Goal: Task Accomplishment & Management: Complete application form

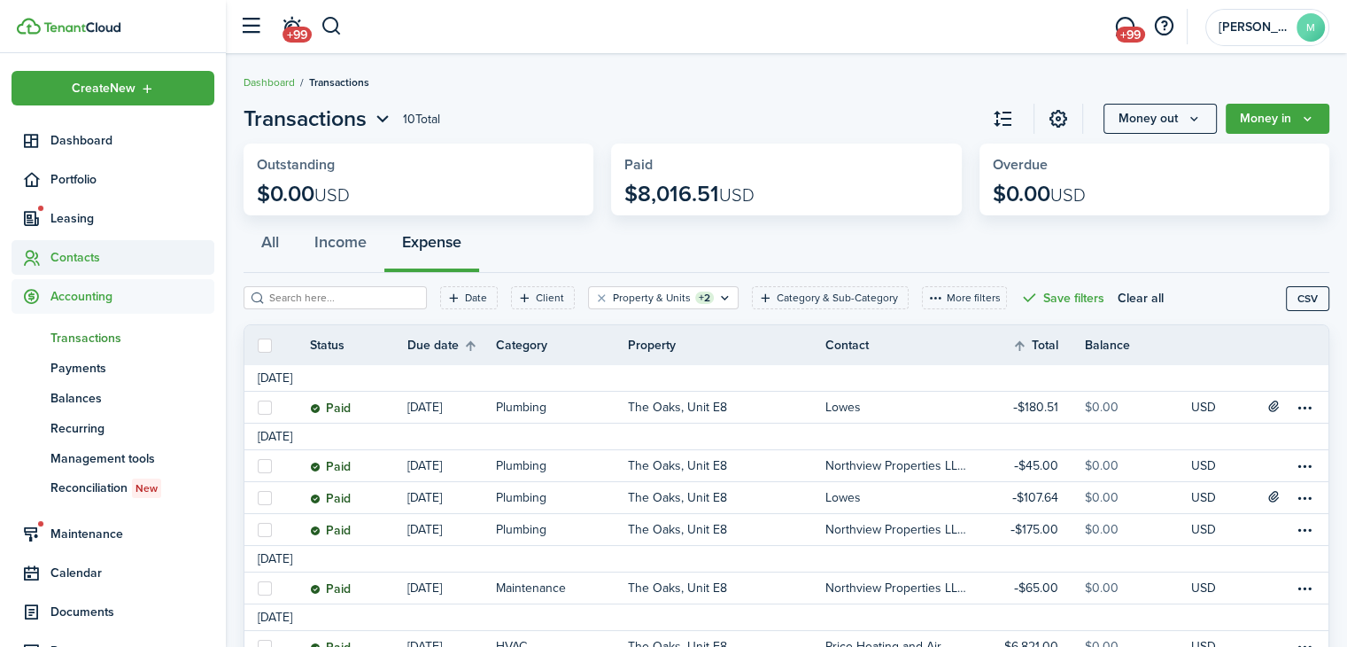
click at [110, 261] on span "Contacts" at bounding box center [132, 257] width 164 height 19
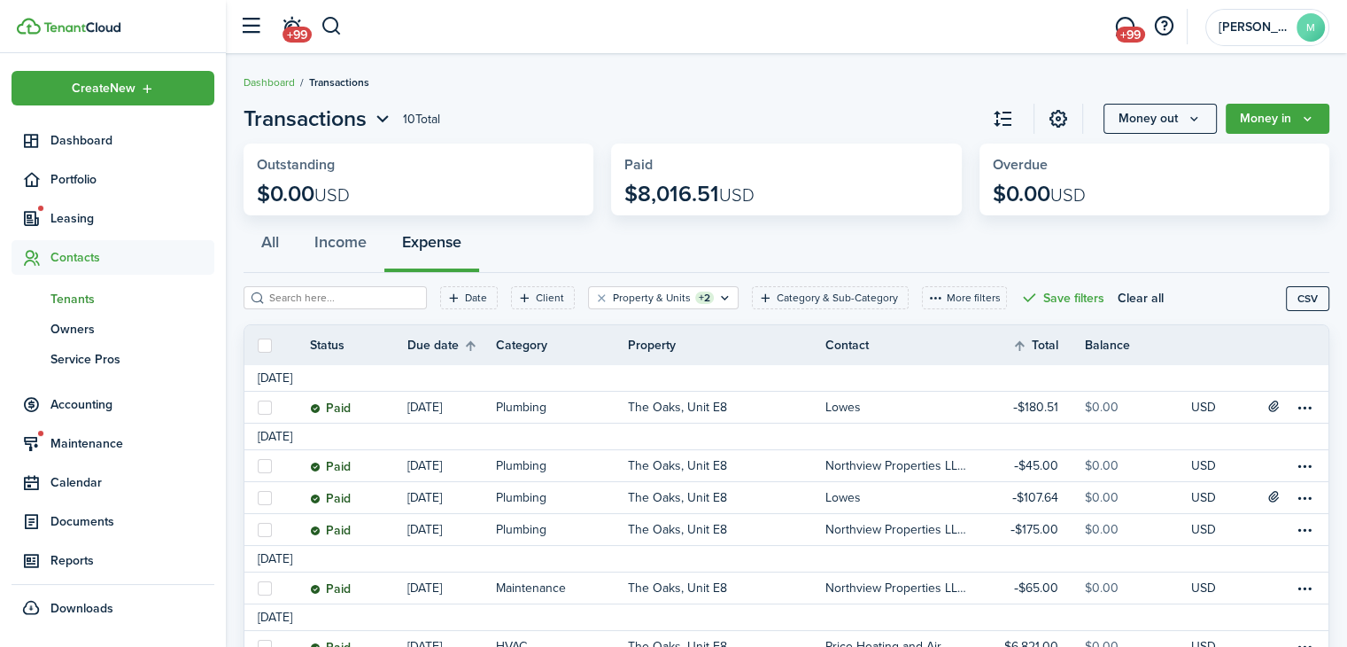
click at [128, 297] on span "Tenants" at bounding box center [132, 299] width 164 height 19
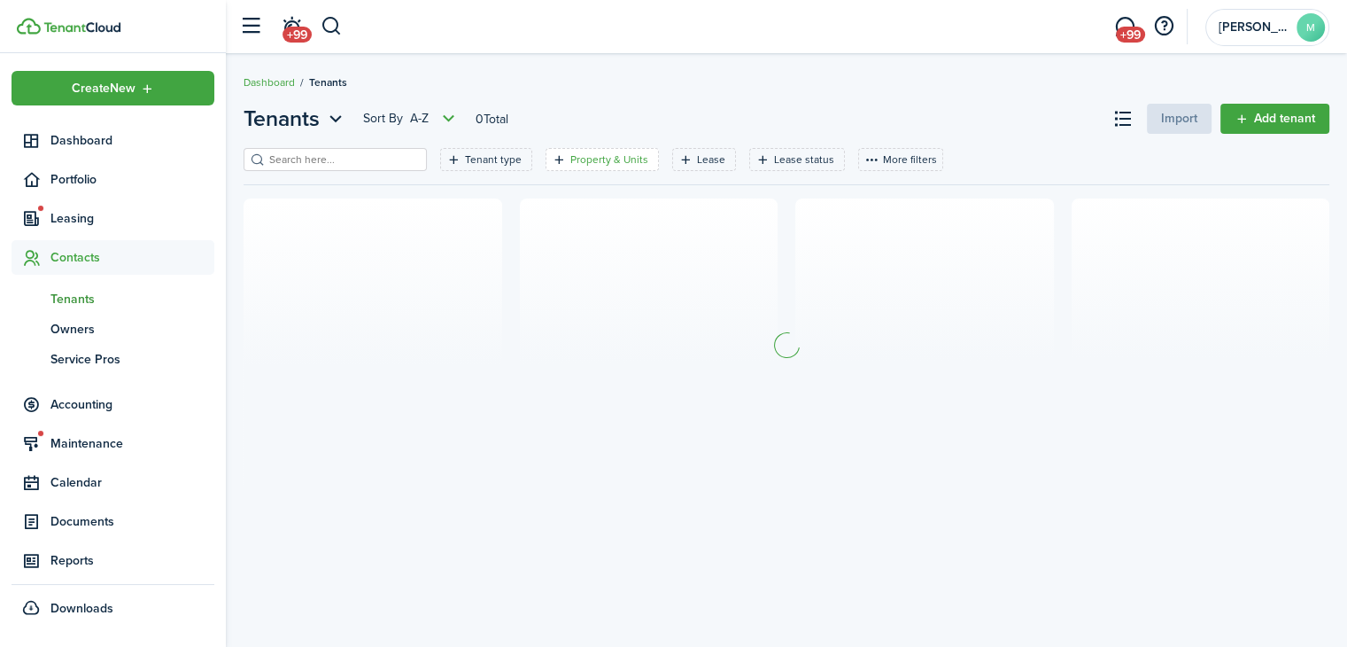
click at [605, 151] on filter-tag-label "Property & Units" at bounding box center [609, 159] width 78 height 16
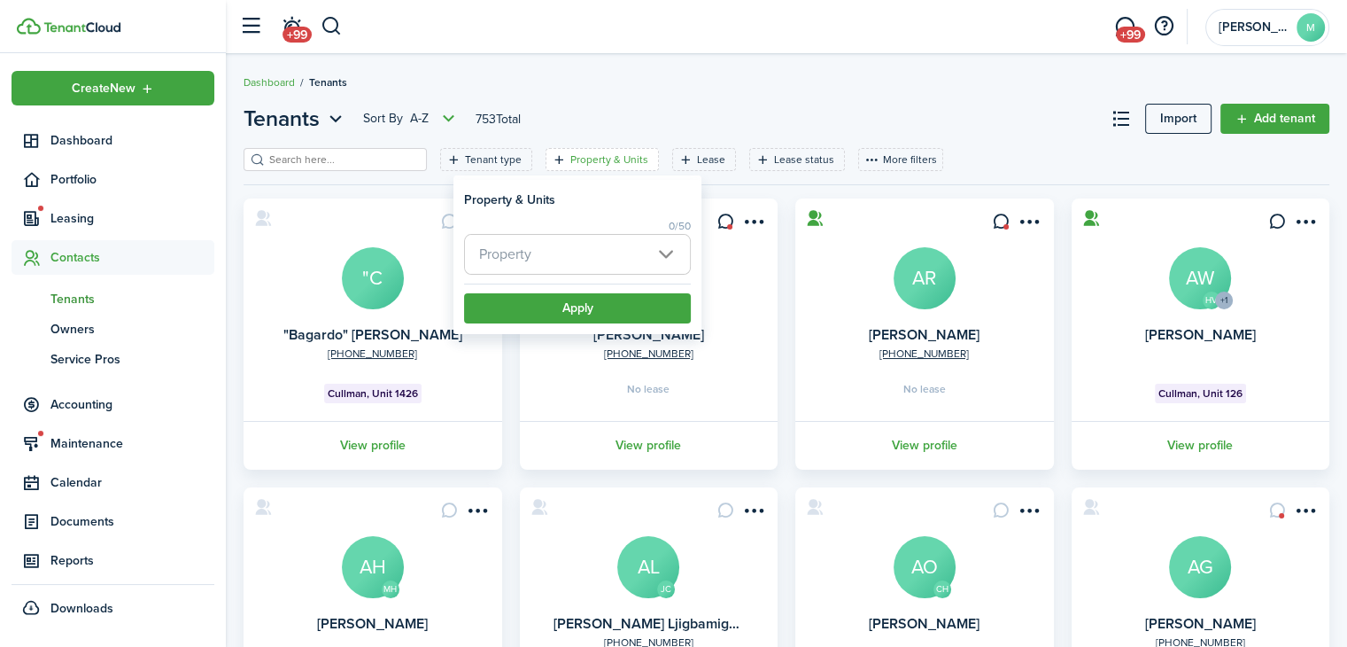
click at [657, 257] on span "Property" at bounding box center [577, 254] width 225 height 39
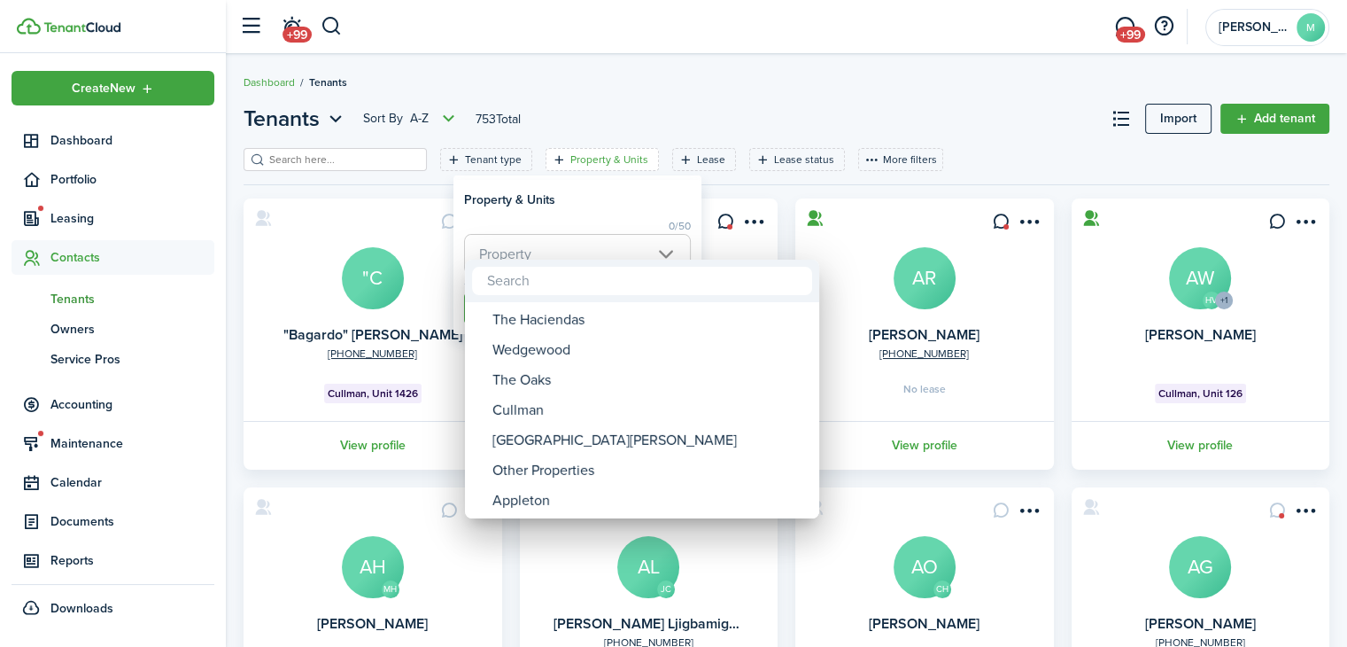
click at [586, 383] on div "The Oaks" at bounding box center [649, 380] width 314 height 30
type input "The Oaks"
click at [562, 196] on div at bounding box center [673, 323] width 1631 height 930
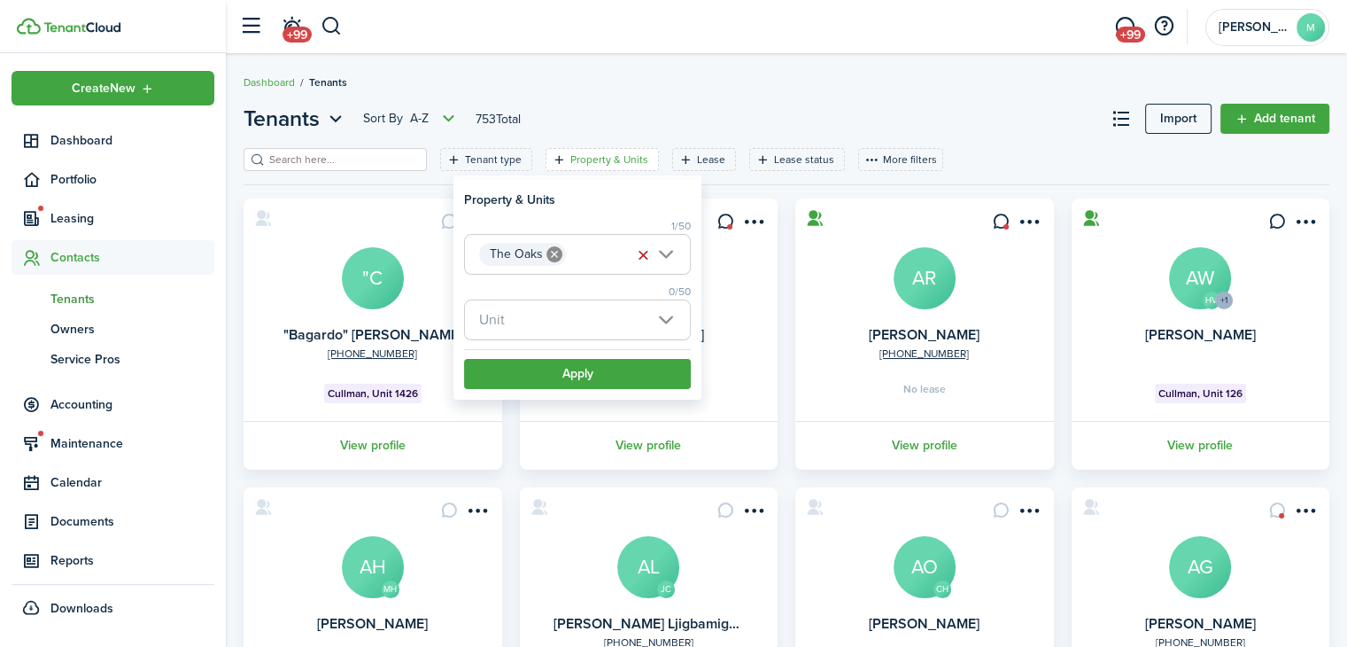
click at [545, 325] on span "Unit" at bounding box center [577, 319] width 225 height 39
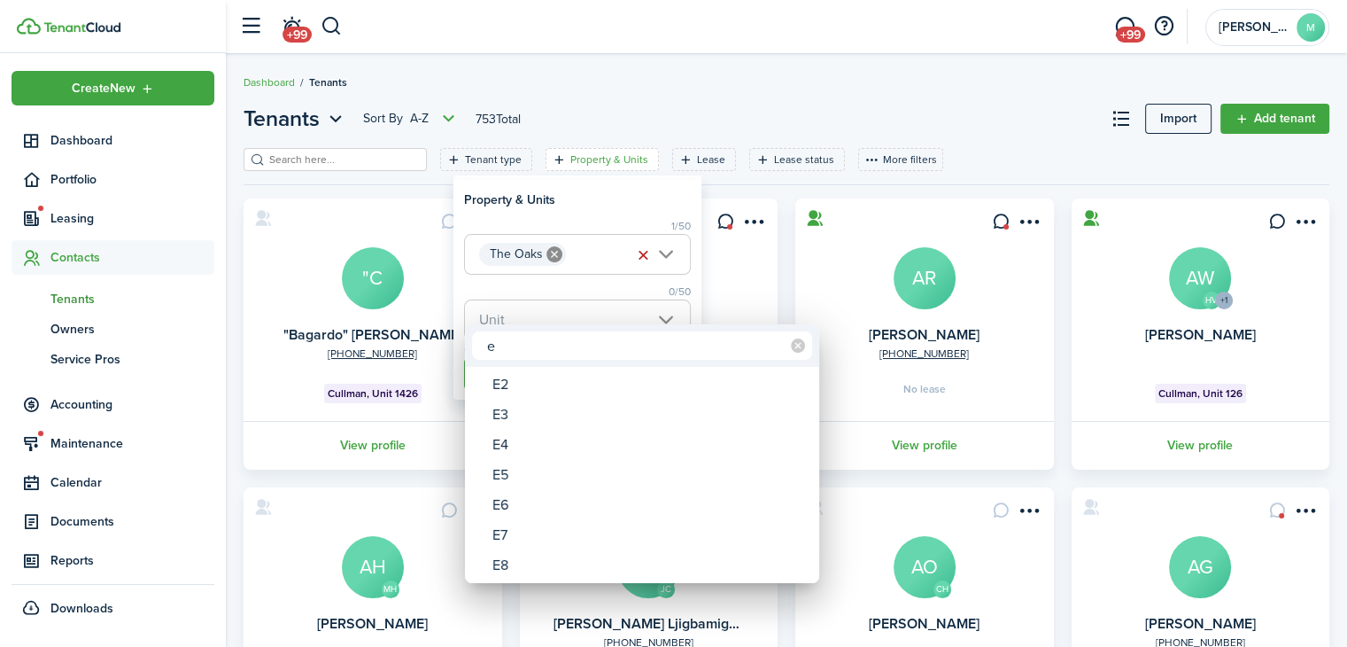
type input "e"
click at [542, 574] on div "E8" at bounding box center [649, 565] width 314 height 30
type input "E8"
click at [593, 217] on div at bounding box center [673, 323] width 1631 height 930
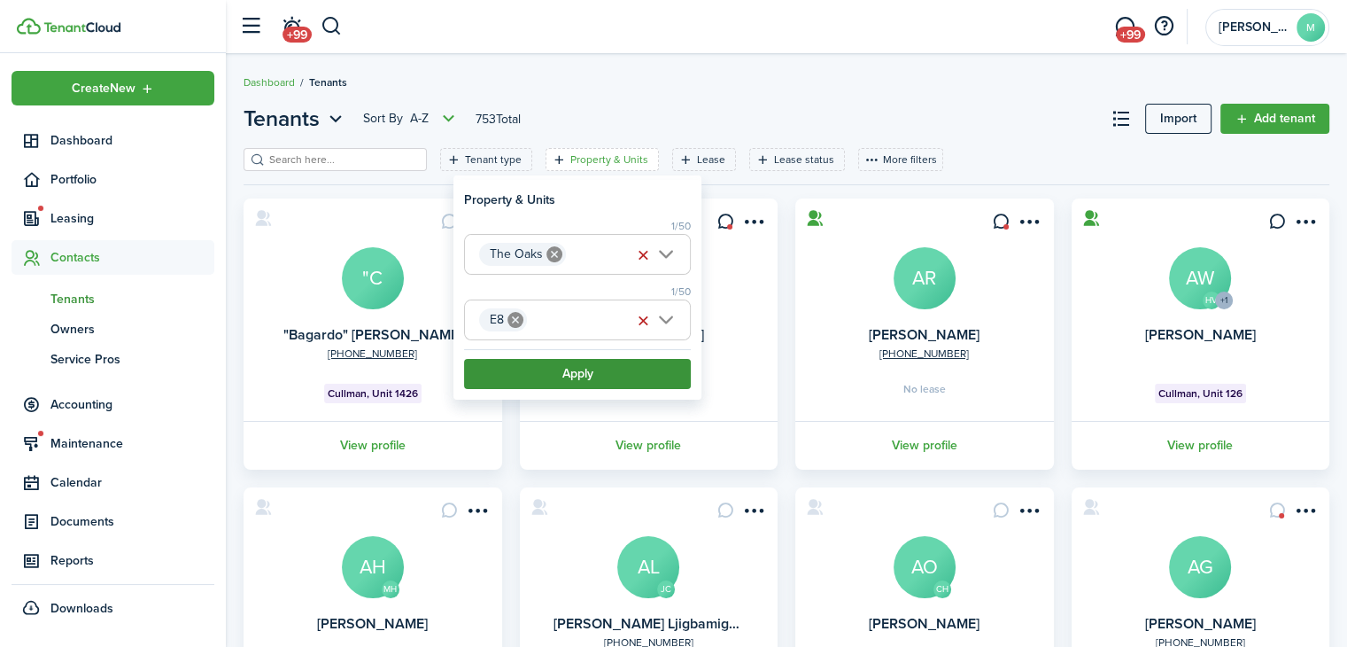
click at [590, 372] on button "Apply" at bounding box center [577, 374] width 227 height 30
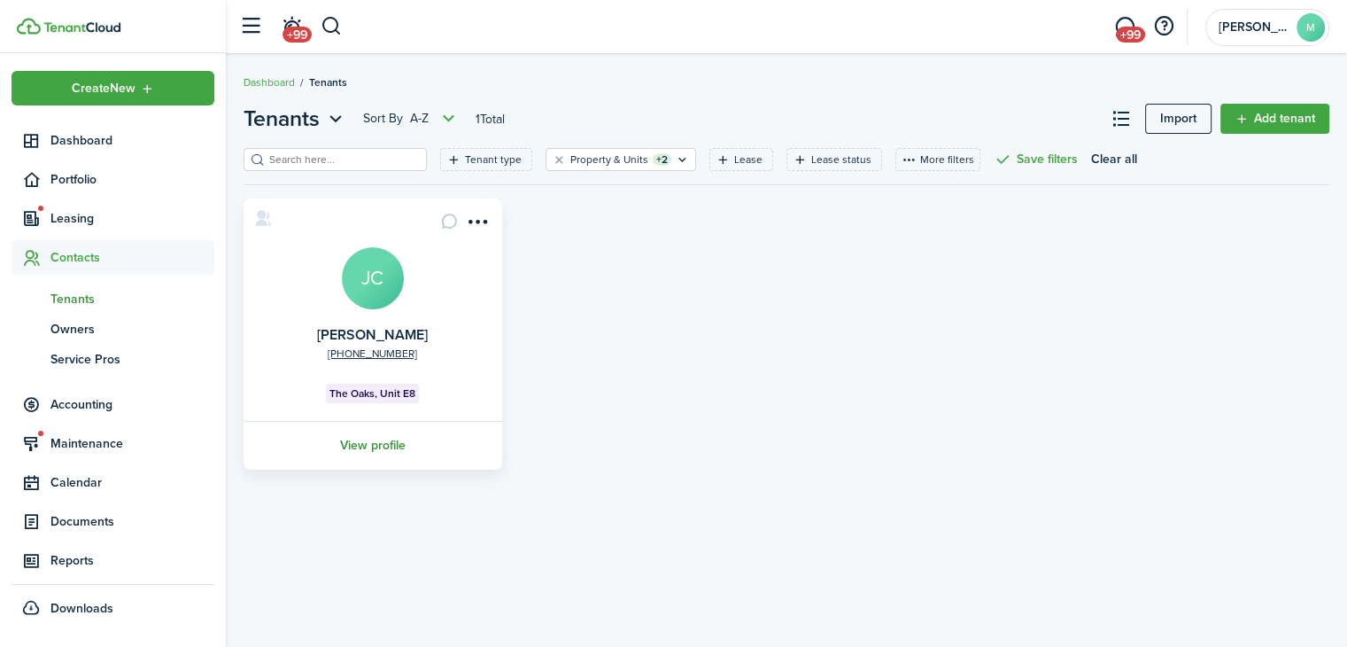
click at [386, 452] on link "View profile" at bounding box center [373, 445] width 264 height 49
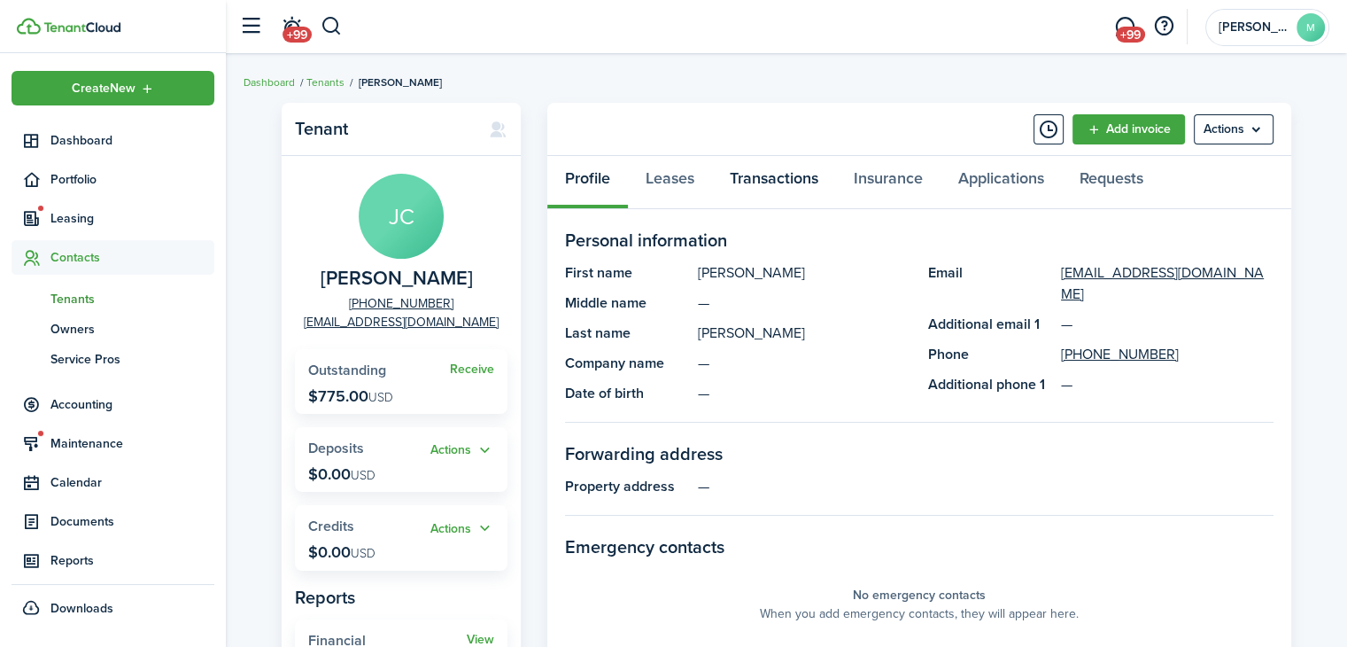
click at [794, 193] on link "Transactions" at bounding box center [774, 182] width 124 height 53
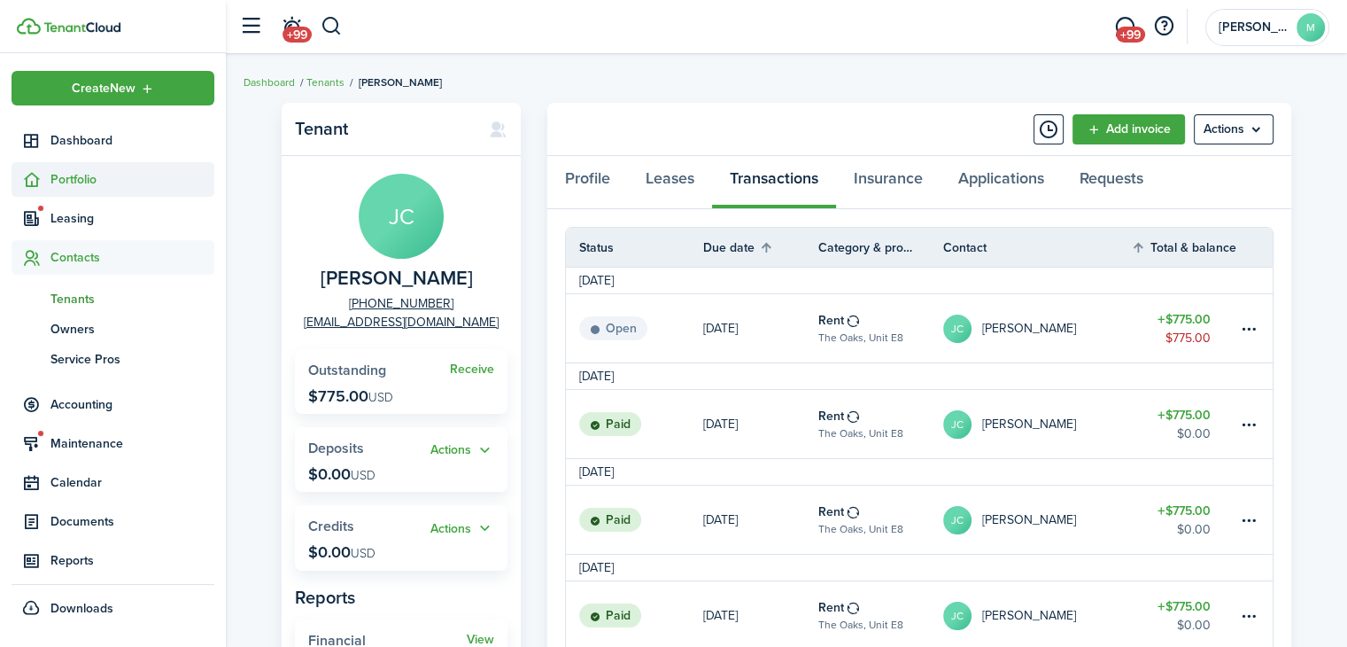
click at [105, 190] on span "Portfolio" at bounding box center [113, 179] width 203 height 35
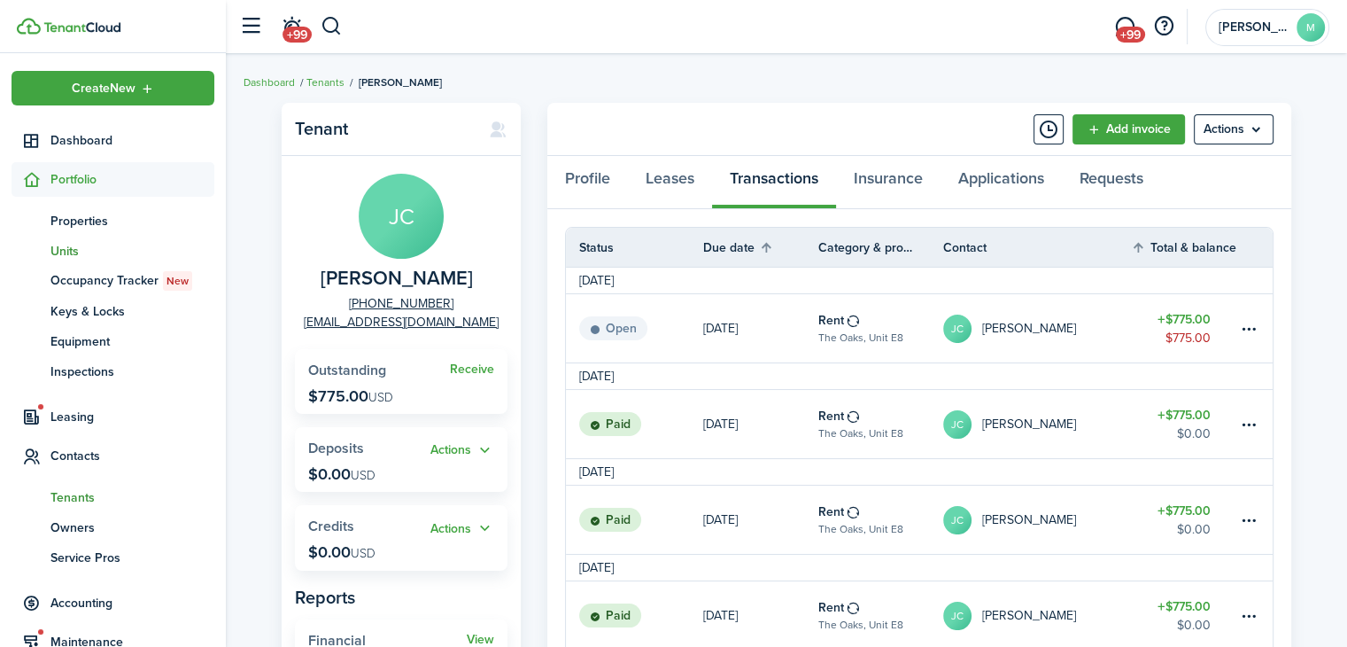
click at [133, 245] on span "Units" at bounding box center [132, 251] width 164 height 19
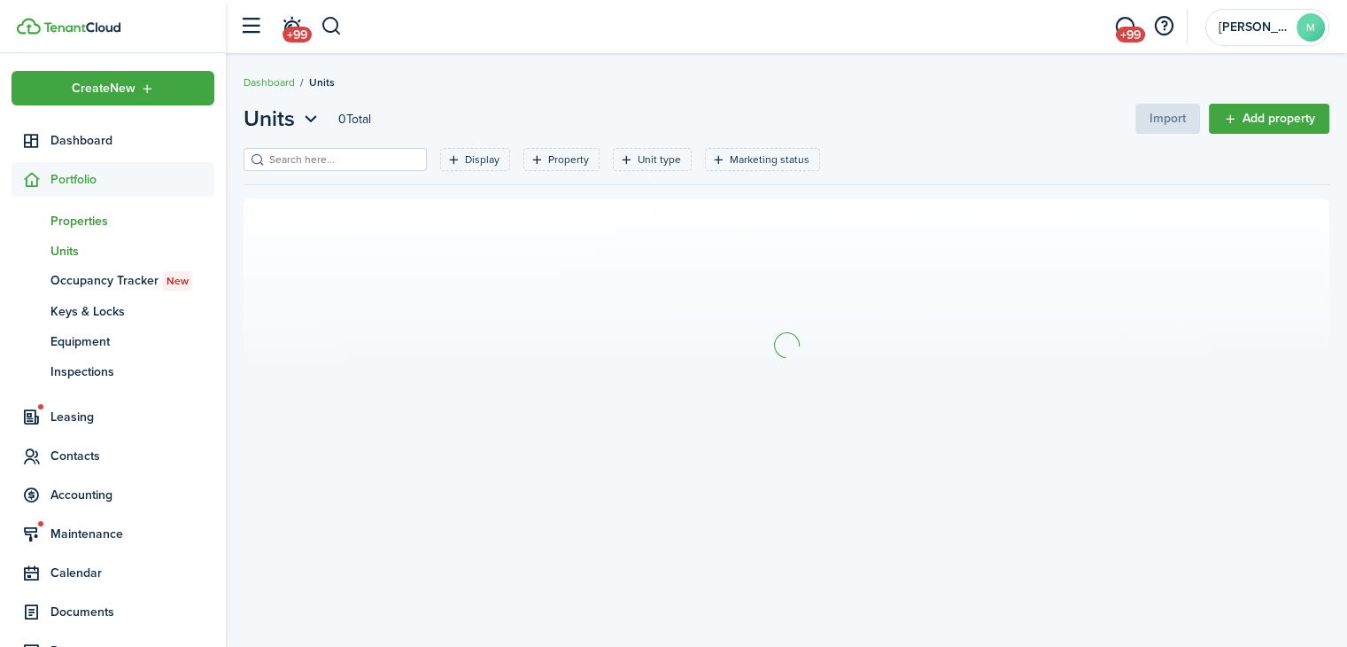
click at [120, 221] on span "Properties" at bounding box center [132, 221] width 164 height 19
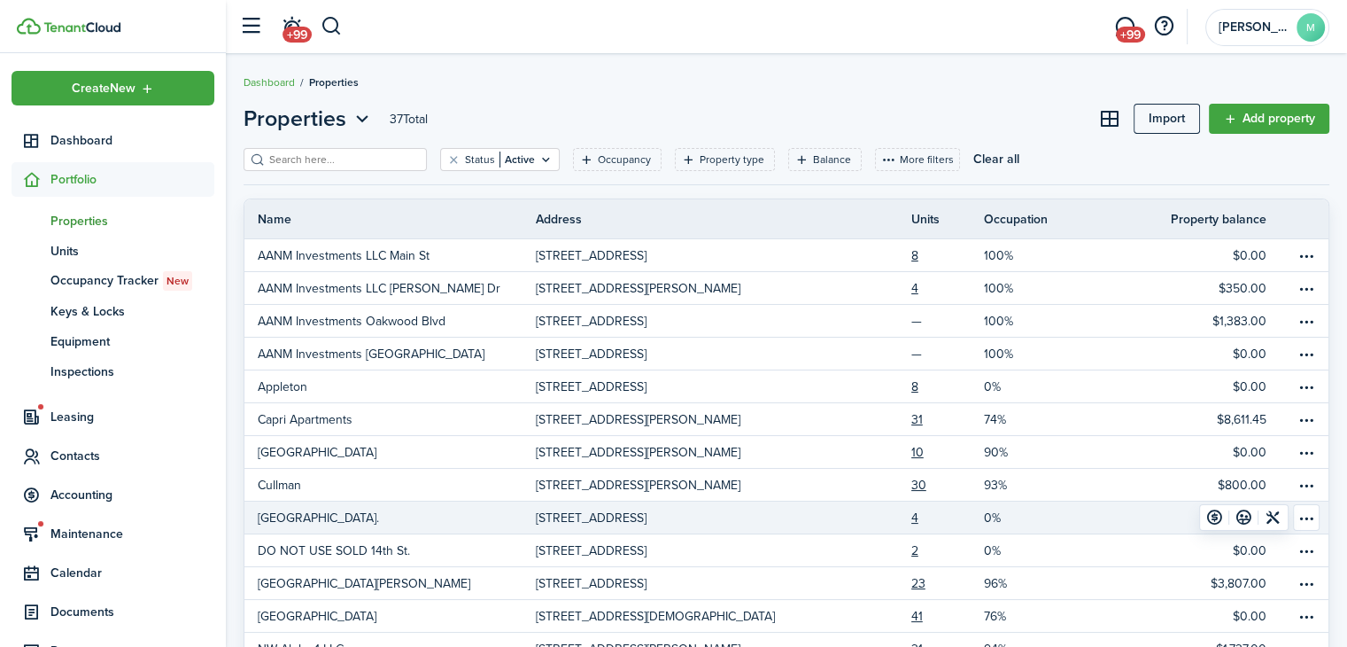
click at [1083, 516] on link "$0.00" at bounding box center [1183, 517] width 219 height 32
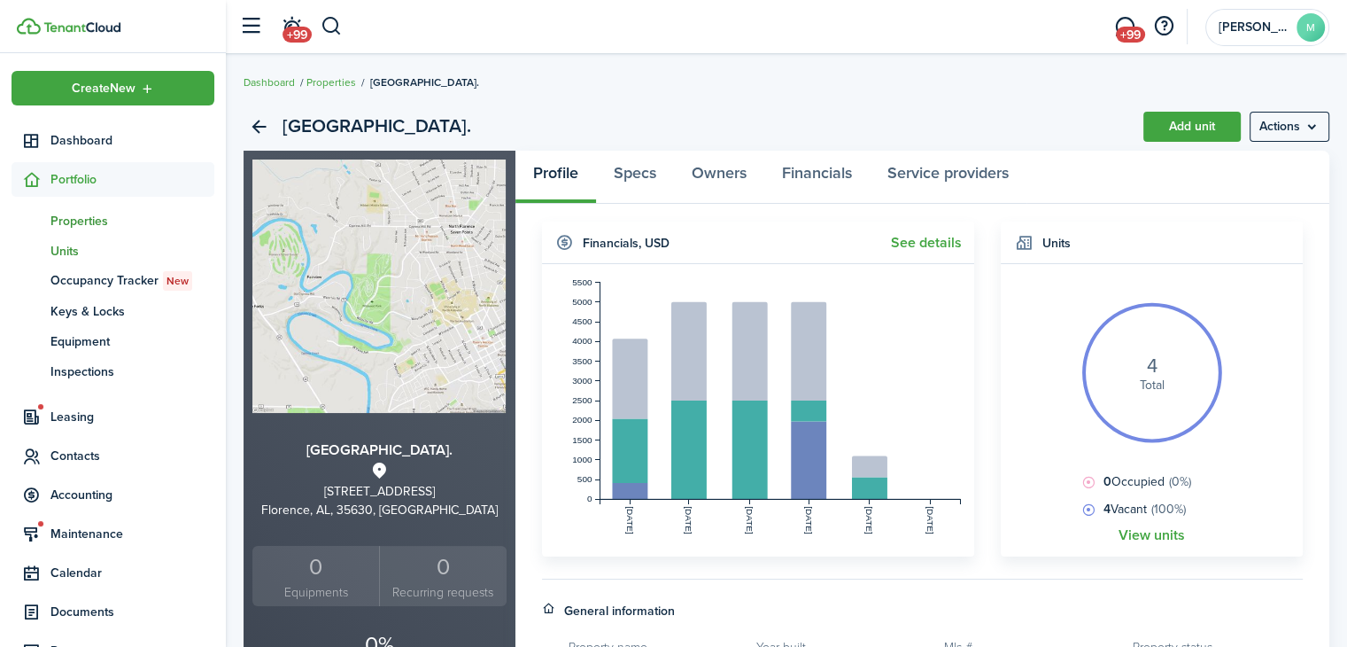
click at [106, 256] on span "Units" at bounding box center [132, 251] width 164 height 19
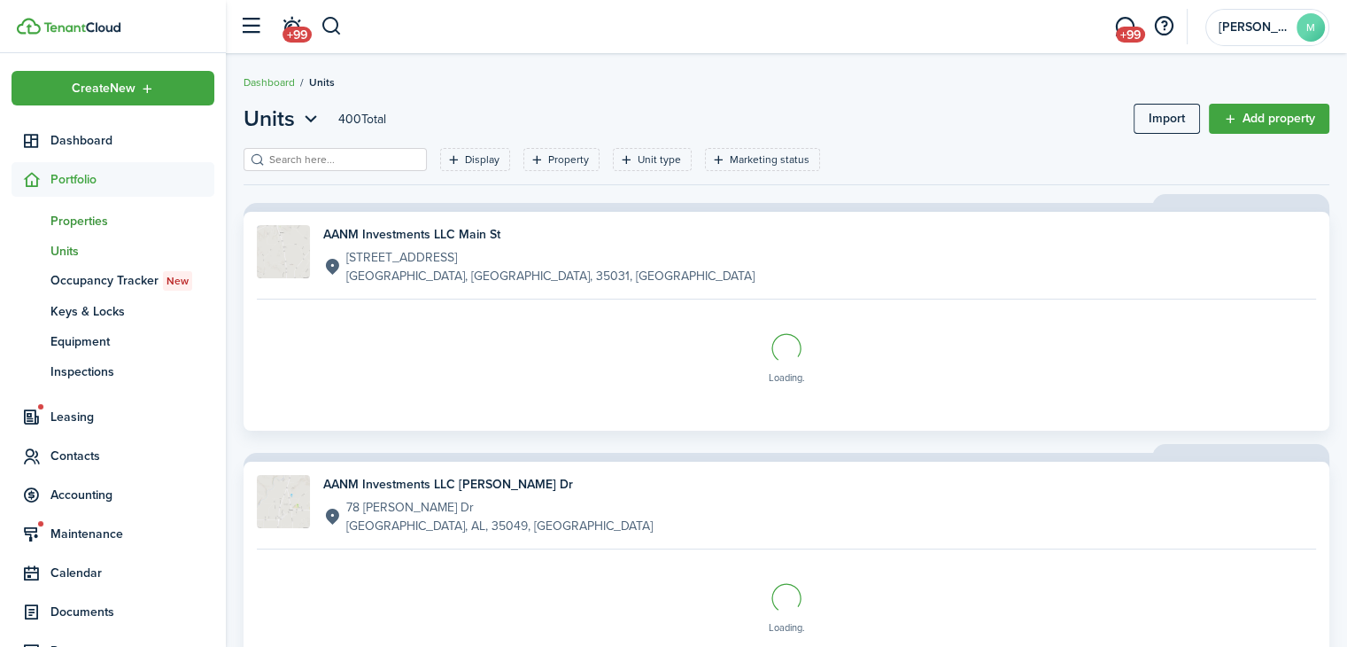
click at [107, 229] on span "Properties" at bounding box center [132, 221] width 164 height 19
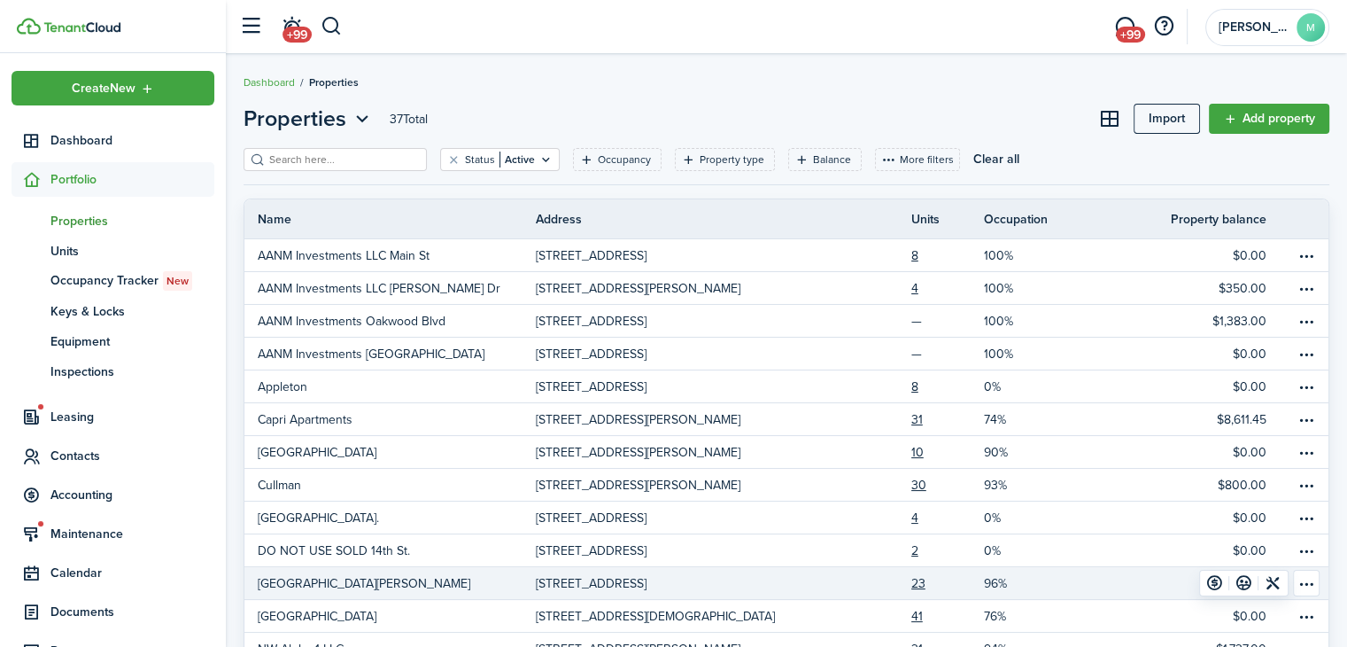
click at [287, 588] on p "[GEOGRAPHIC_DATA][PERSON_NAME]" at bounding box center [364, 583] width 213 height 19
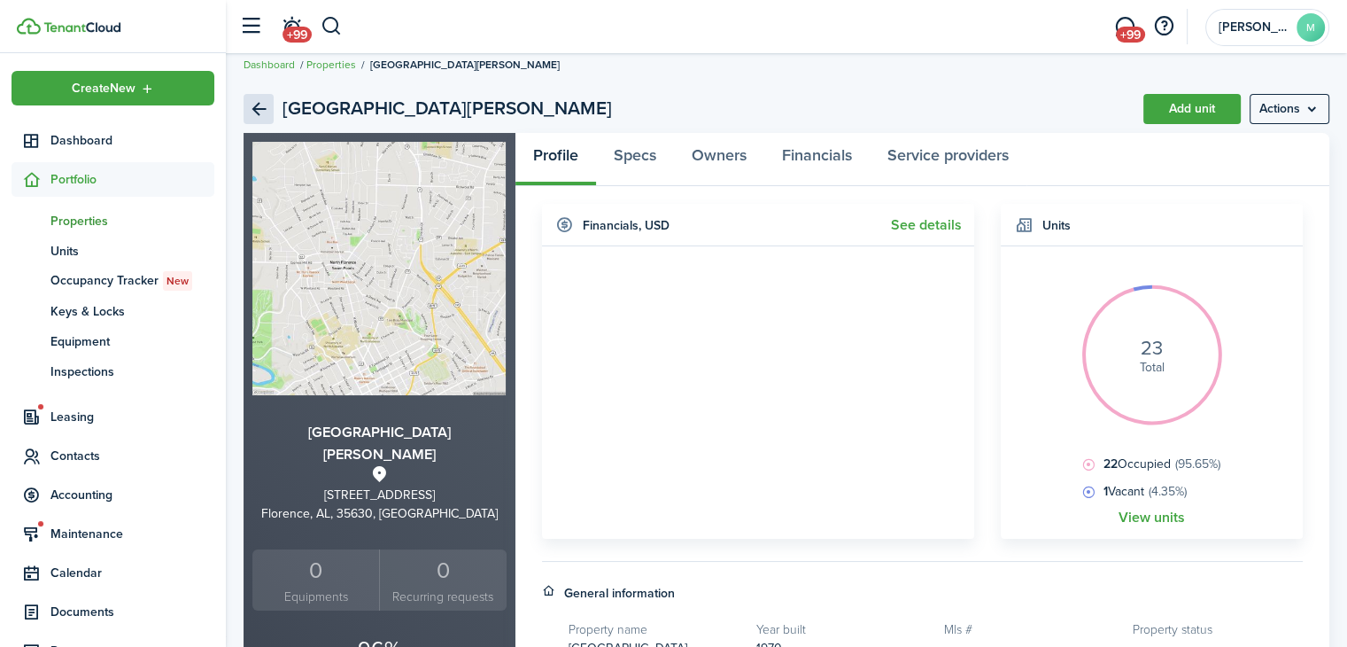
click at [245, 110] on link "Back" at bounding box center [259, 109] width 30 height 30
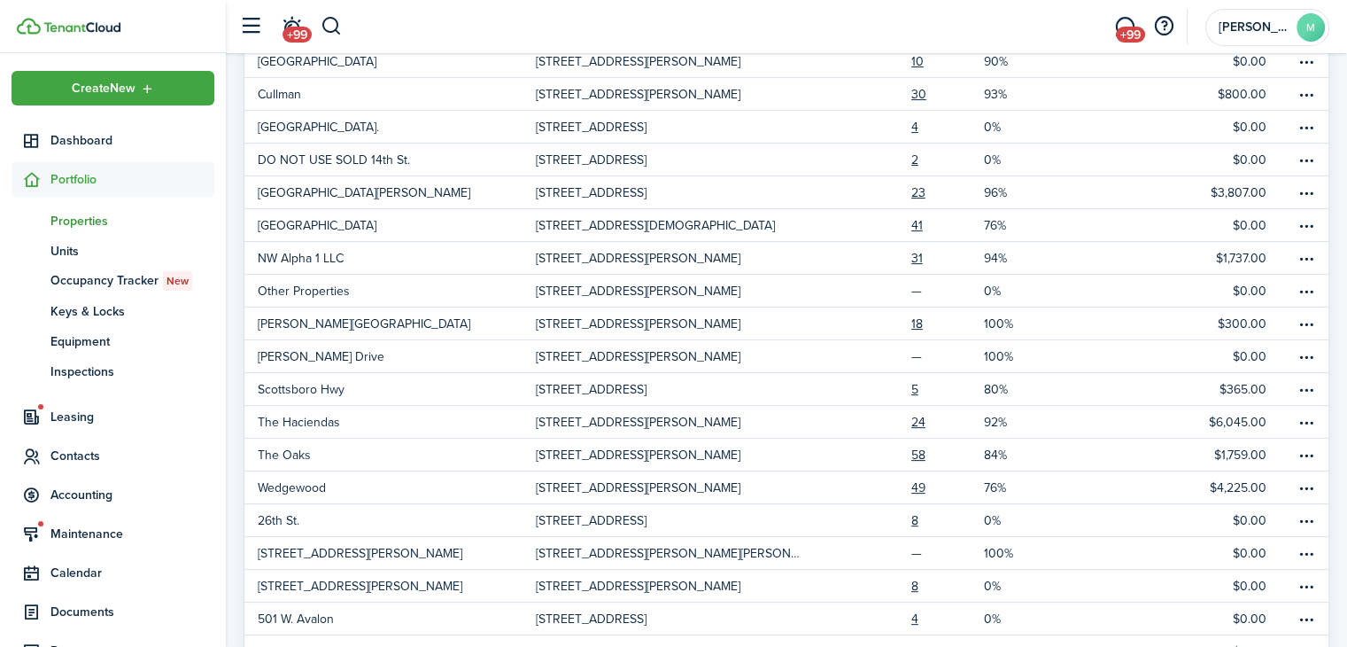
scroll to position [392, 0]
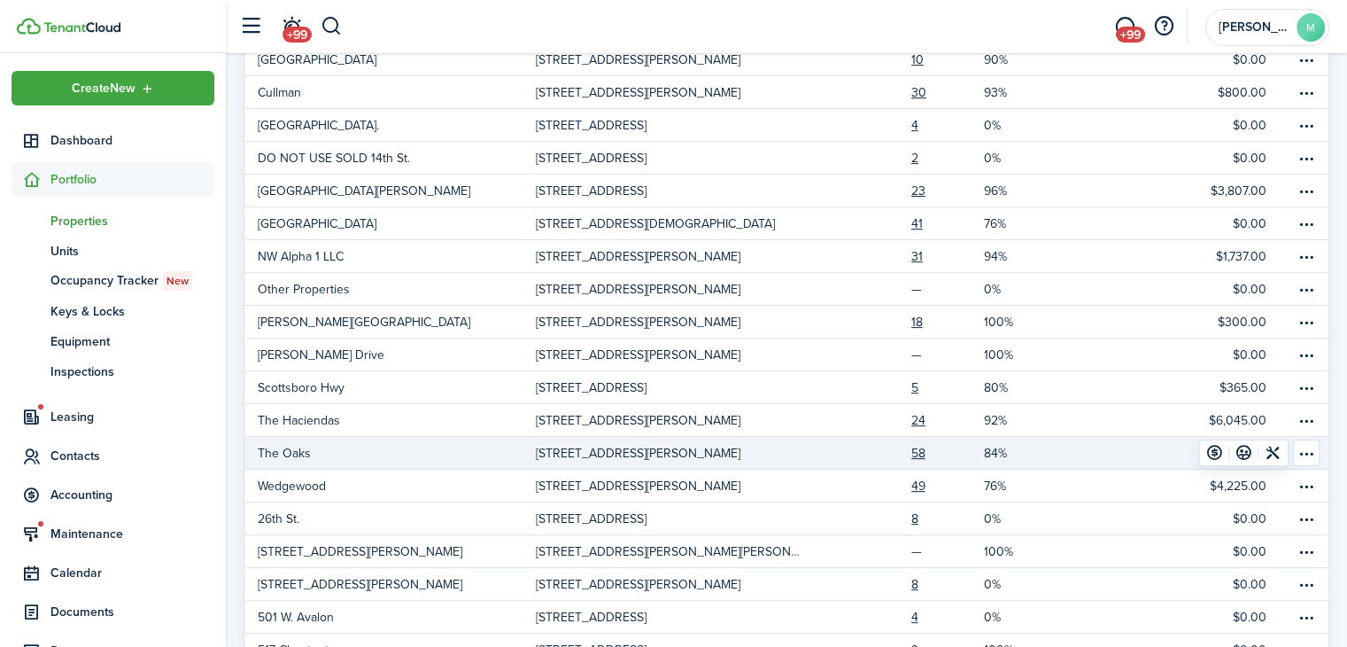
click at [729, 447] on p "[STREET_ADDRESS][PERSON_NAME]" at bounding box center [638, 453] width 205 height 19
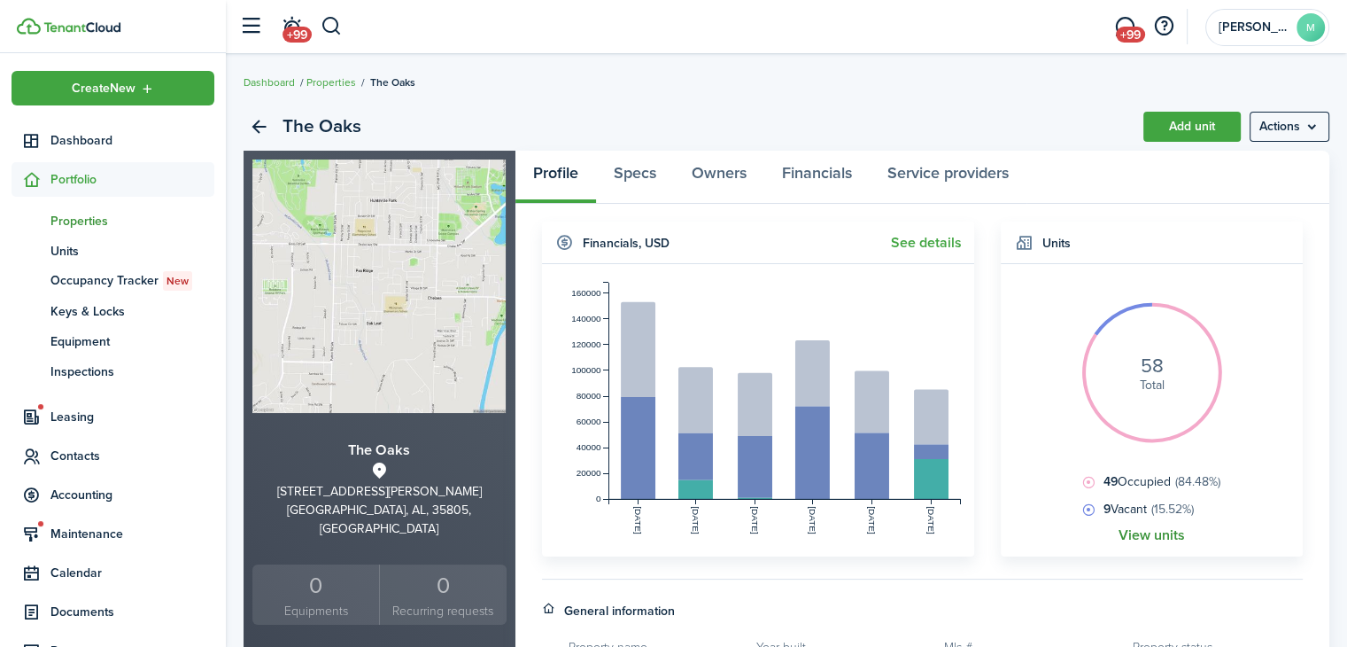
click at [1155, 531] on link "View units" at bounding box center [1152, 535] width 66 height 16
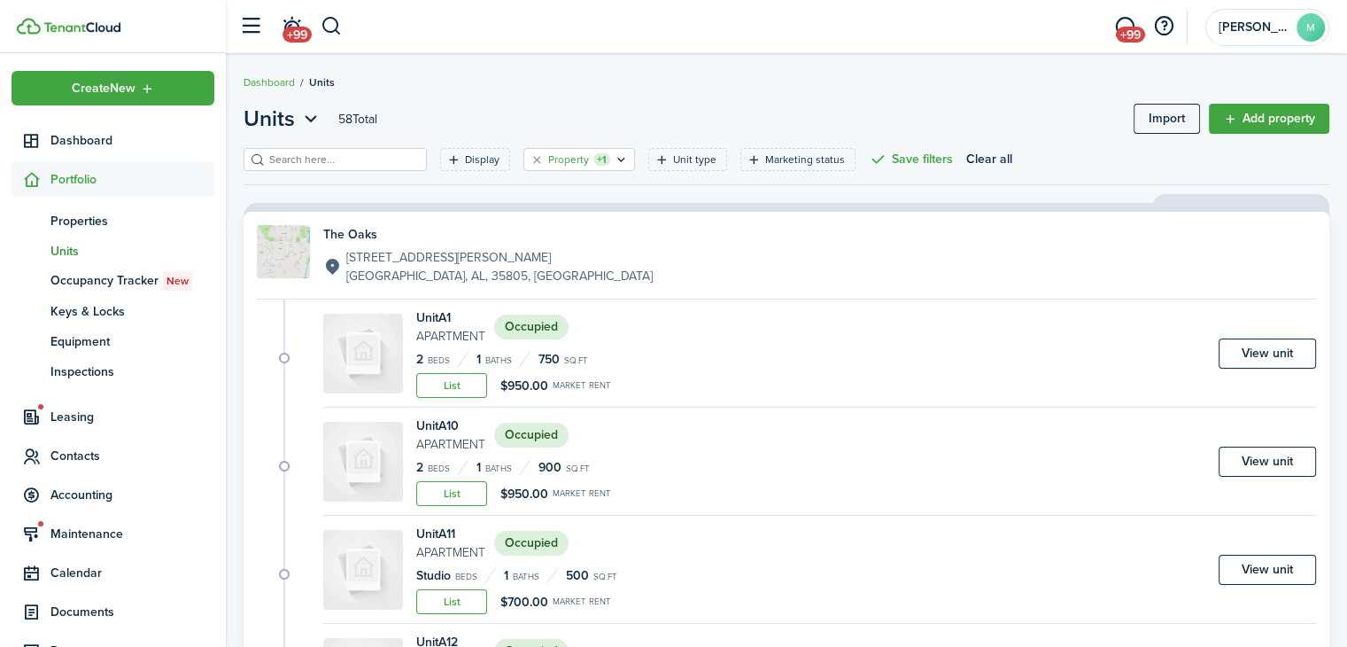
click at [547, 167] on filter-tag "Property +1" at bounding box center [579, 159] width 112 height 23
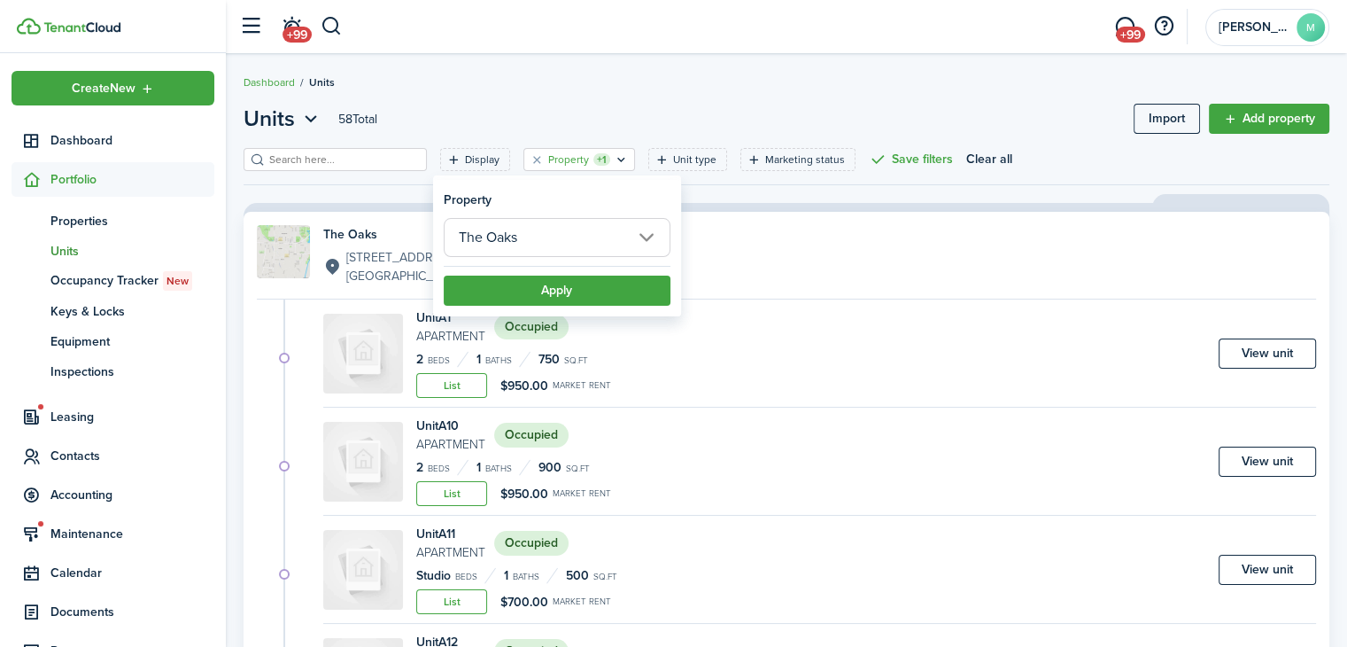
click at [502, 240] on input "The Oaks" at bounding box center [557, 237] width 227 height 39
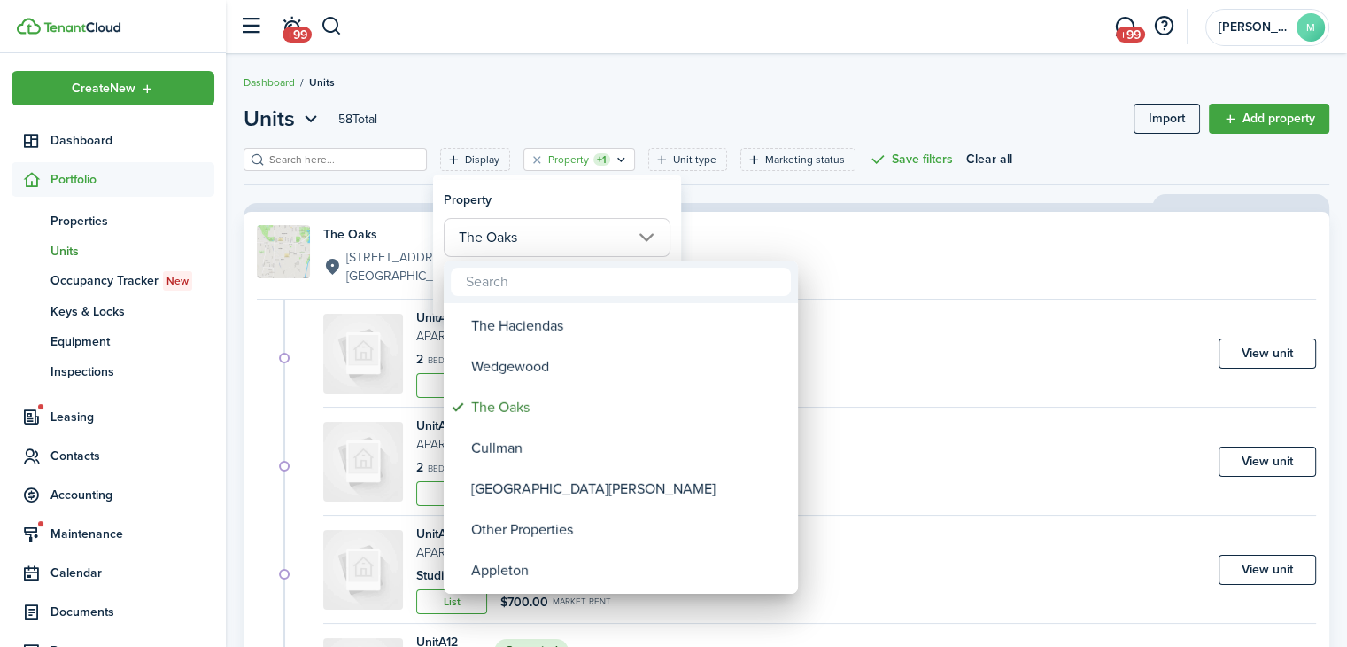
click at [492, 407] on div "The Oaks" at bounding box center [628, 407] width 314 height 41
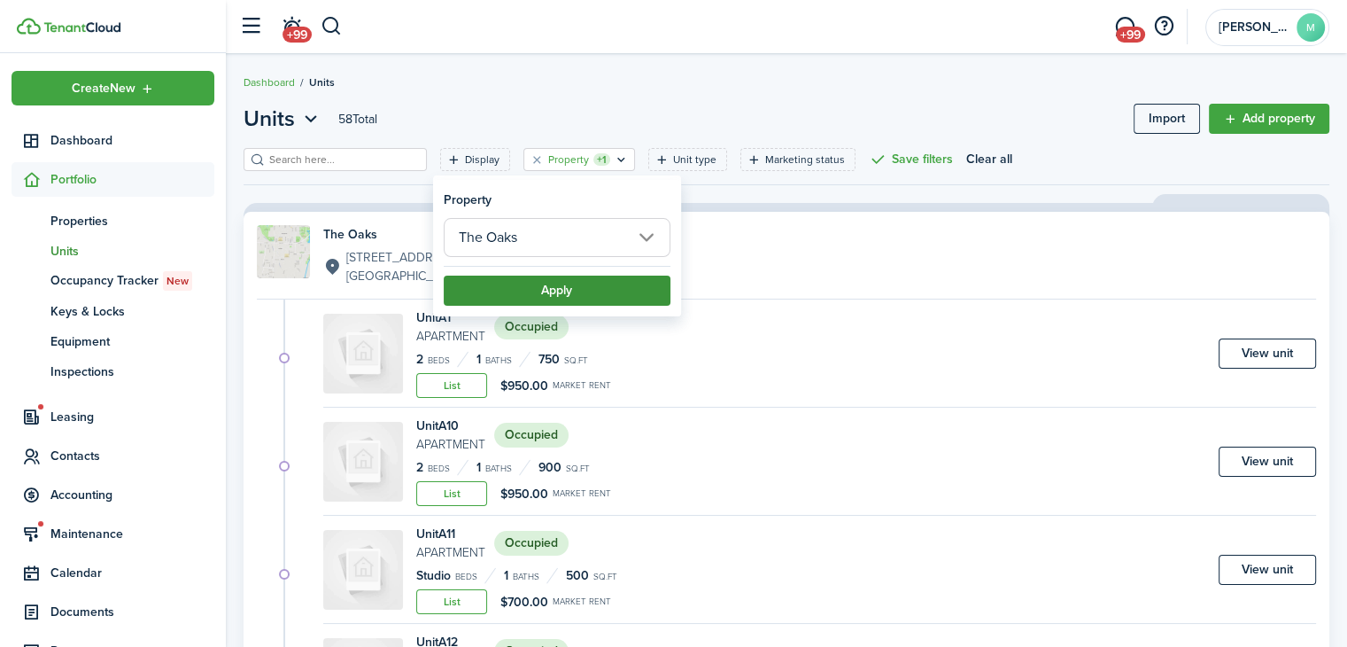
click at [496, 295] on button "Apply" at bounding box center [557, 290] width 227 height 30
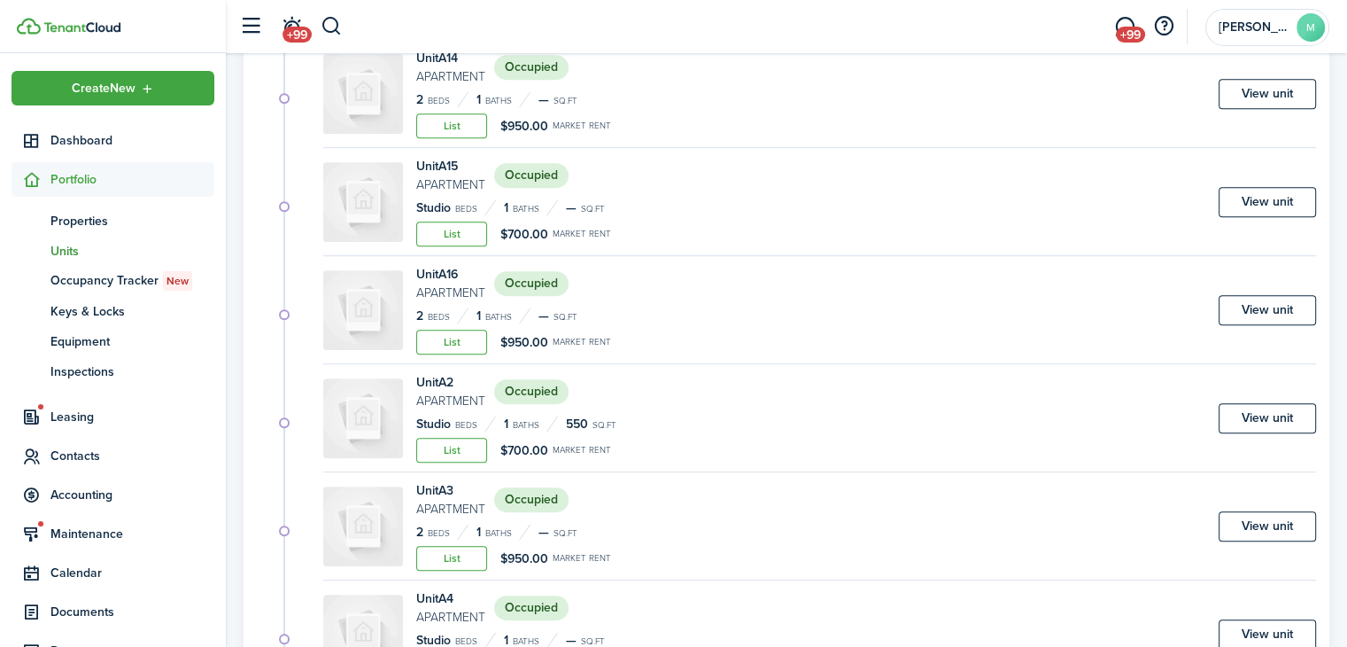
scroll to position [1048, 0]
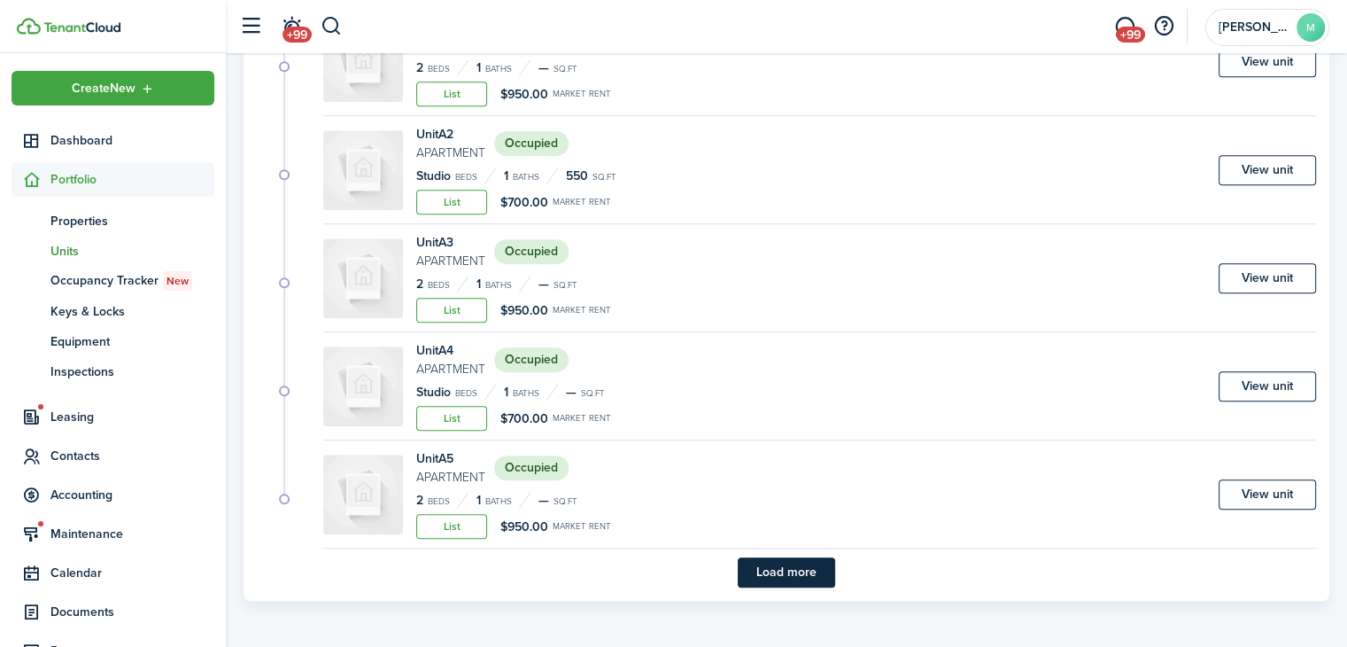
click at [771, 573] on button "Load more" at bounding box center [786, 572] width 97 height 30
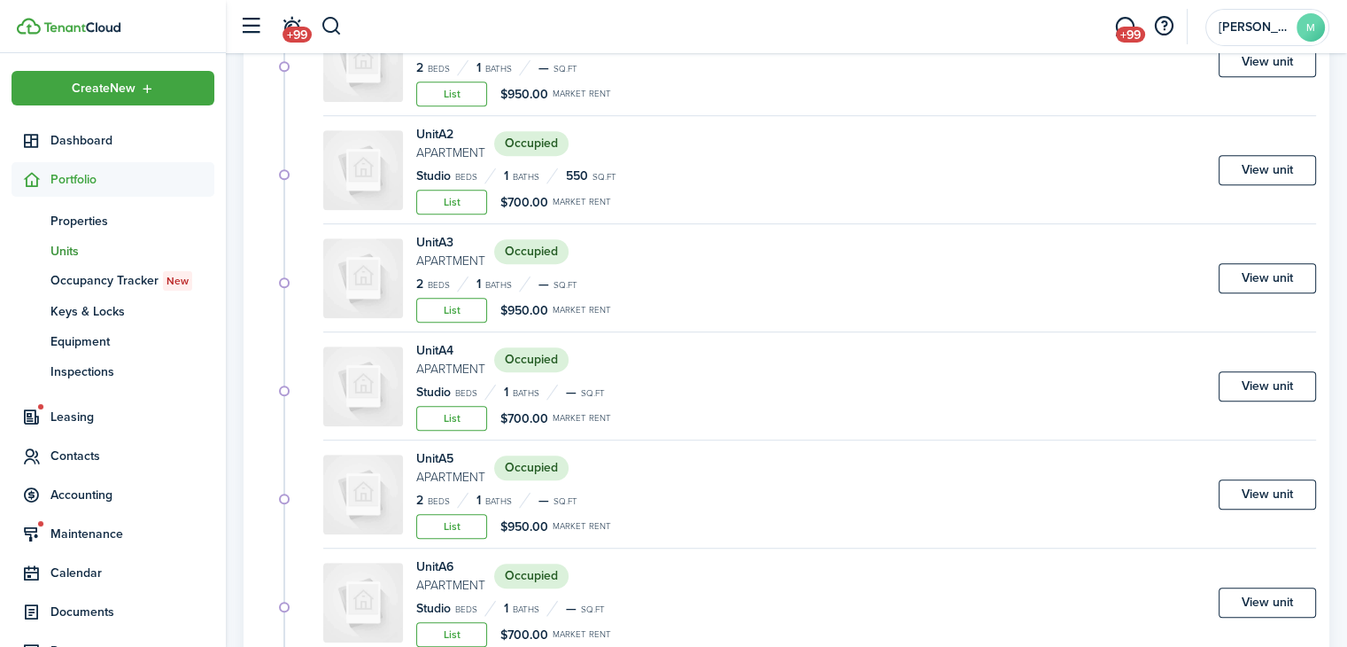
click at [1112, 453] on div "Unit A5 Apartment Occupied 2 Beds 1 Baths — sq.ft List $950.00 Market rent View…" at bounding box center [819, 498] width 993 height 99
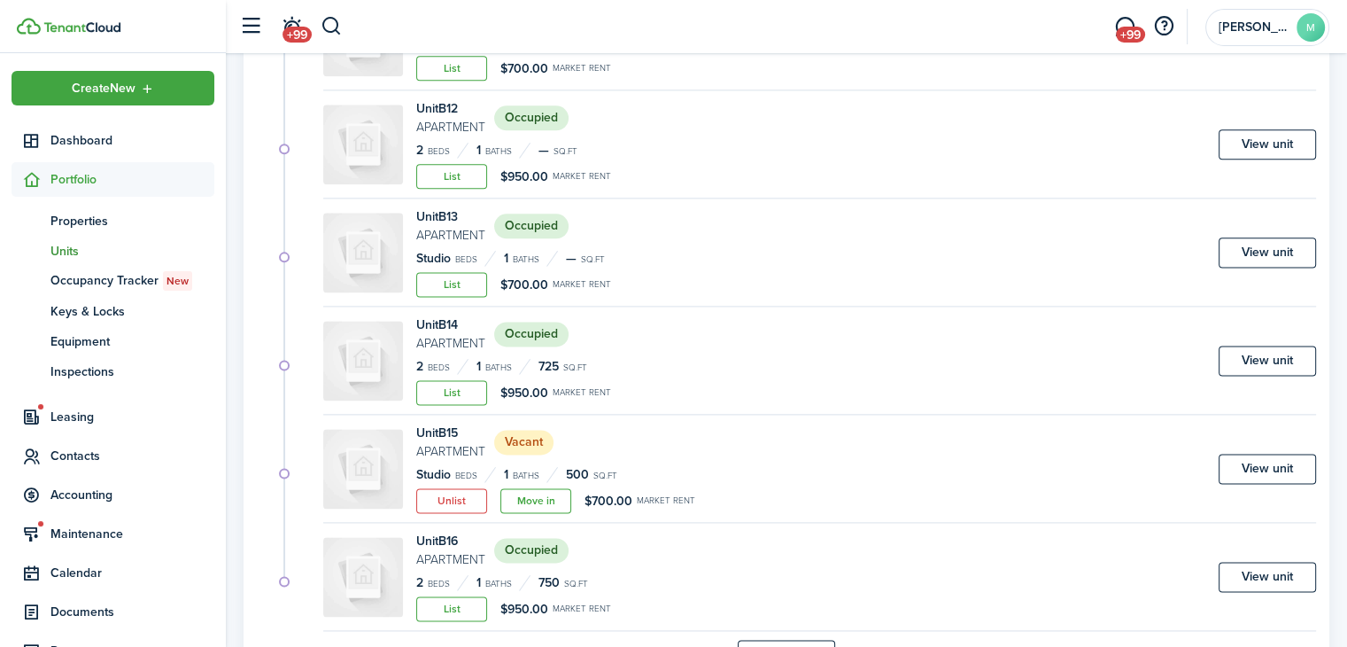
scroll to position [2342, 0]
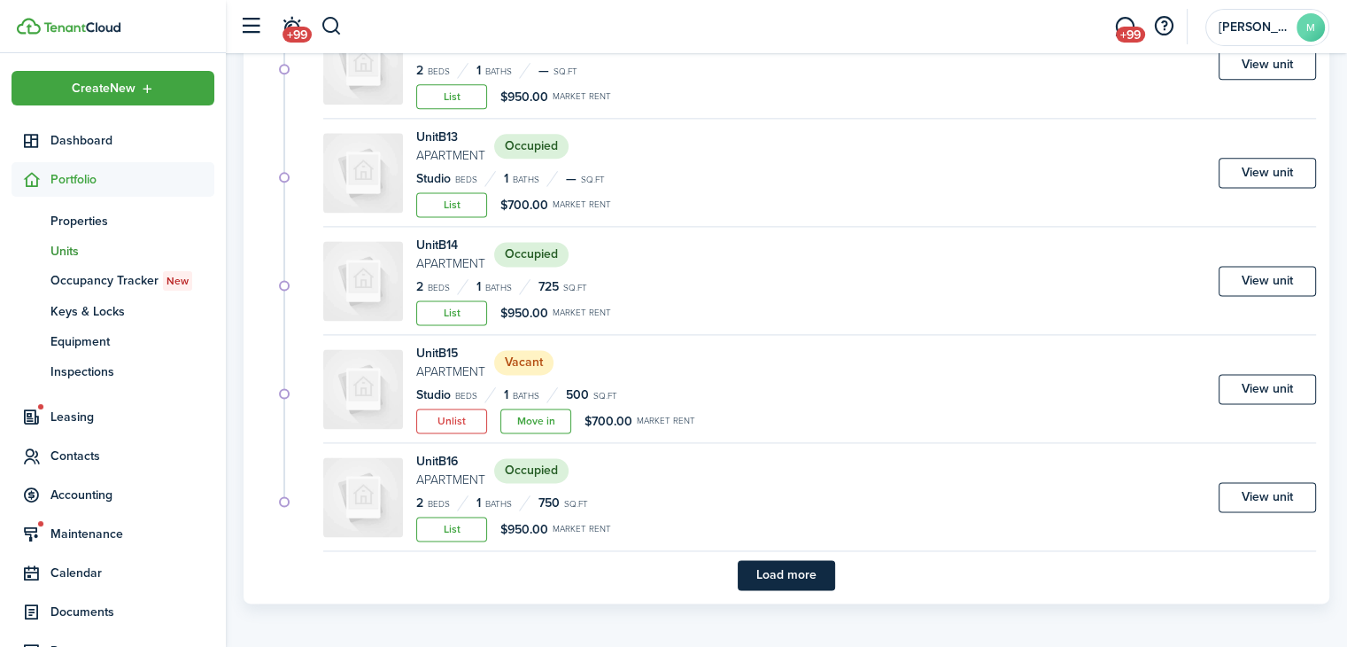
click at [794, 570] on button "Load more" at bounding box center [786, 575] width 97 height 30
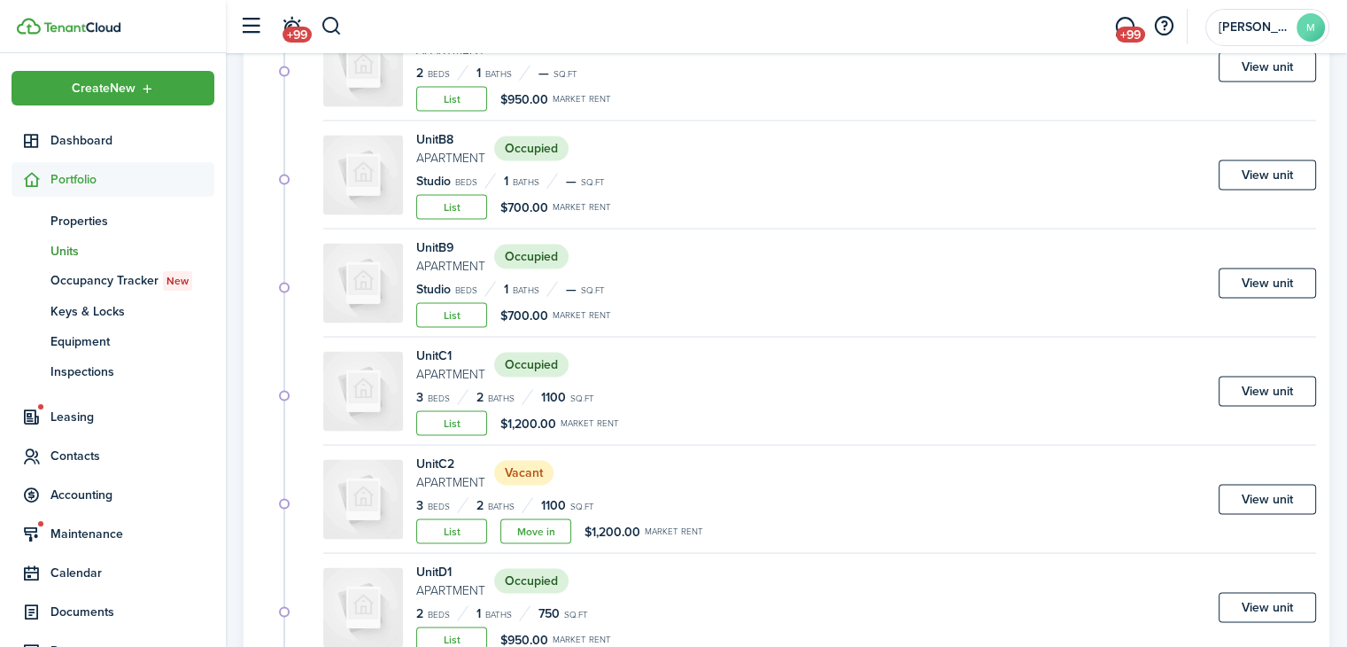
scroll to position [3637, 0]
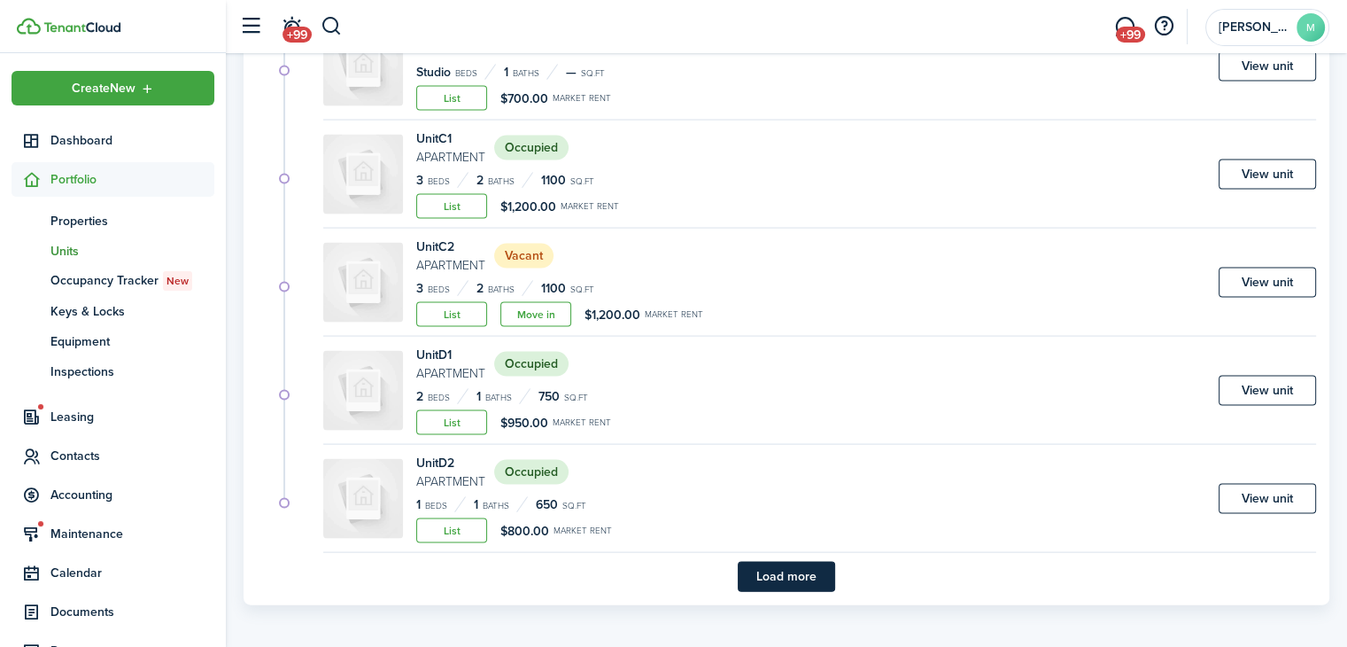
click at [796, 580] on button "Load more" at bounding box center [786, 577] width 97 height 30
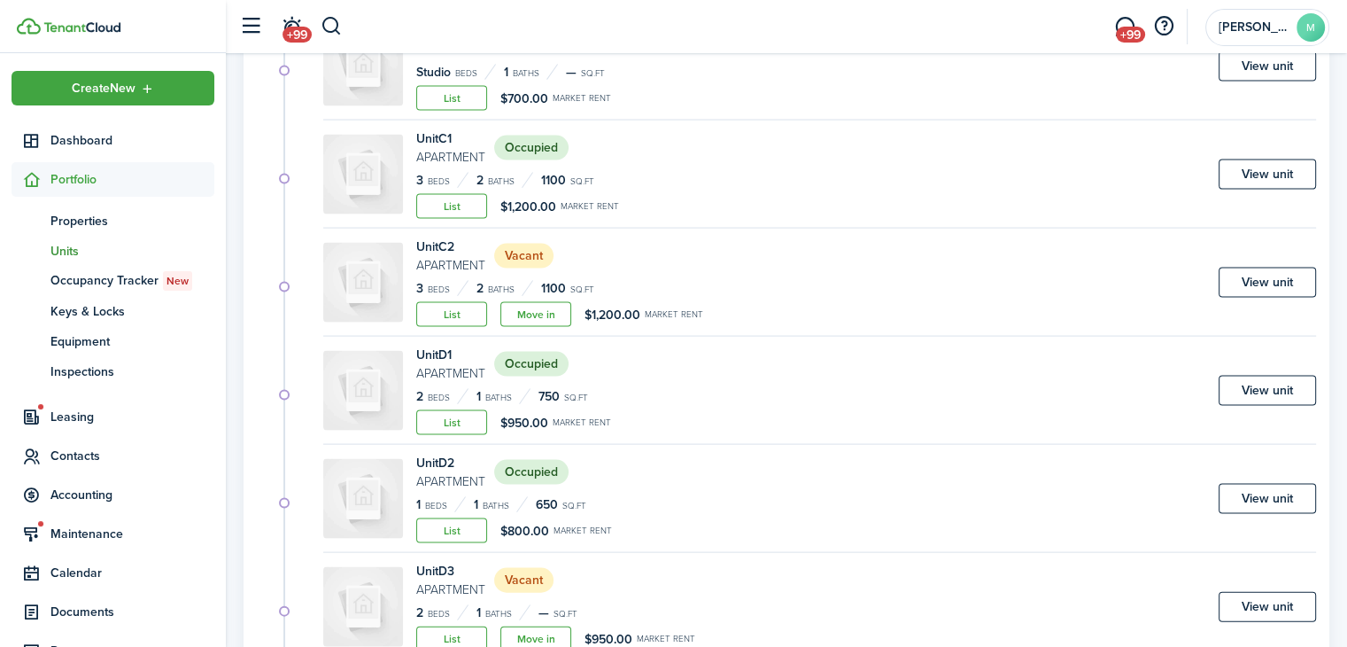
click at [833, 508] on div "Unit D2 Apartment Occupied 1 Beds 1 Baths 650 sq.ft List $800.00 Market rent Vi…" at bounding box center [819, 502] width 993 height 99
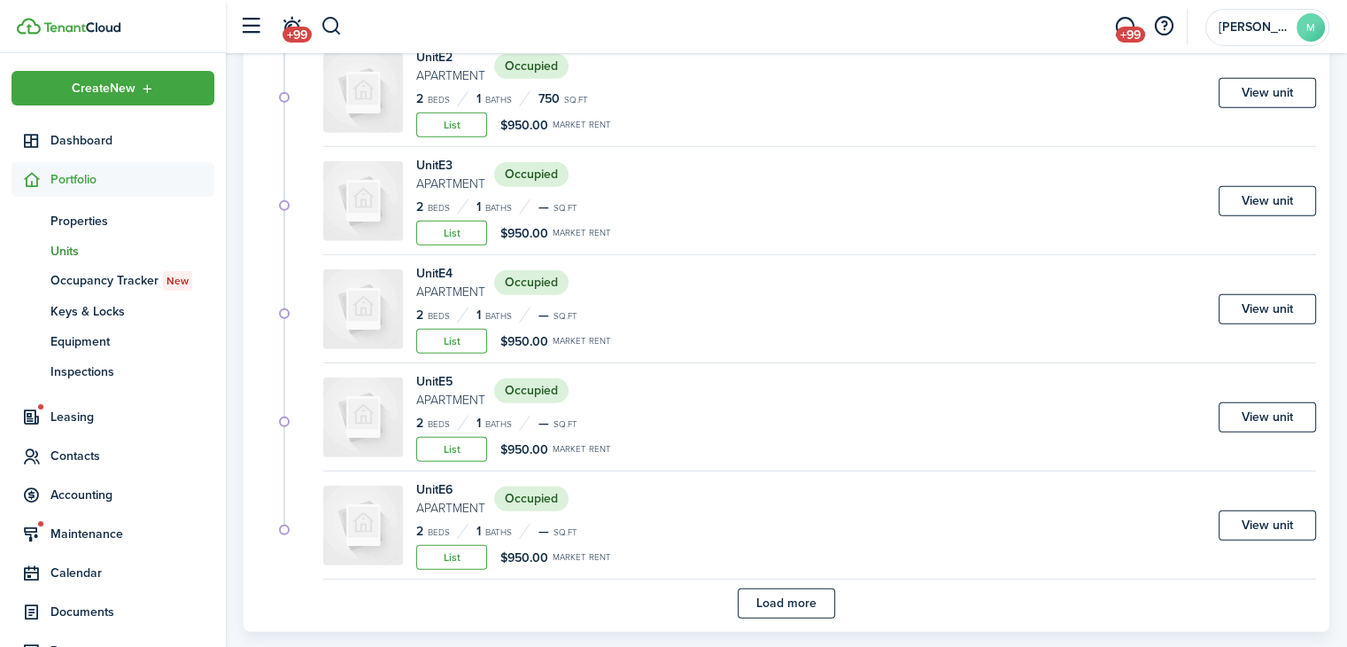
scroll to position [4908, 0]
click at [780, 596] on button "Load more" at bounding box center [786, 602] width 97 height 30
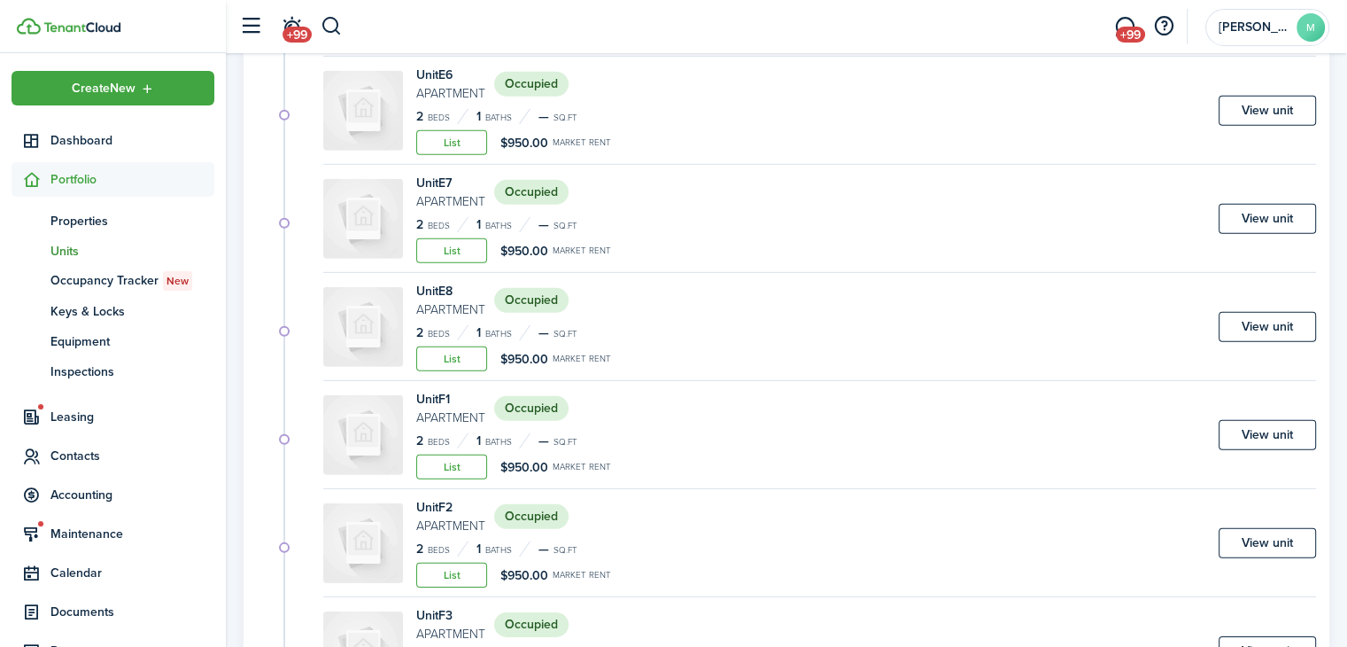
scroll to position [5321, 0]
click at [750, 521] on div "Unit F2 Apartment Occupied 2 Beds 1 Baths — sq.ft List $950.00 Market rent View…" at bounding box center [819, 547] width 993 height 99
click at [1003, 502] on div "Unit F3 Apartment Occupied 2 Beds 1 Baths — sq.ft List $950.00 Market rent View…" at bounding box center [819, 546] width 993 height 99
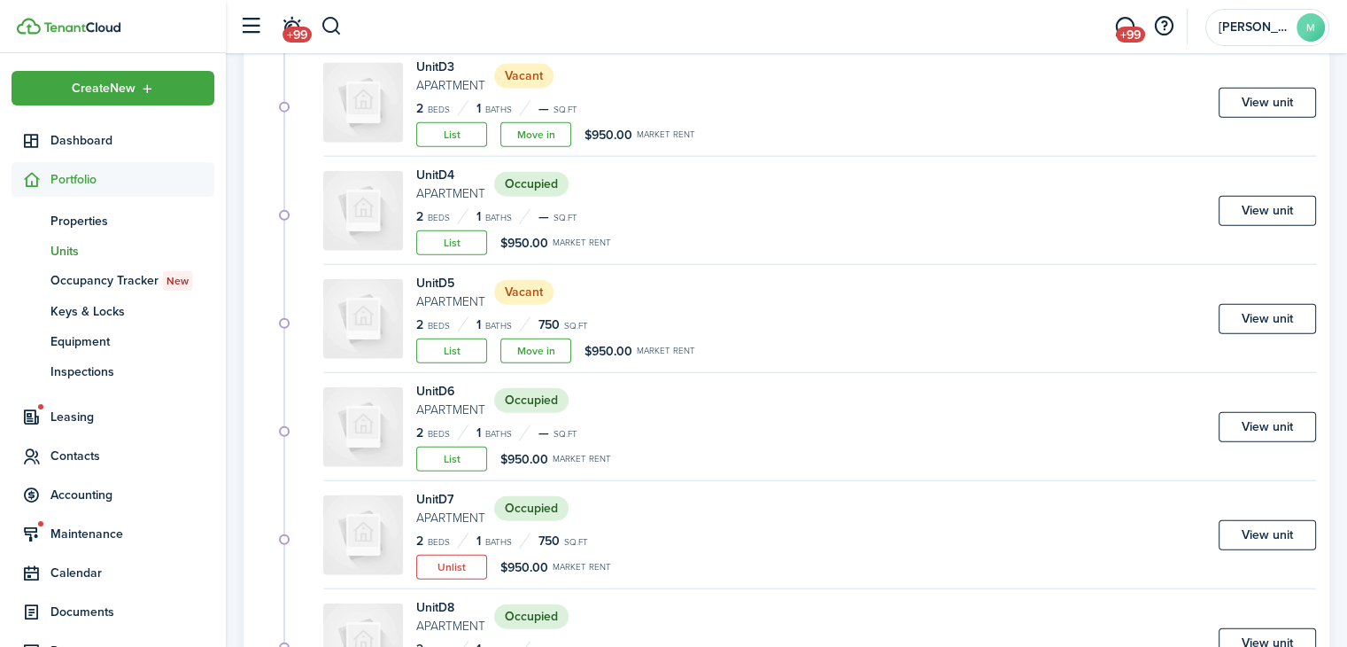
scroll to position [4138, 0]
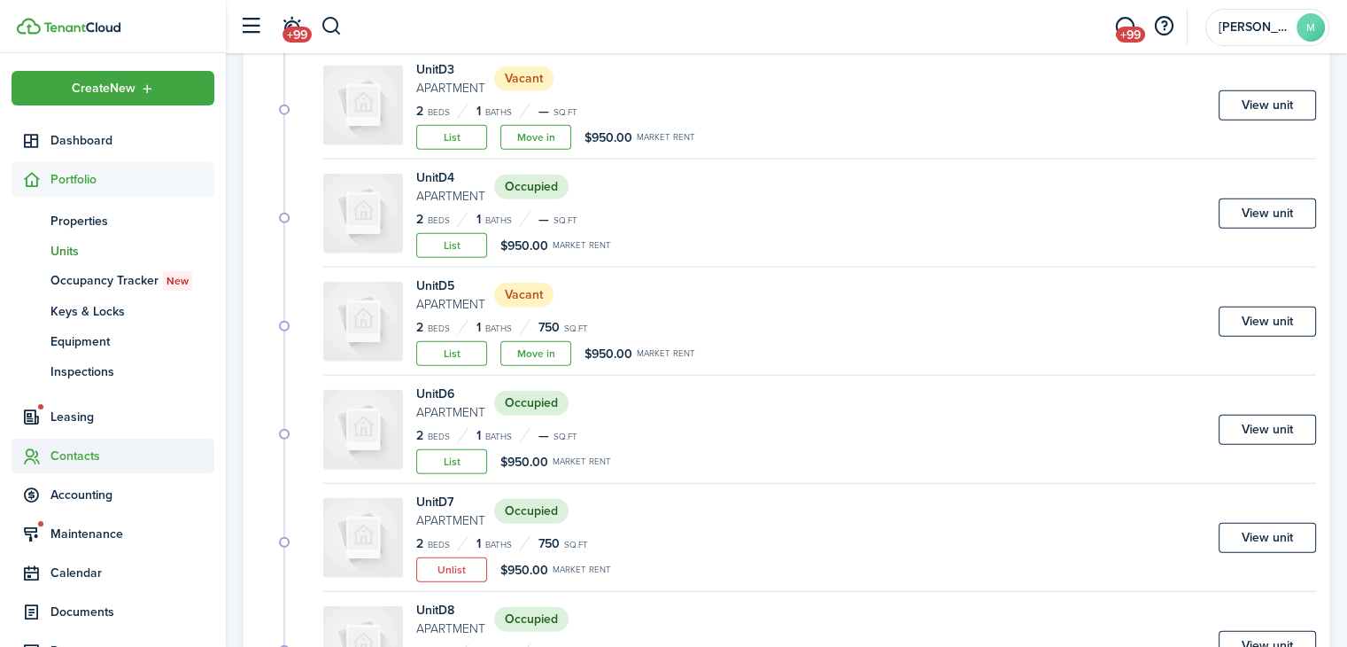
click at [123, 461] on span "Contacts" at bounding box center [132, 455] width 164 height 19
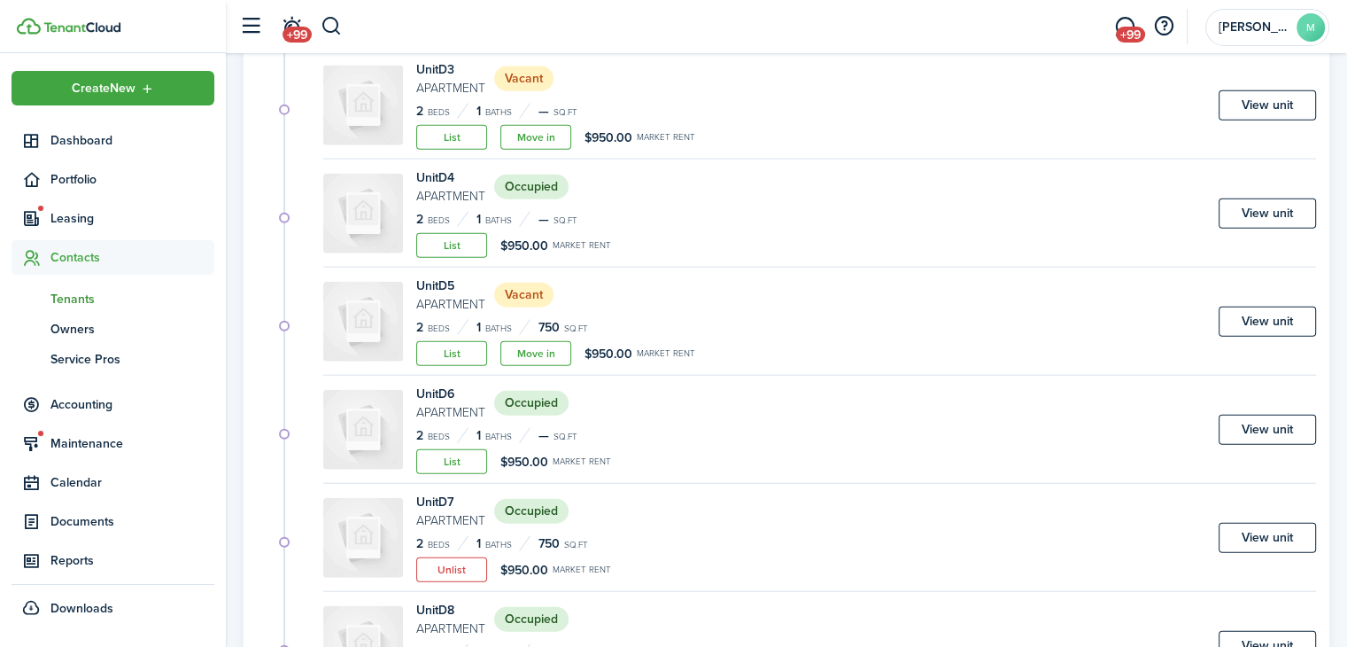
click at [94, 298] on span "Tenants" at bounding box center [132, 299] width 164 height 19
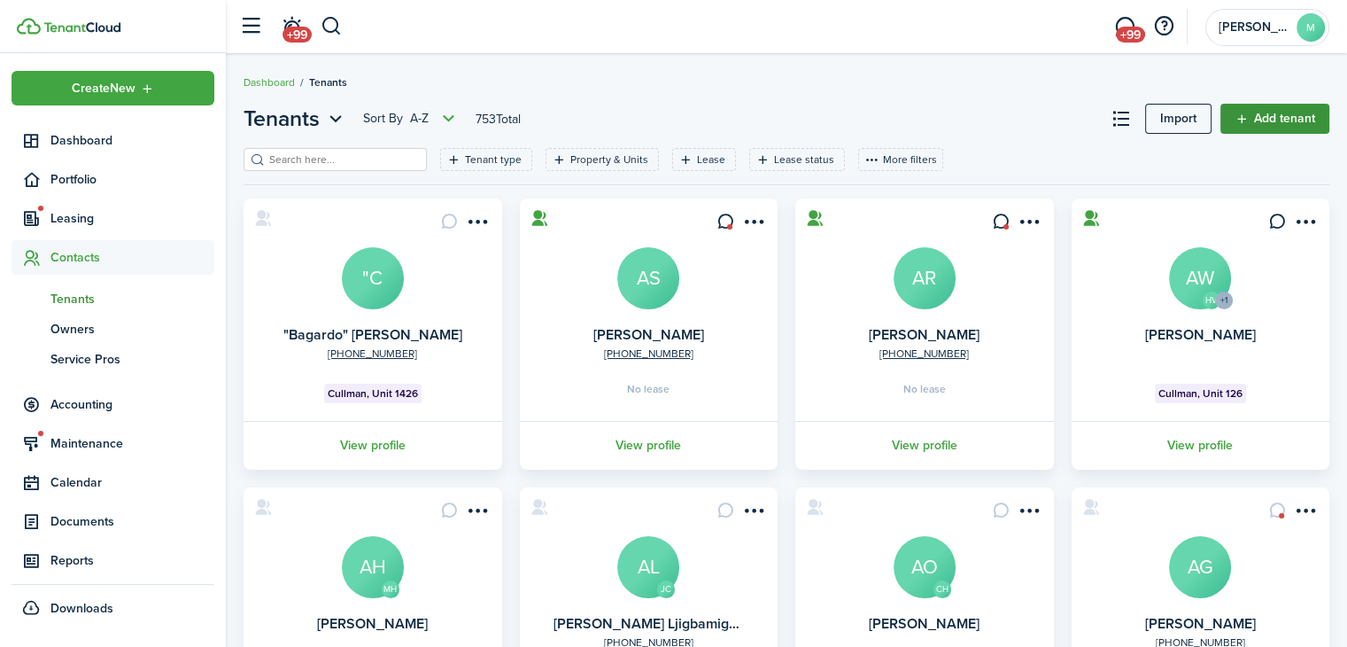
click at [1265, 118] on link "Add tenant" at bounding box center [1275, 119] width 109 height 30
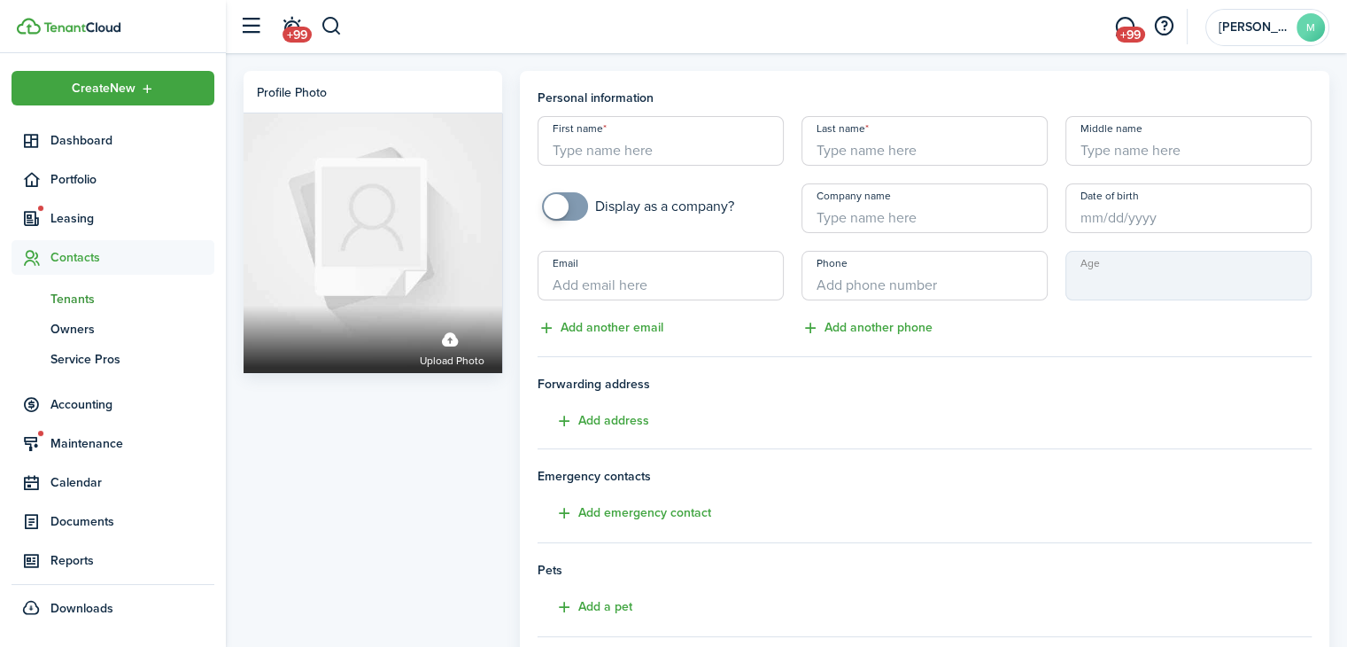
click at [675, 125] on input "First name" at bounding box center [661, 141] width 246 height 50
paste input "[PERSON_NAME]"
type input "Tristian"
paste input "[PERSON_NAME]"
click at [869, 141] on input "[PERSON_NAME]" at bounding box center [925, 141] width 246 height 50
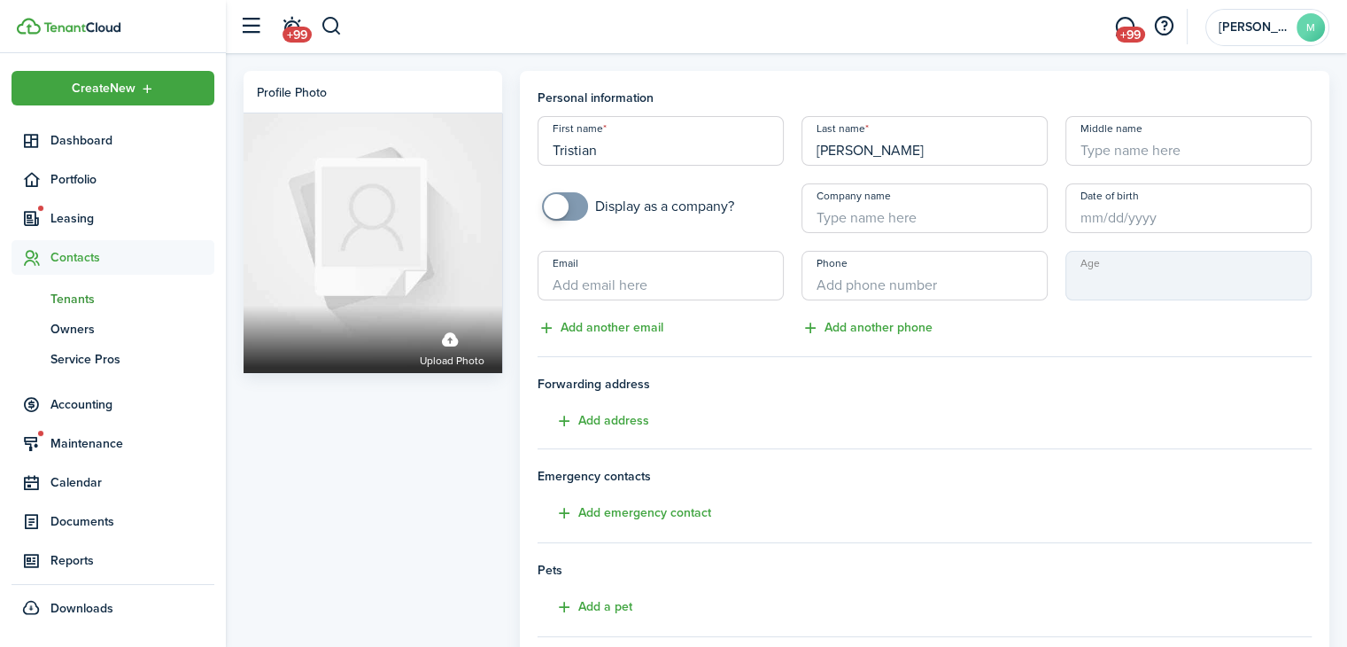
type input "[PERSON_NAME]"
click at [981, 519] on tenant-form "Personal information First name [PERSON_NAME] Last name [PERSON_NAME] Middle na…" at bounding box center [925, 463] width 775 height 748
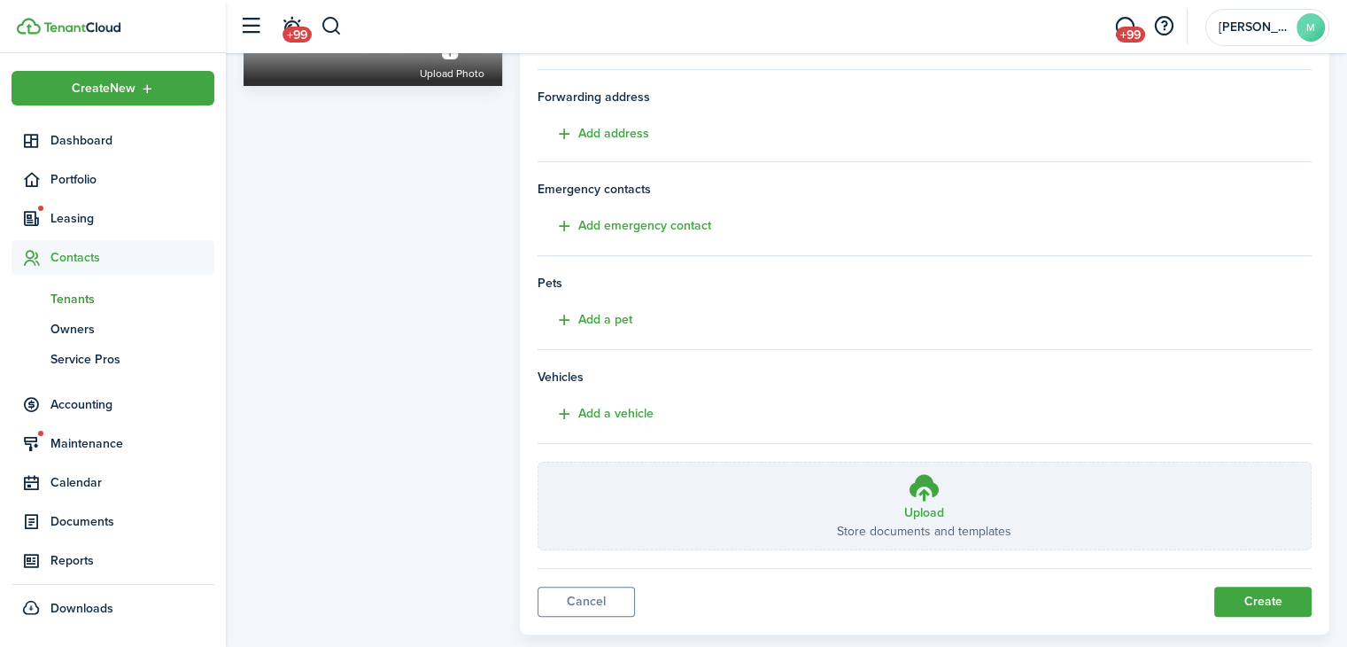
scroll to position [321, 0]
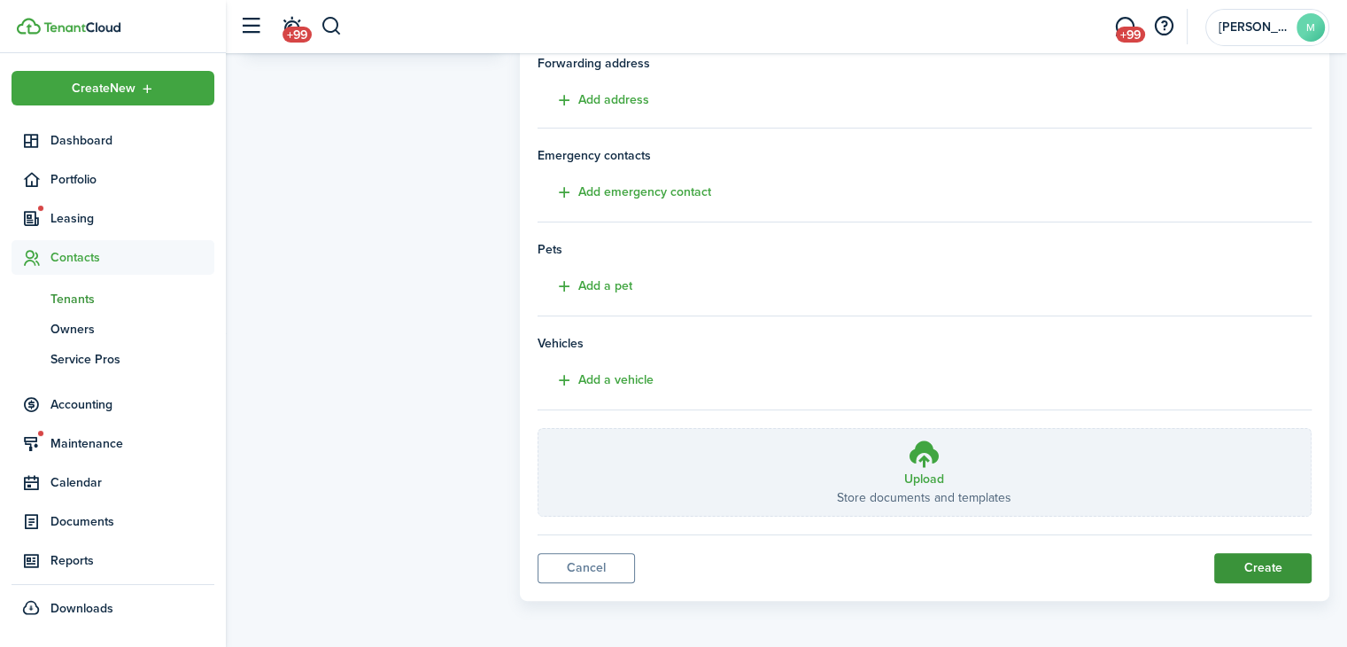
click at [1262, 577] on button "Create" at bounding box center [1262, 568] width 97 height 30
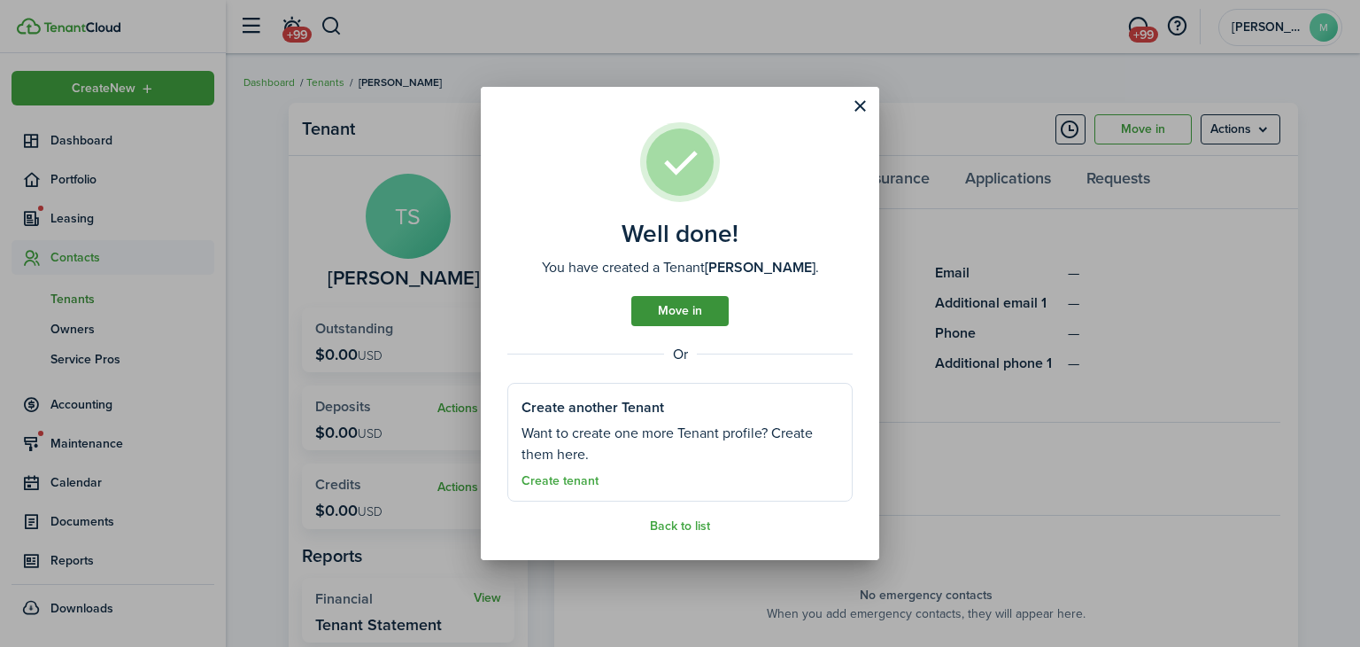
click at [669, 305] on link "Move in" at bounding box center [680, 311] width 97 height 30
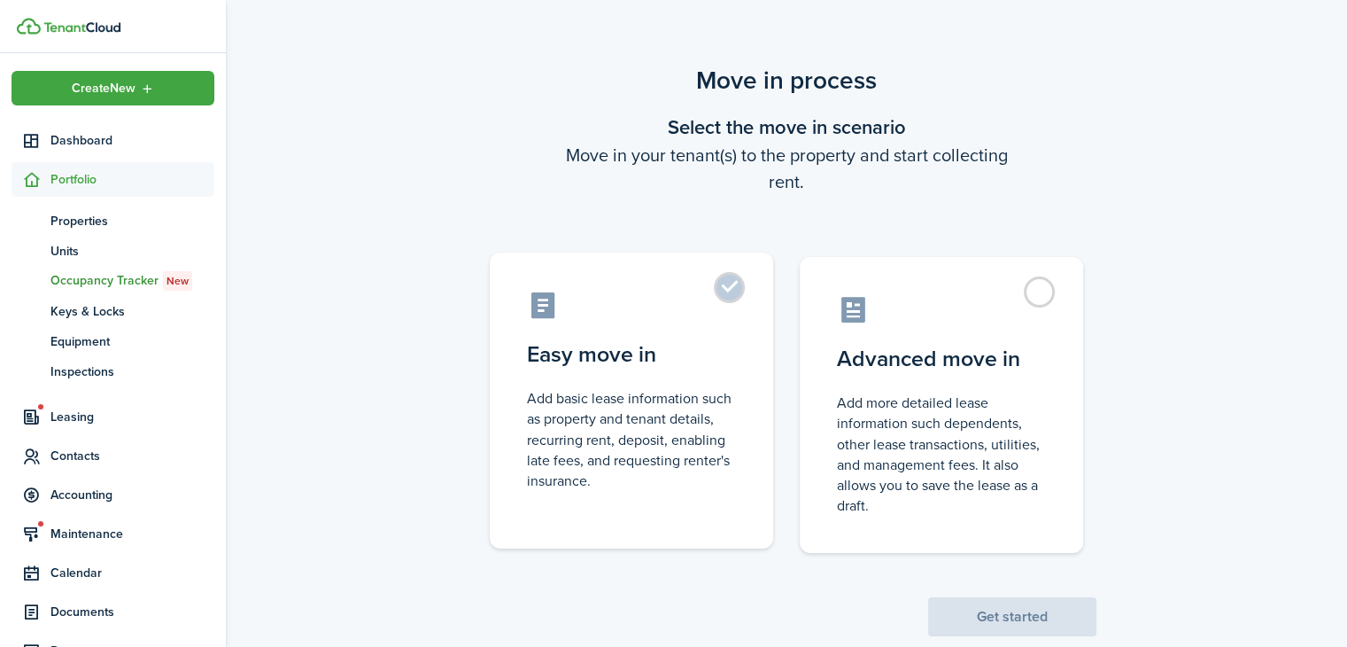
click at [713, 497] on label "Easy move in Add basic lease information such as property and tenant details, r…" at bounding box center [631, 400] width 283 height 296
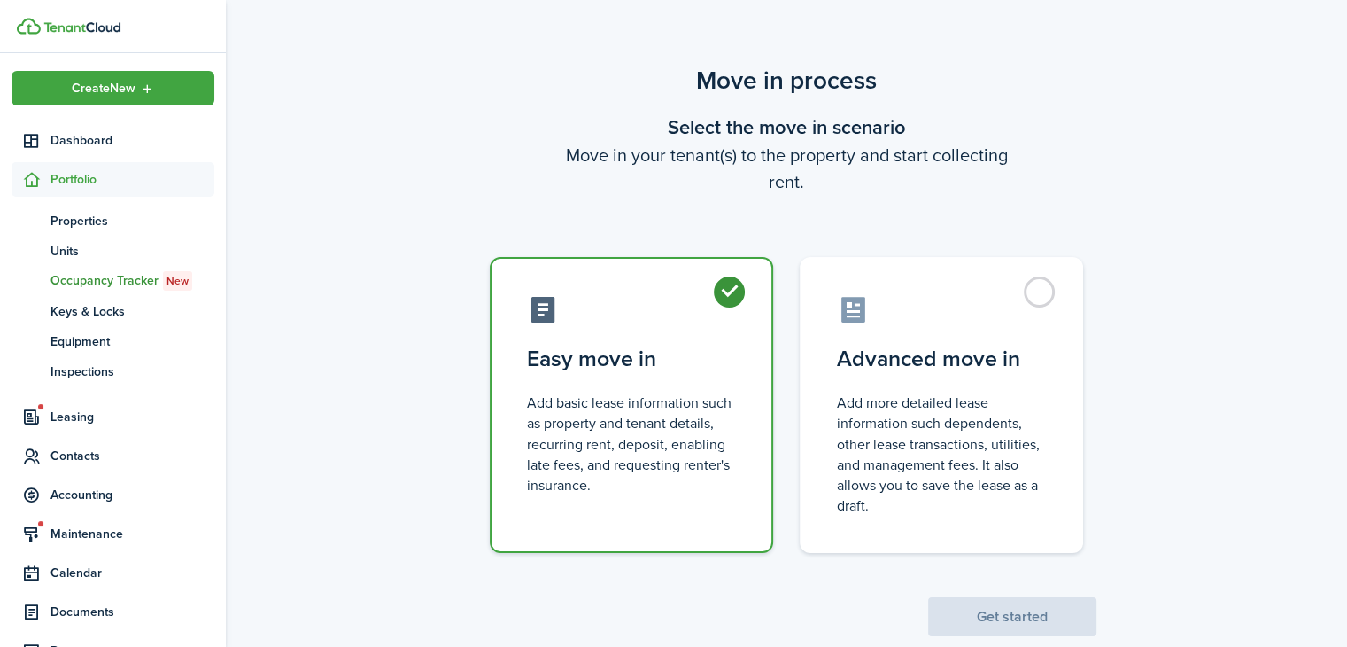
radio input "true"
click at [999, 628] on button "Get started" at bounding box center [1012, 616] width 168 height 39
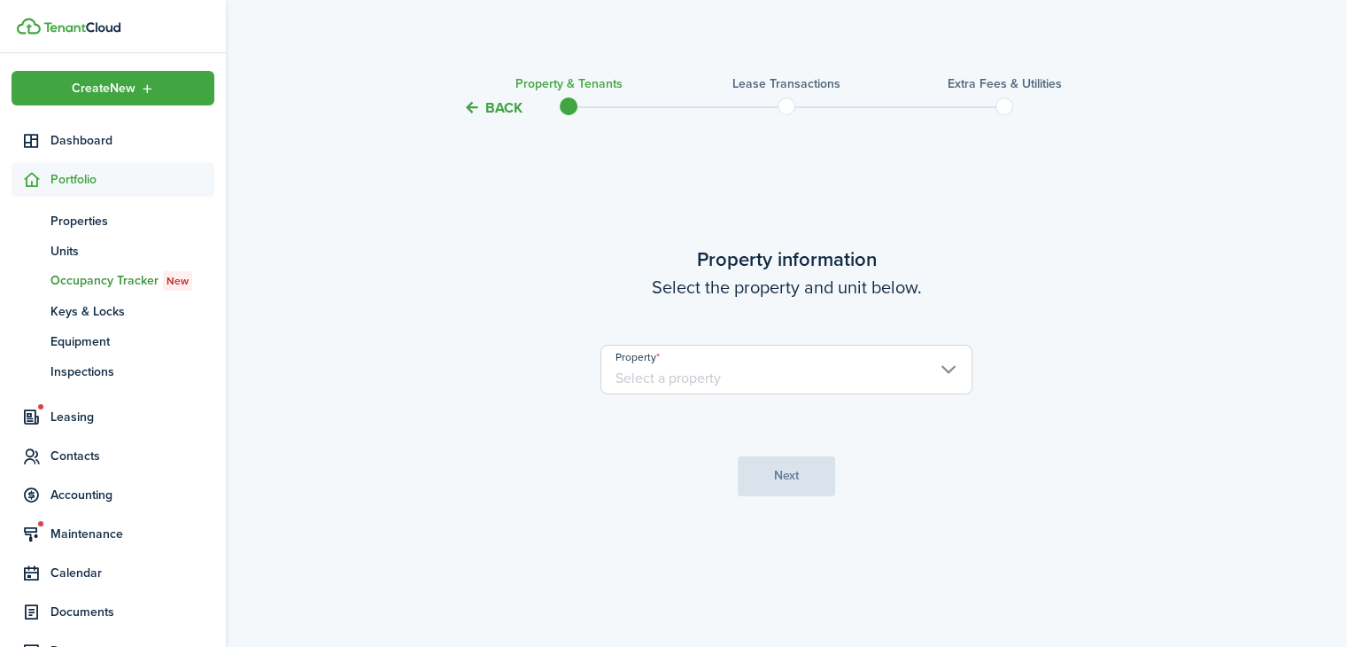
click at [867, 369] on input "Property" at bounding box center [787, 370] width 372 height 50
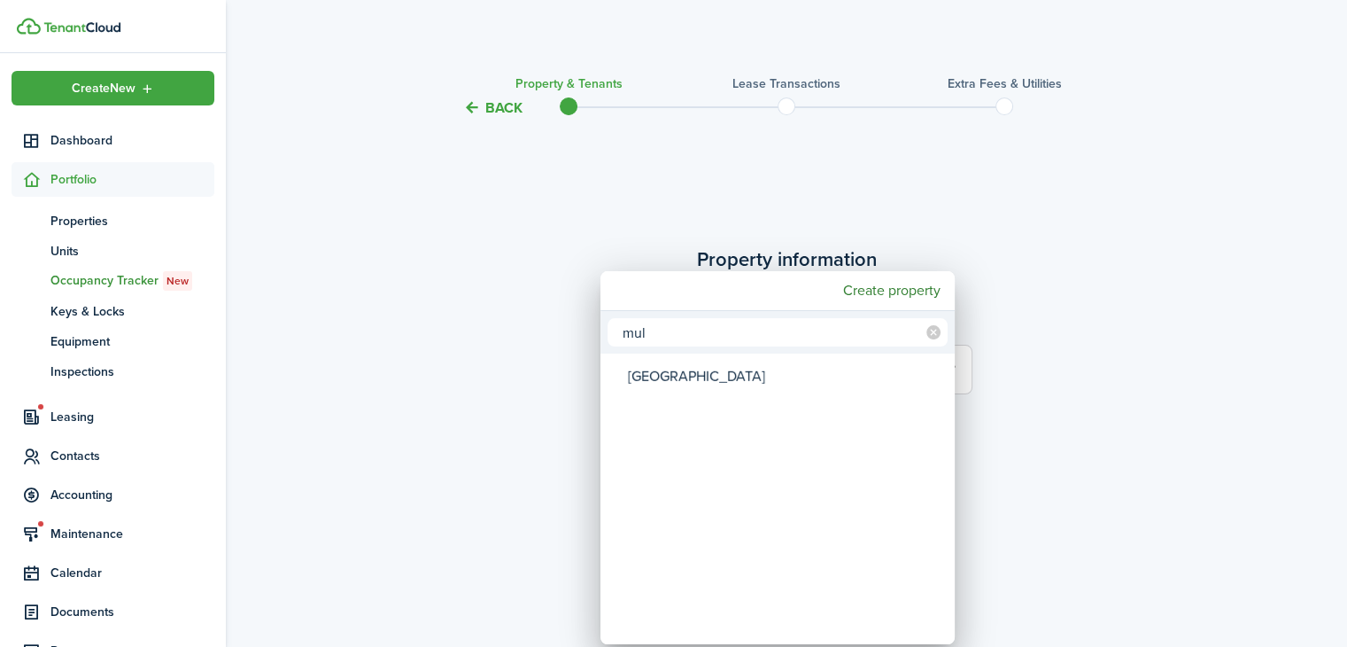
type input "mul"
click at [730, 388] on div "[GEOGRAPHIC_DATA]" at bounding box center [785, 376] width 314 height 41
type input "[GEOGRAPHIC_DATA]"
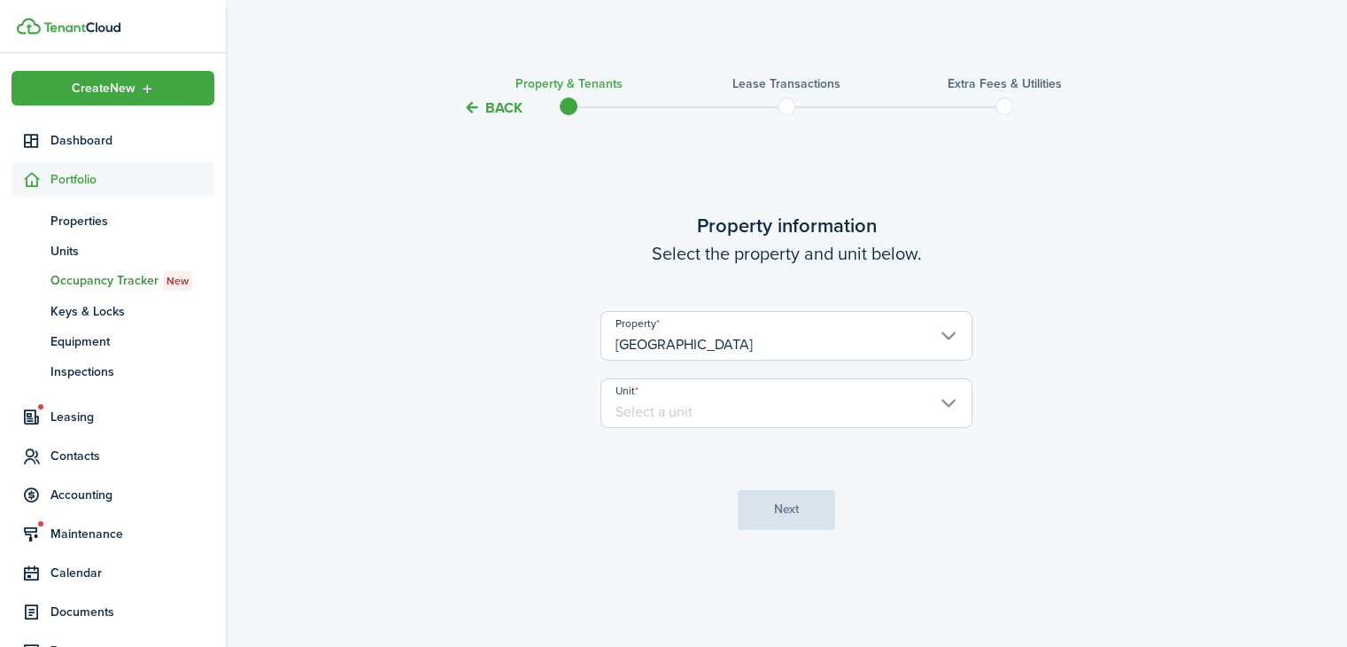
click at [825, 400] on input "Unit" at bounding box center [787, 403] width 372 height 50
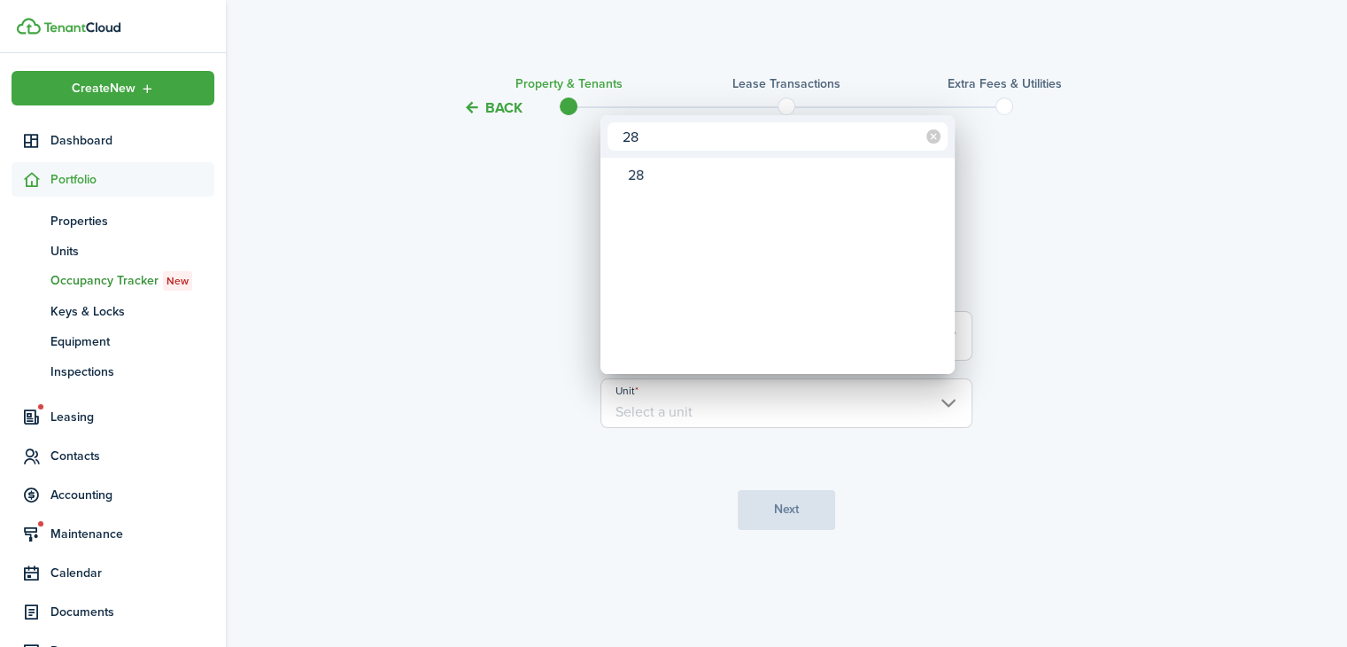
type input "28"
click at [706, 167] on div "28" at bounding box center [785, 175] width 314 height 30
type input "28"
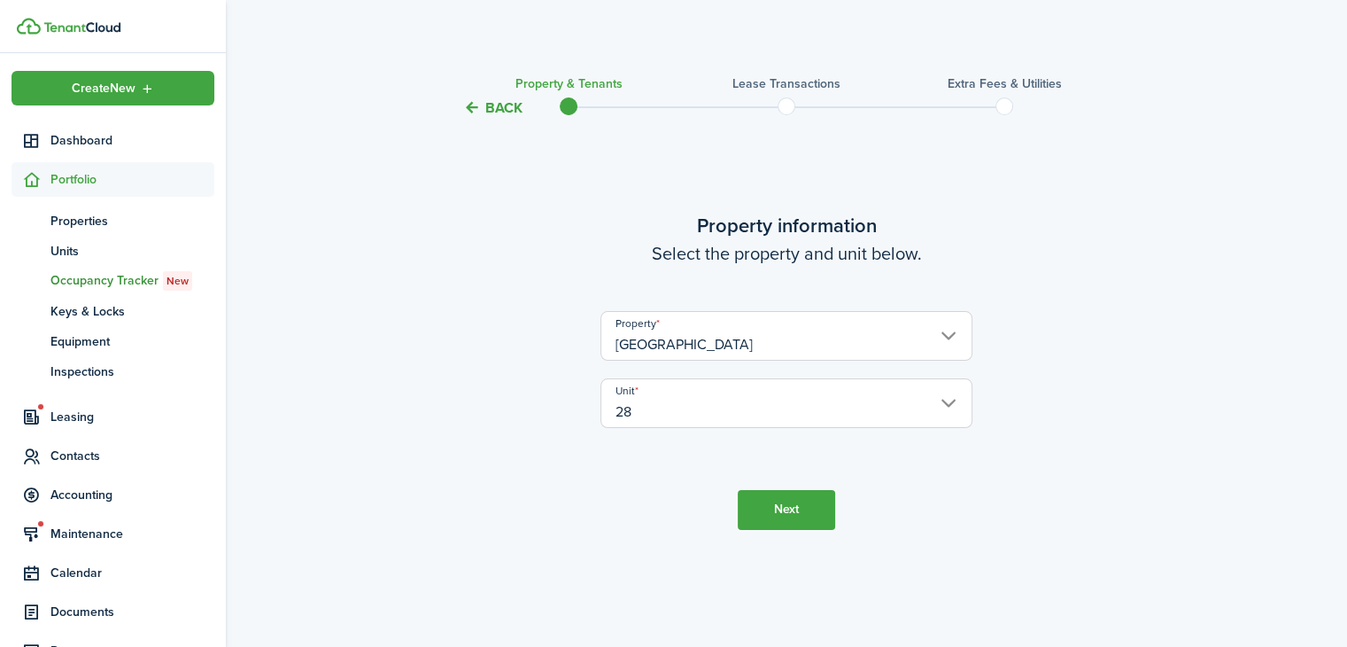
click at [773, 526] on button "Next" at bounding box center [786, 510] width 97 height 40
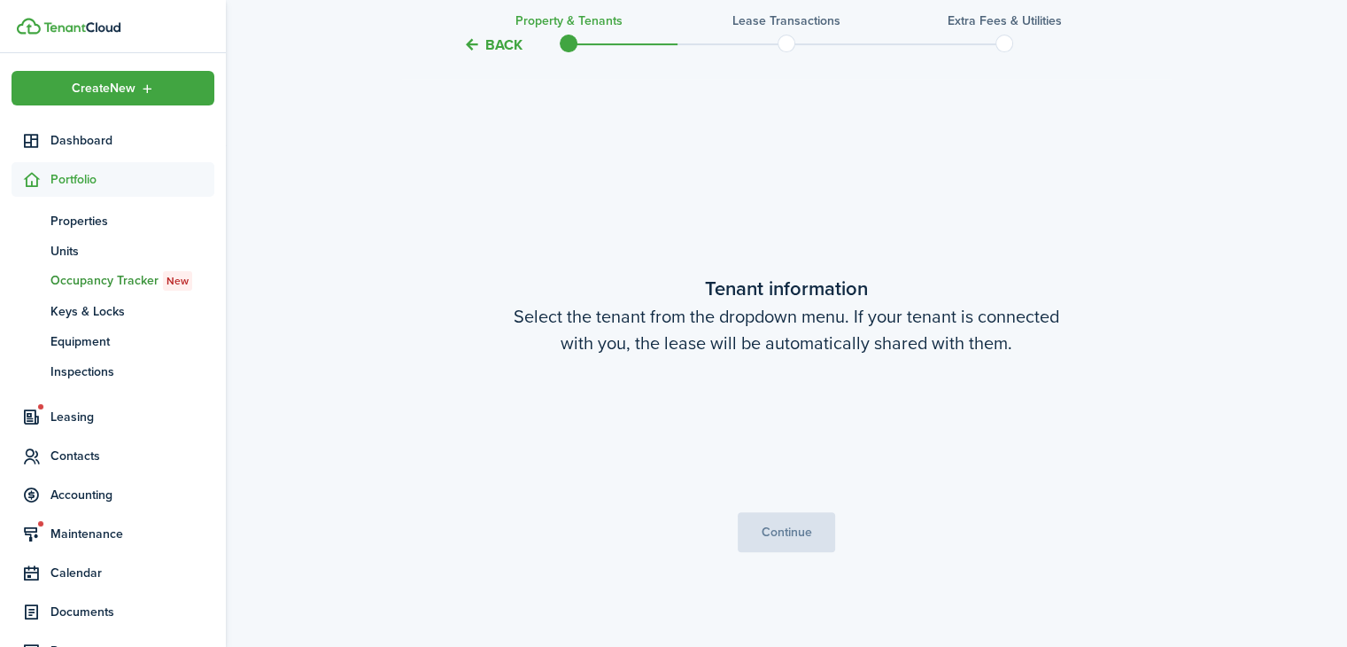
scroll to position [528, 0]
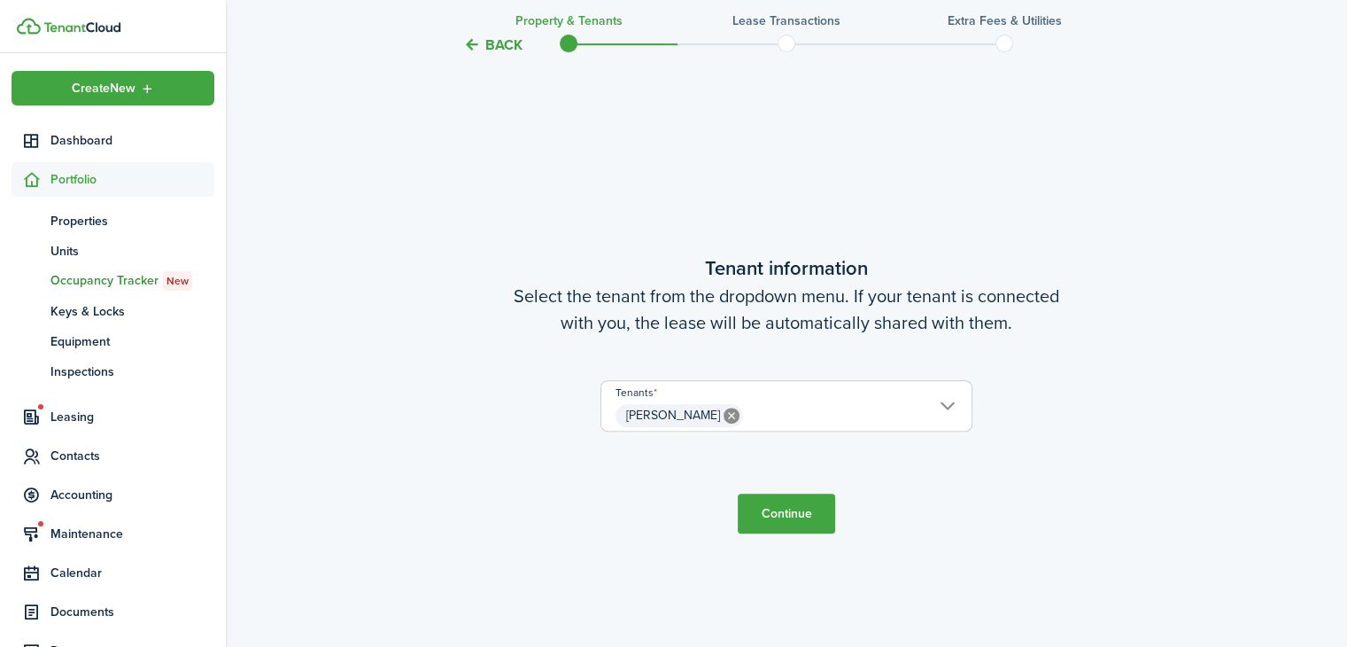
click at [787, 478] on tc-wizard-step "Tenant information Select the tenant from the dropdown menu. If your tenant is …" at bounding box center [787, 393] width 744 height 647
click at [779, 509] on button "Continue" at bounding box center [786, 513] width 97 height 40
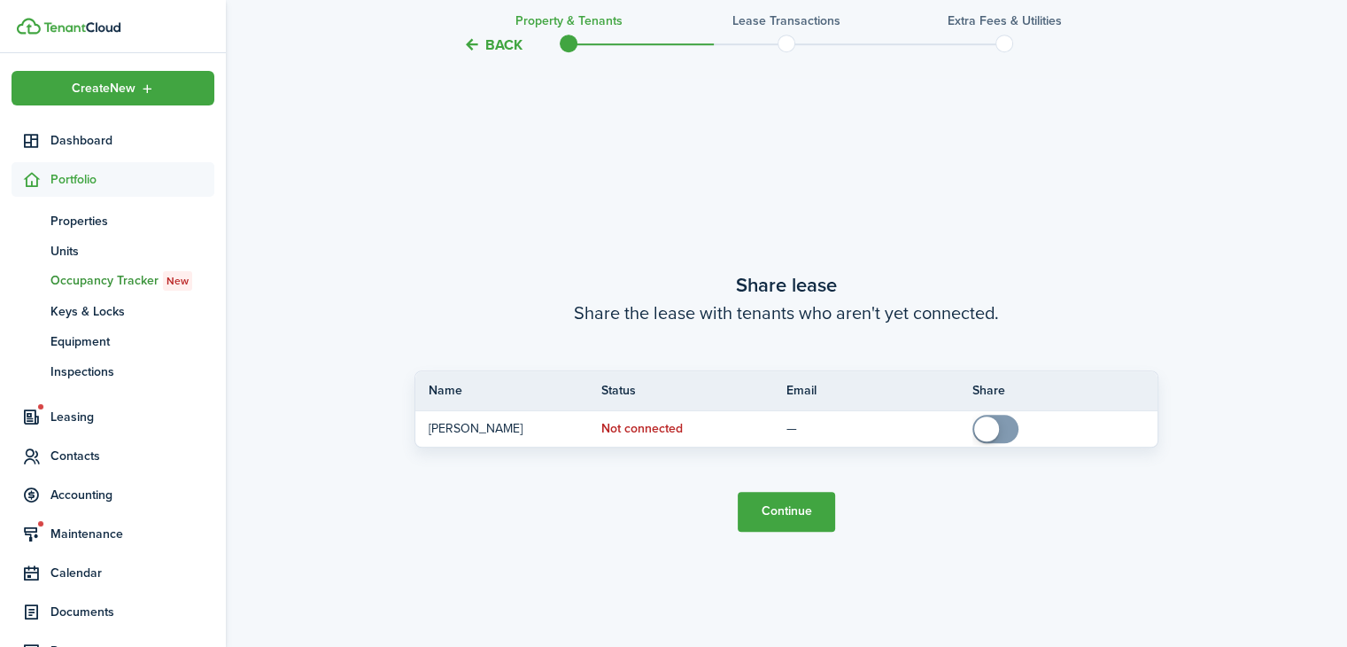
scroll to position [1174, 0]
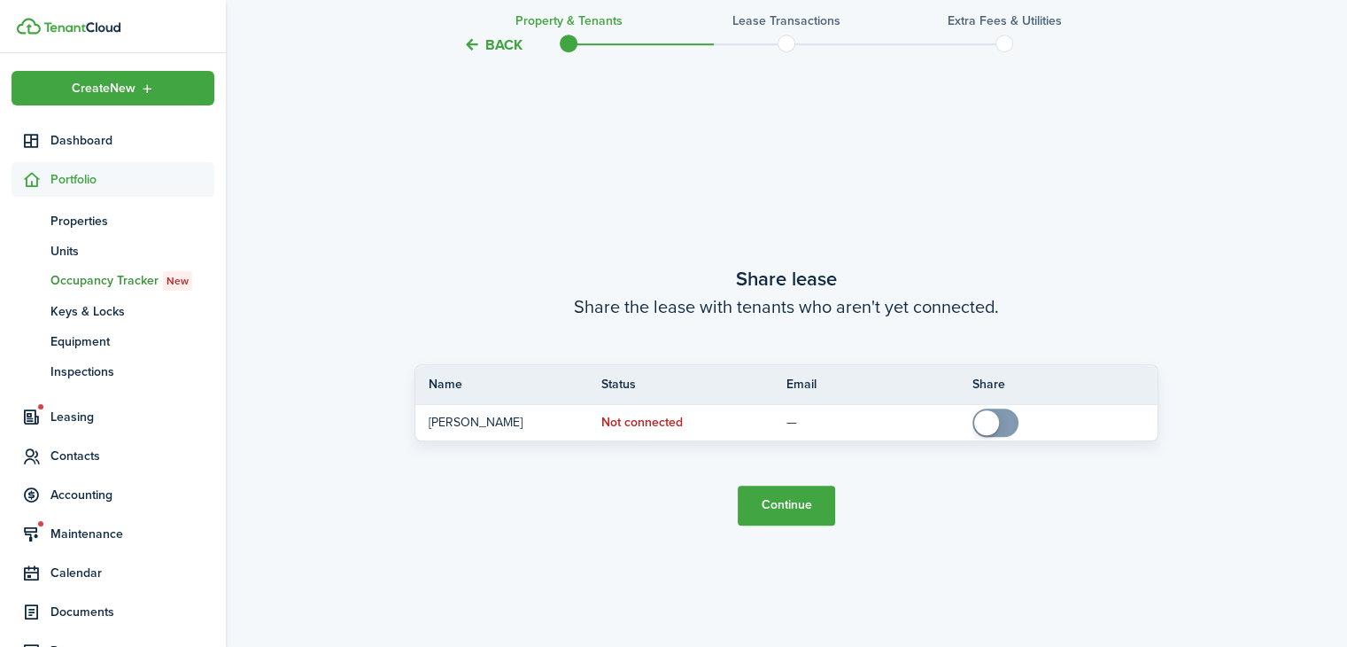
click at [790, 503] on button "Continue" at bounding box center [786, 505] width 97 height 40
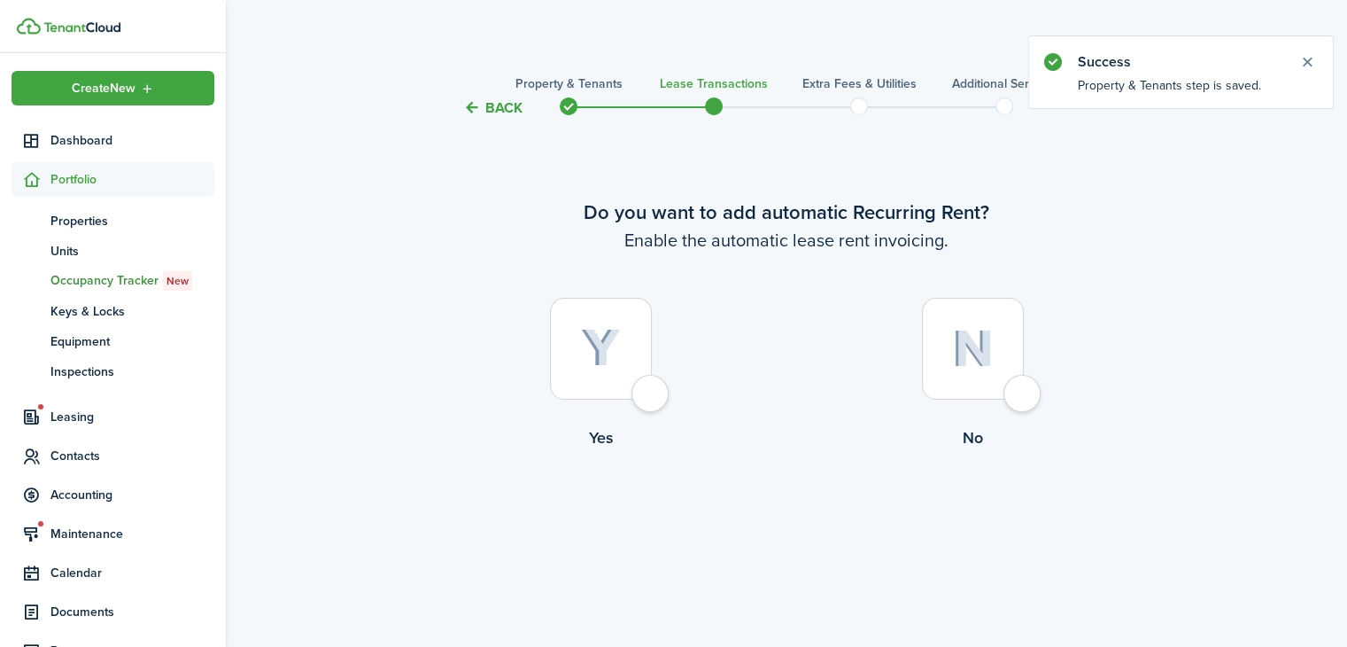
click at [609, 356] on img at bounding box center [601, 348] width 40 height 39
radio input "true"
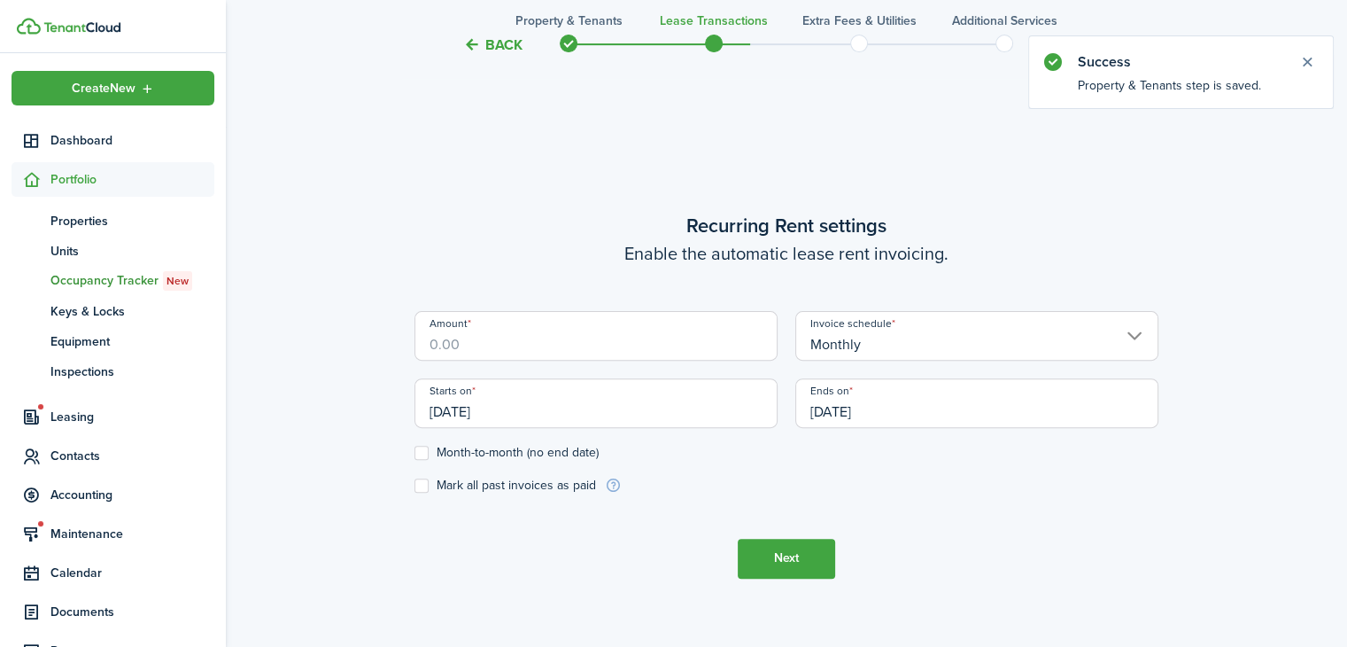
scroll to position [528, 0]
click at [630, 333] on input "Amount" at bounding box center [596, 335] width 363 height 50
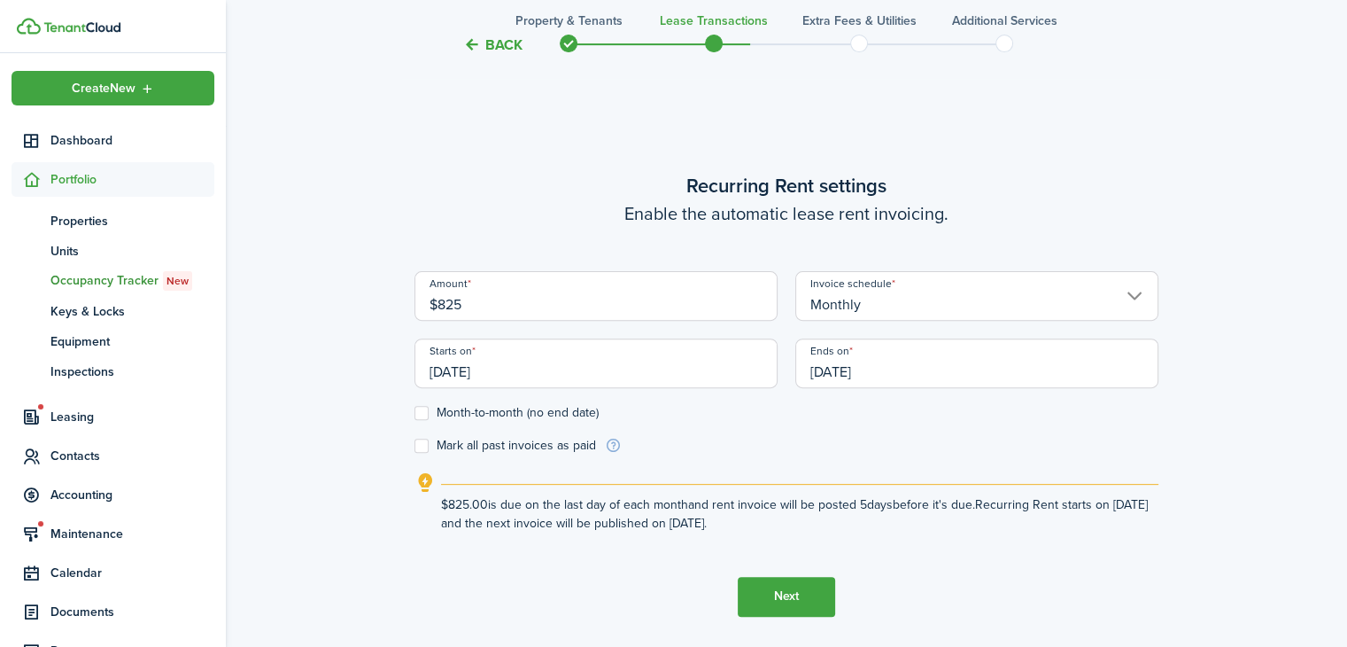
click at [709, 371] on input "[DATE]" at bounding box center [596, 363] width 363 height 50
type input "$825.00"
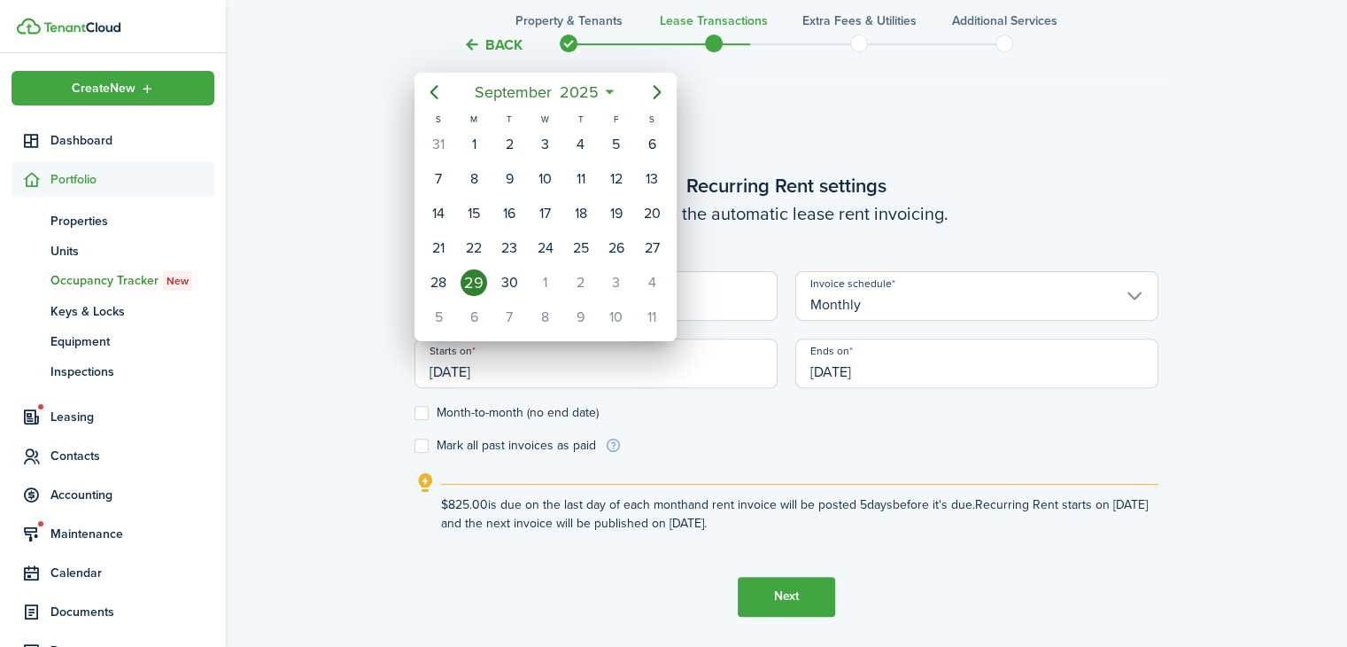
click at [545, 275] on div "1" at bounding box center [544, 282] width 27 height 27
type input "[DATE]"
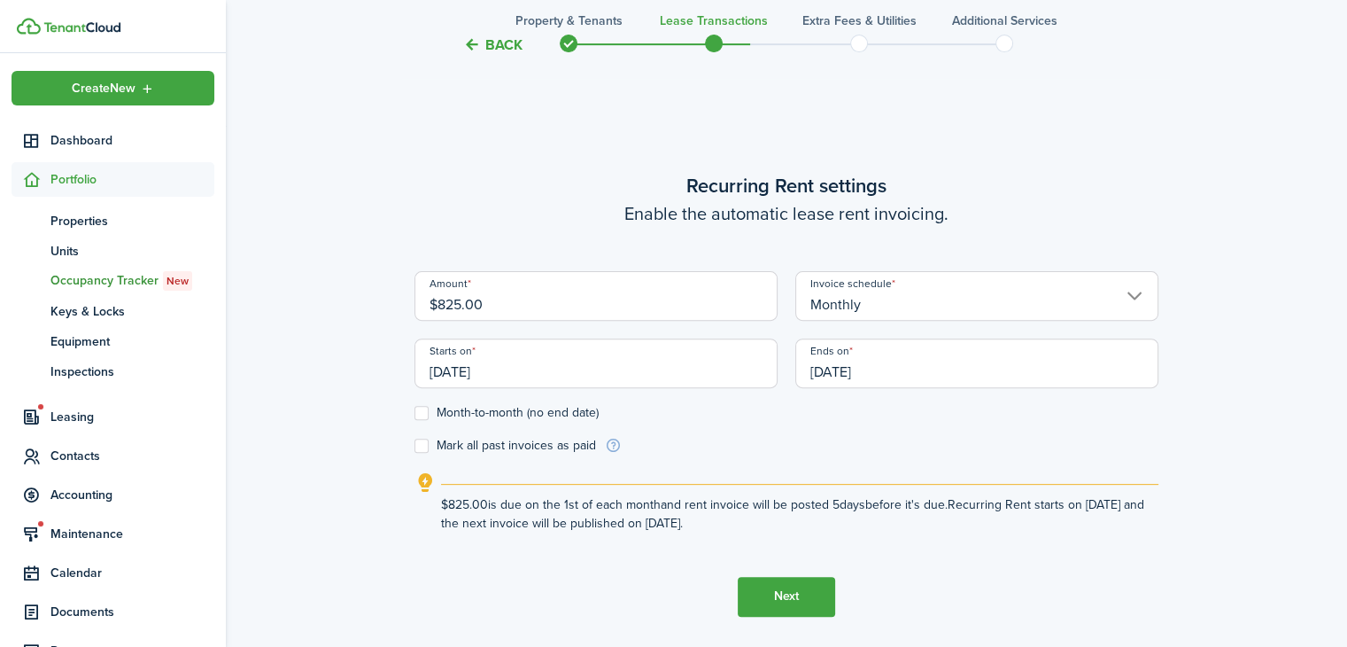
scroll to position [0, 0]
click at [896, 362] on input "[DATE]" at bounding box center [976, 363] width 363 height 50
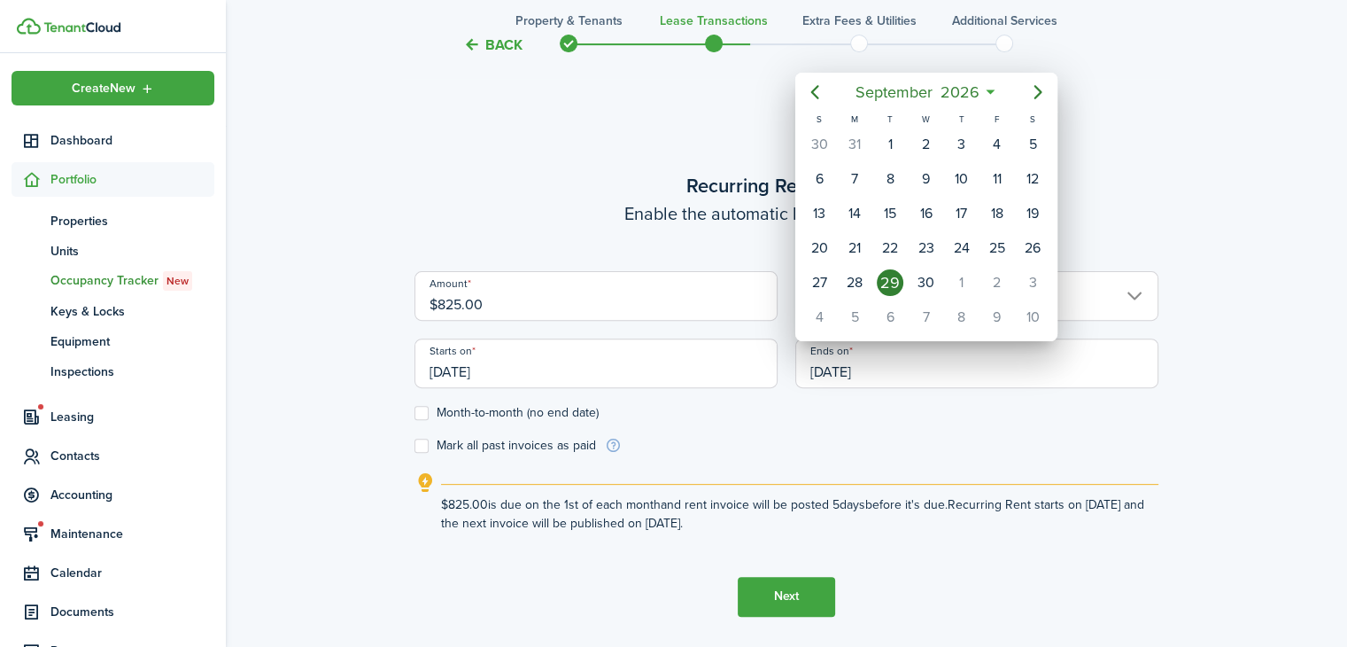
click at [824, 94] on icon "Previous page" at bounding box center [814, 91] width 21 height 21
click at [825, 100] on icon "Previous page" at bounding box center [814, 91] width 21 height 21
click at [829, 99] on mbsc-button "Previous page" at bounding box center [814, 91] width 35 height 35
click at [821, 97] on icon "Previous page" at bounding box center [814, 91] width 21 height 21
click at [825, 88] on mbsc-button "Previous page" at bounding box center [814, 91] width 35 height 35
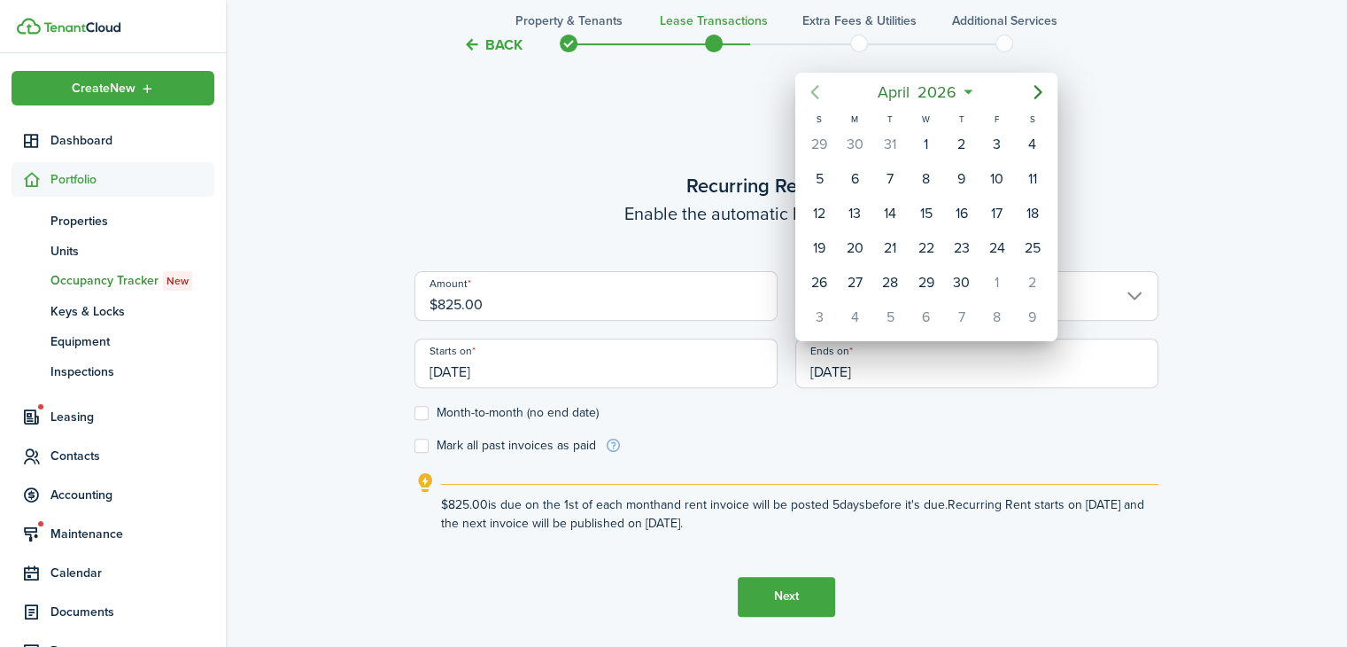
click at [829, 96] on mbsc-button "Previous page" at bounding box center [814, 91] width 35 height 35
click at [822, 94] on icon "Previous page" at bounding box center [814, 91] width 21 height 21
click at [824, 95] on icon "Previous page" at bounding box center [814, 91] width 21 height 21
click at [827, 91] on mbsc-button "Previous page" at bounding box center [814, 91] width 35 height 35
click at [814, 88] on icon "Previous page" at bounding box center [814, 91] width 21 height 21
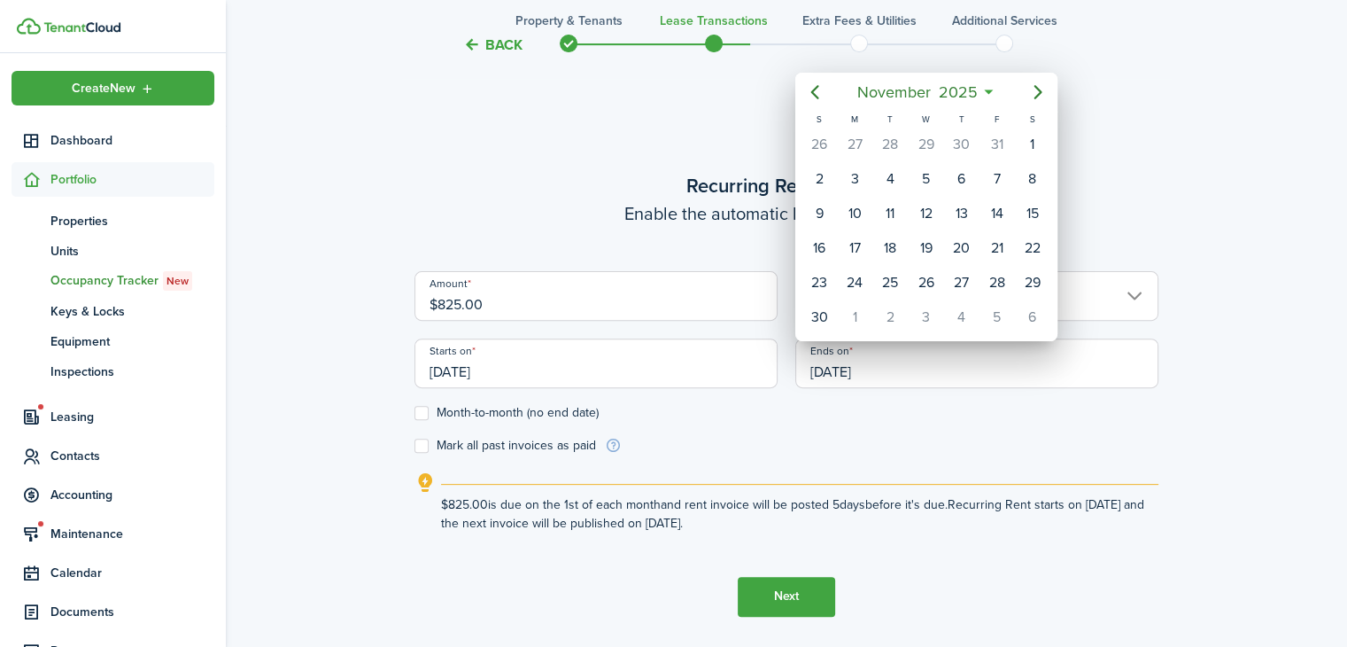
click at [992, 141] on div "31" at bounding box center [997, 144] width 27 height 27
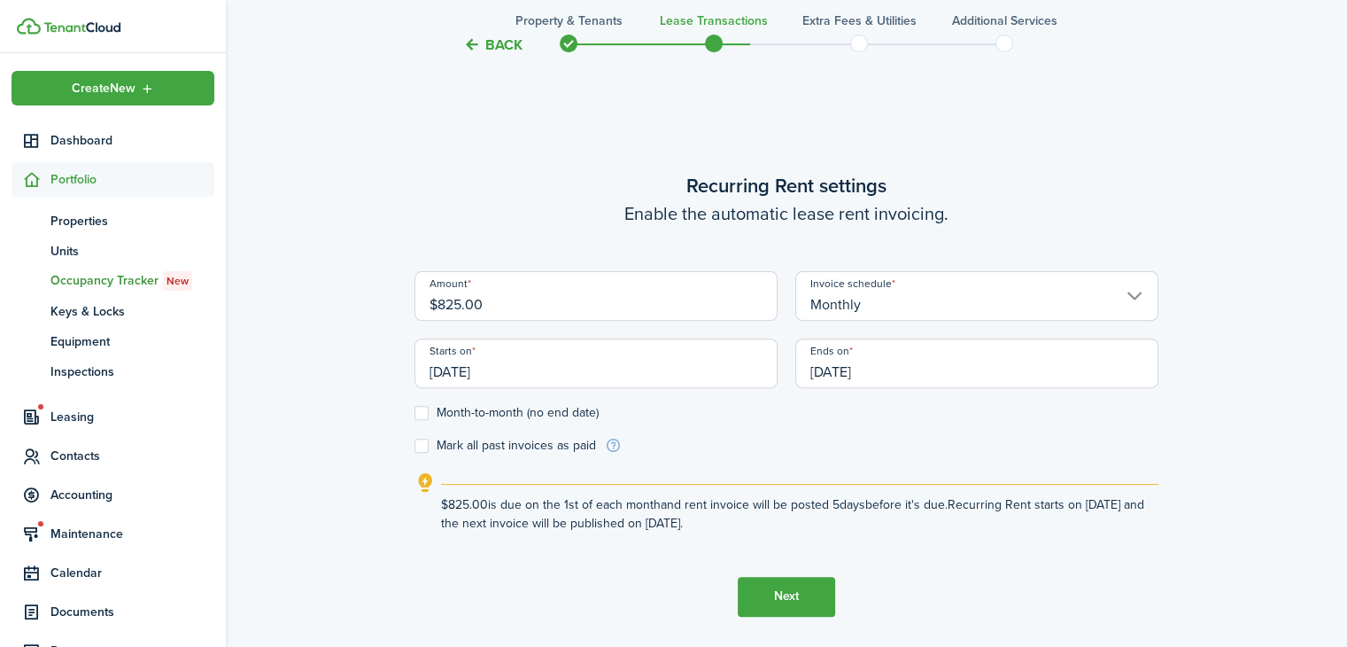
type input "[DATE]"
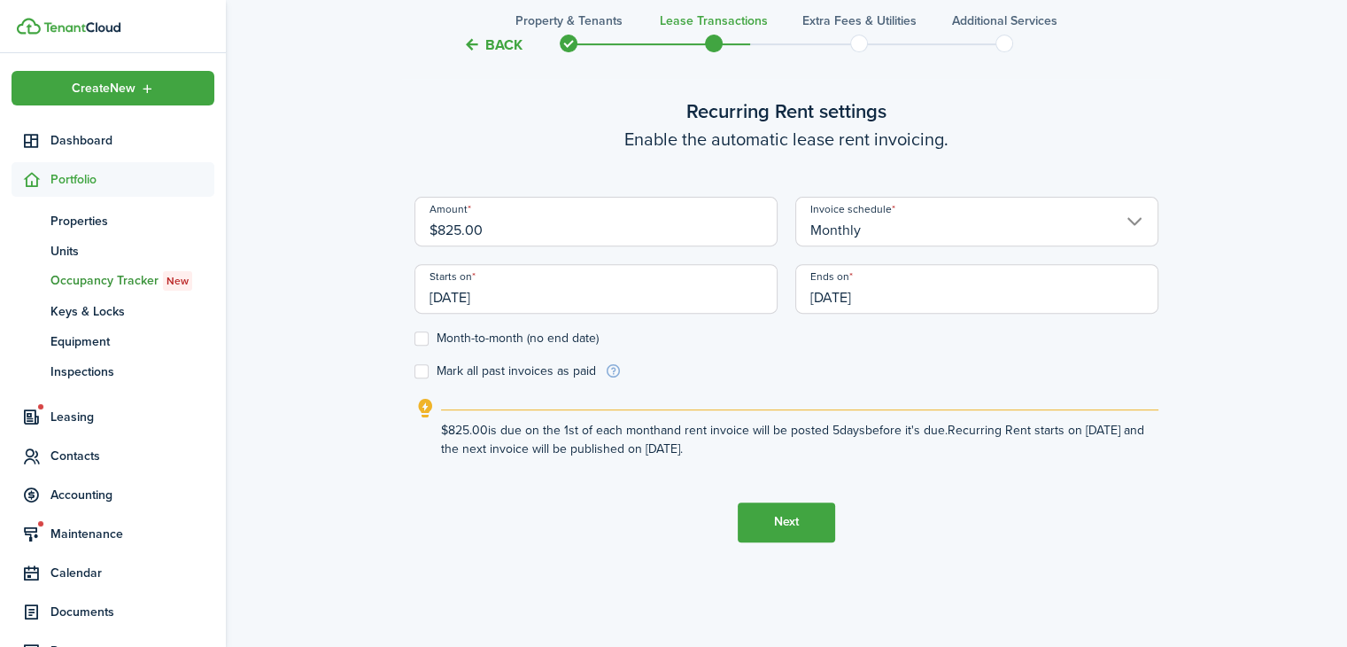
scroll to position [646, 0]
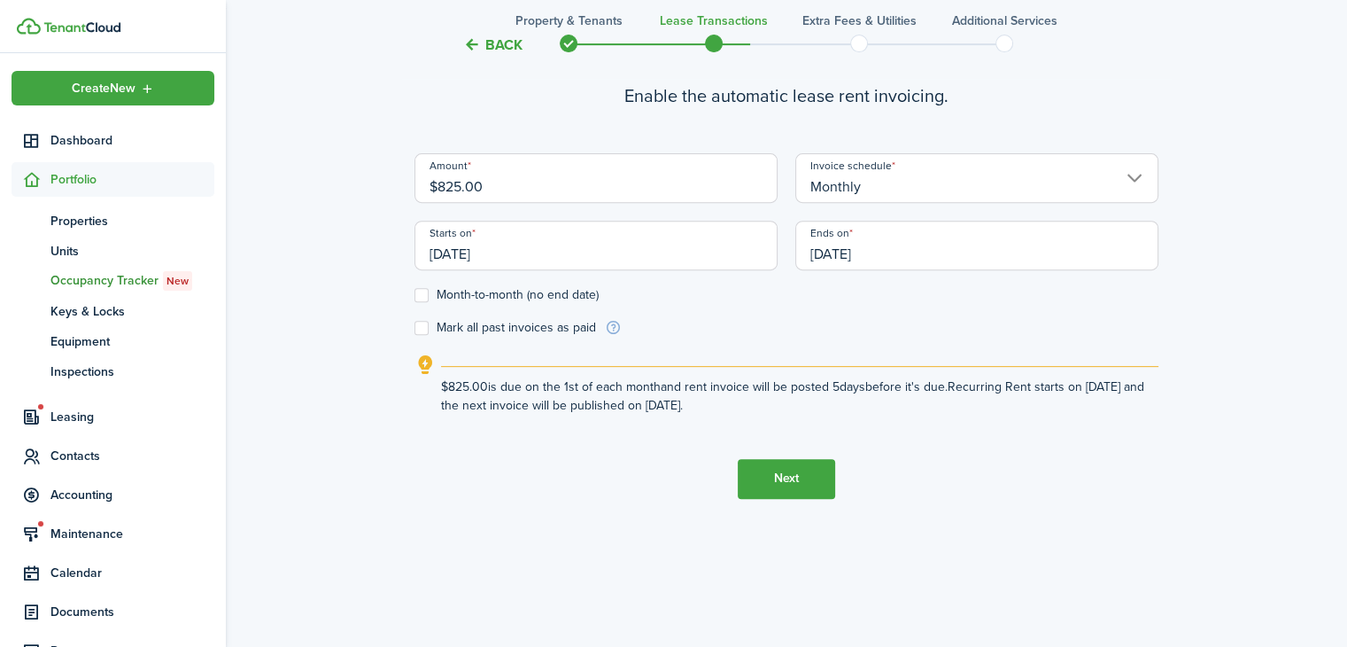
click at [803, 495] on button "Next" at bounding box center [786, 479] width 97 height 40
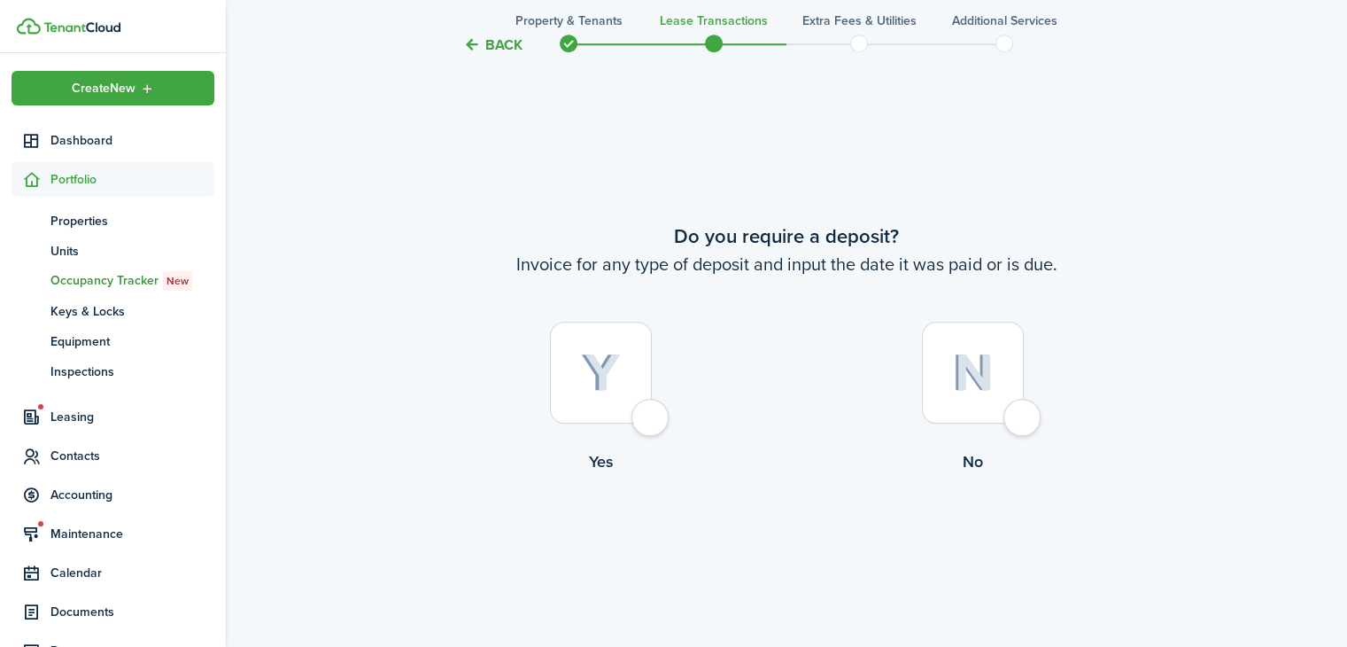
click at [595, 397] on div at bounding box center [601, 373] width 102 height 102
radio input "true"
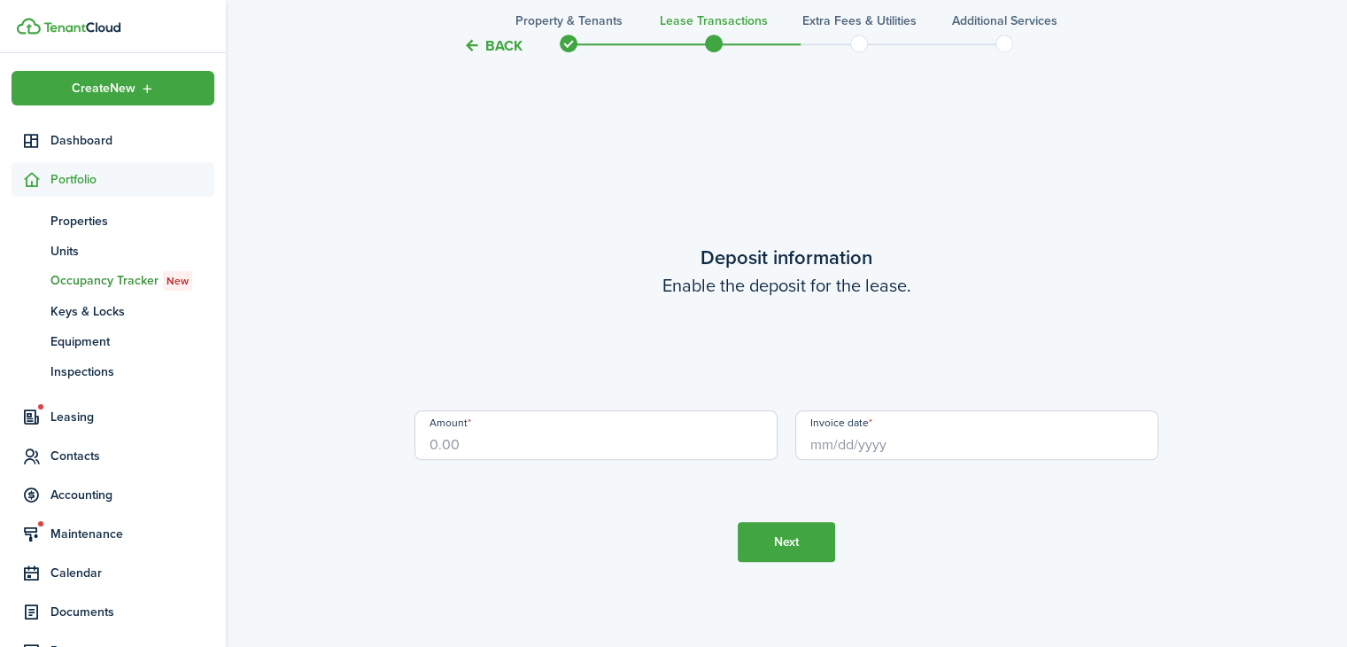
scroll to position [1820, 0]
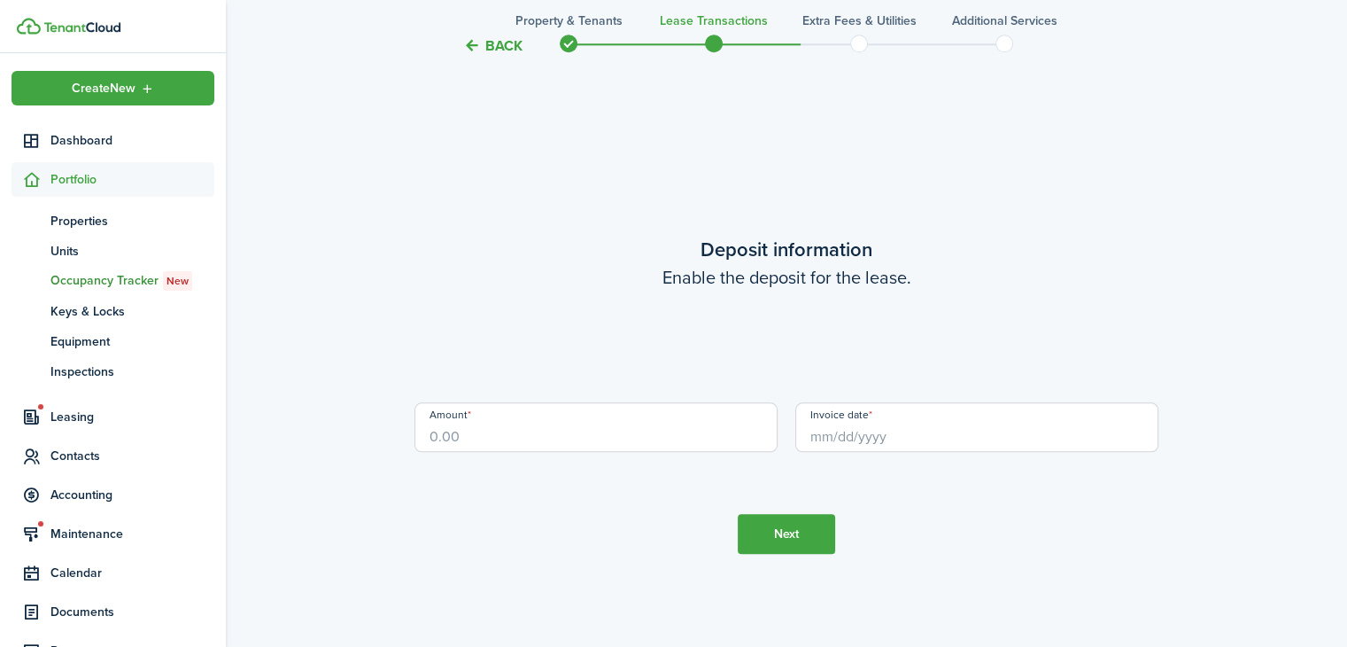
click at [650, 429] on input "Amount" at bounding box center [596, 427] width 363 height 50
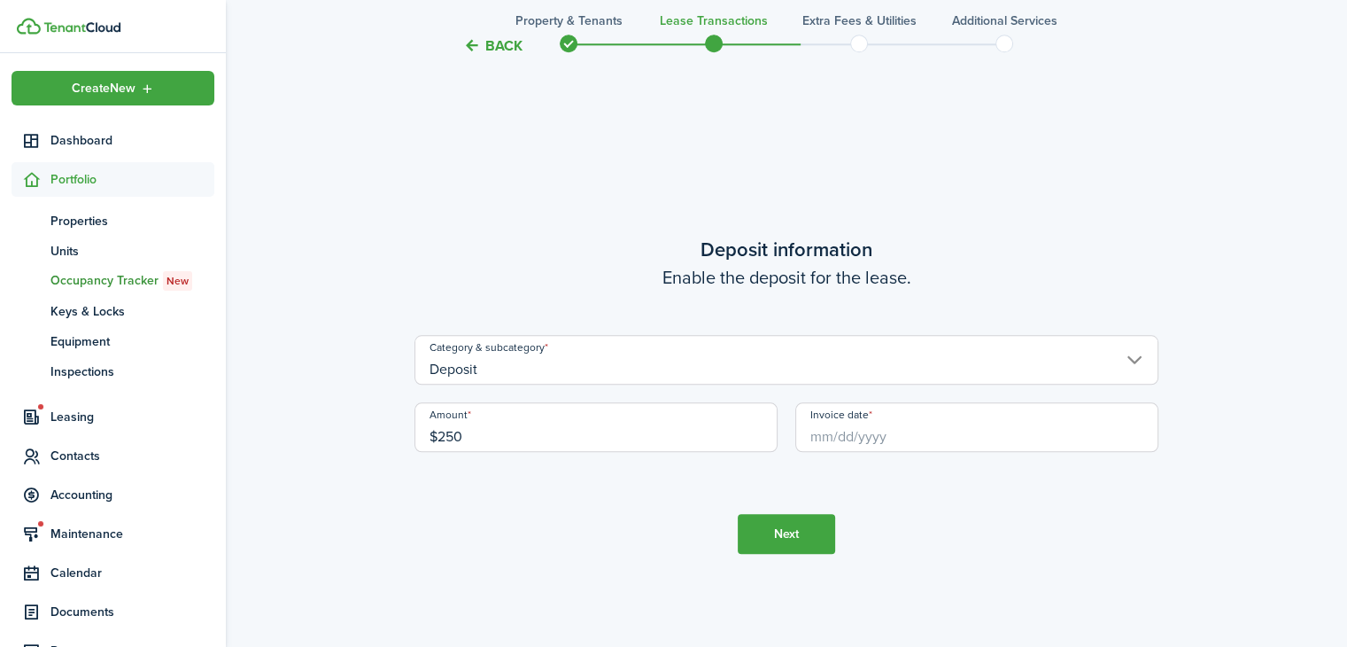
click at [941, 438] on input "Invoice date" at bounding box center [976, 427] width 363 height 50
type input "$250.00"
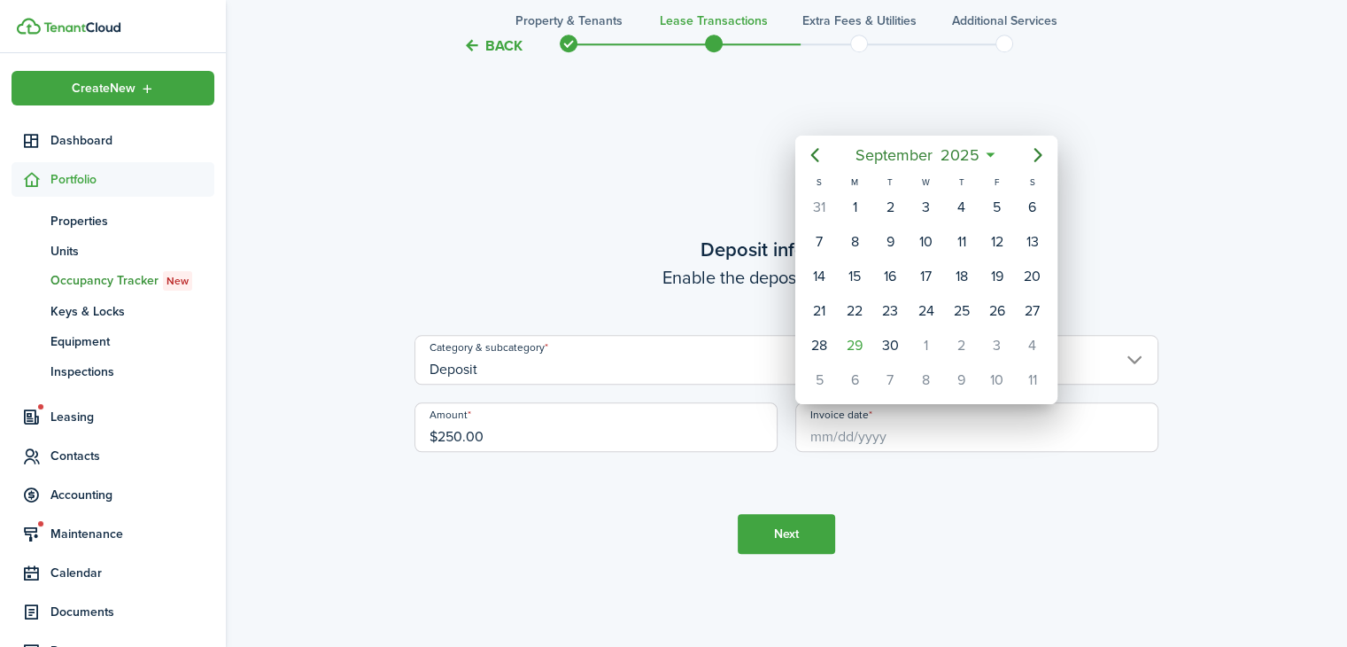
click at [925, 344] on div "1" at bounding box center [925, 345] width 27 height 27
type input "[DATE]"
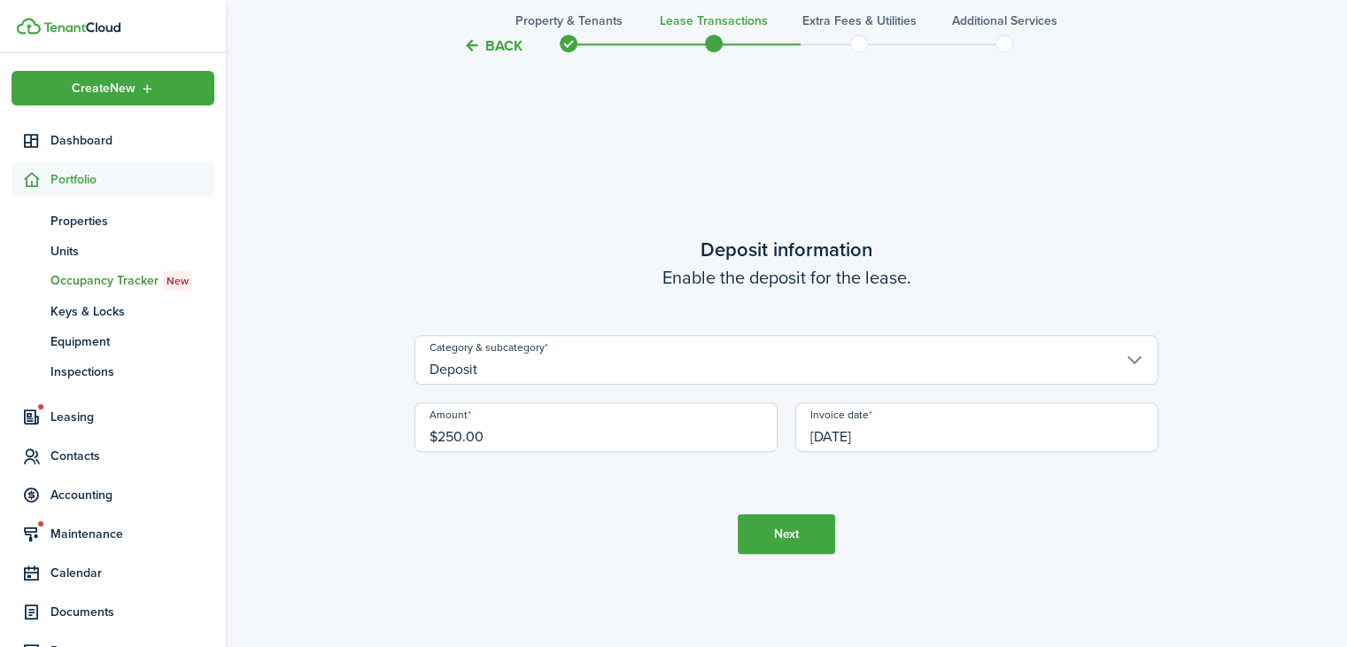
click at [784, 531] on button "Next" at bounding box center [786, 534] width 97 height 40
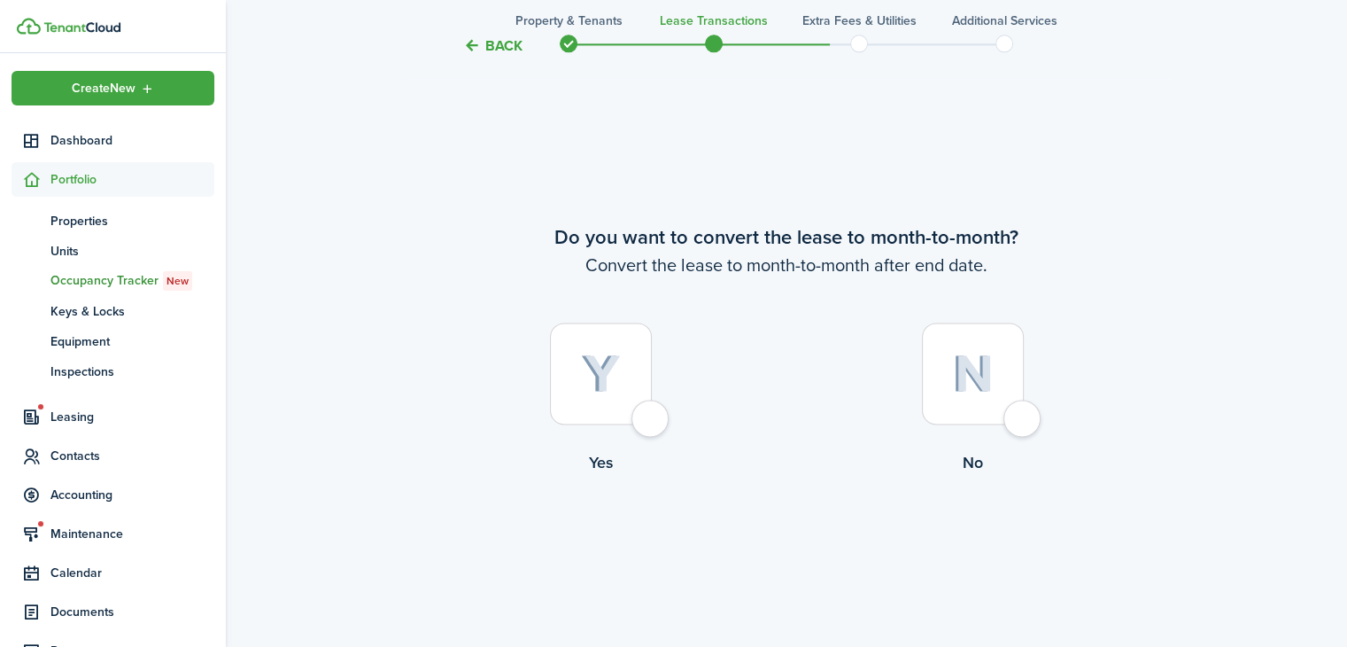
scroll to position [2466, 0]
click at [624, 407] on div at bounding box center [601, 373] width 102 height 102
radio input "true"
click at [760, 491] on tc-wizard-step "Do you want to convert the lease to month-to-month? Convert the lease to month-…" at bounding box center [787, 395] width 744 height 647
click at [801, 546] on button "Continue" at bounding box center [786, 548] width 97 height 40
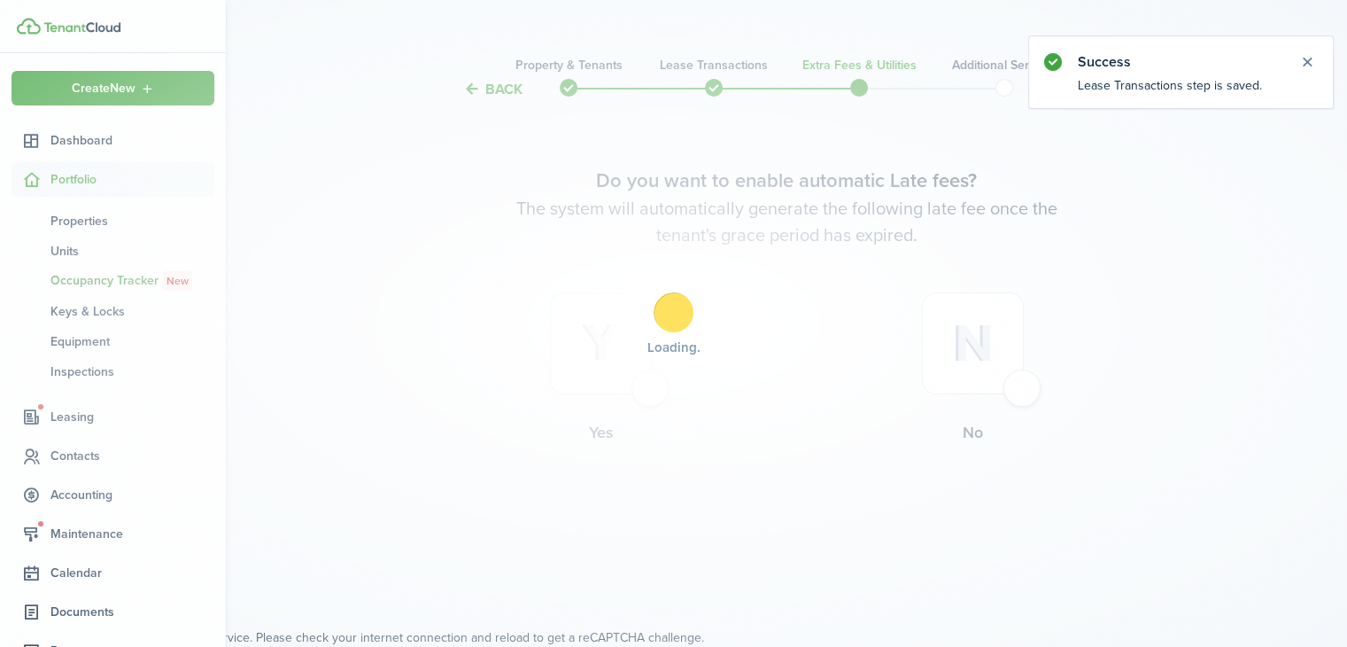
scroll to position [0, 0]
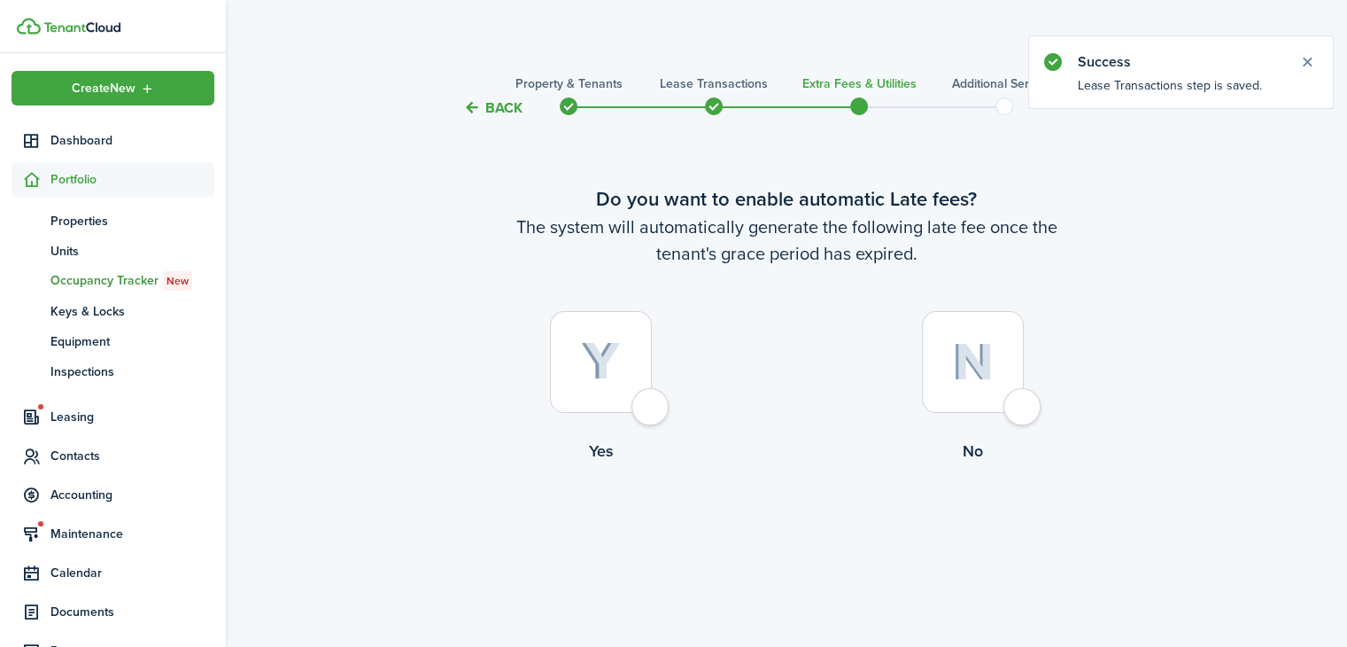
click at [975, 397] on div at bounding box center [973, 362] width 102 height 102
radio input "true"
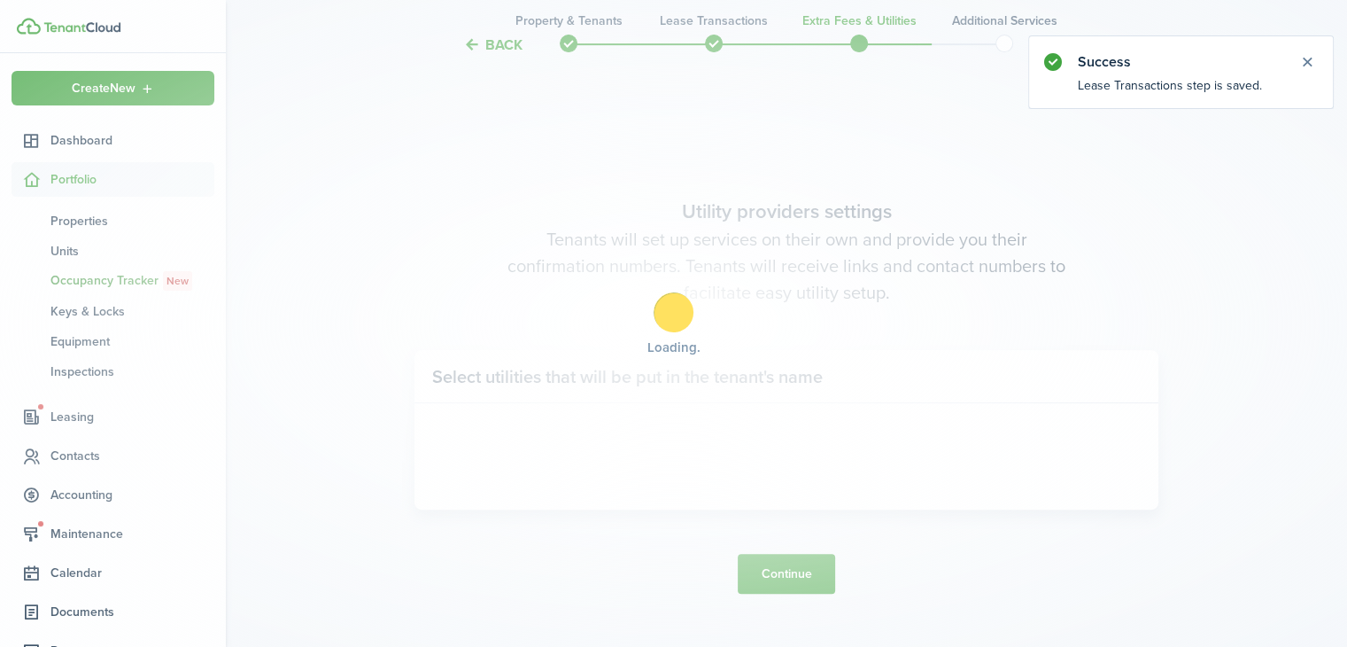
scroll to position [528, 0]
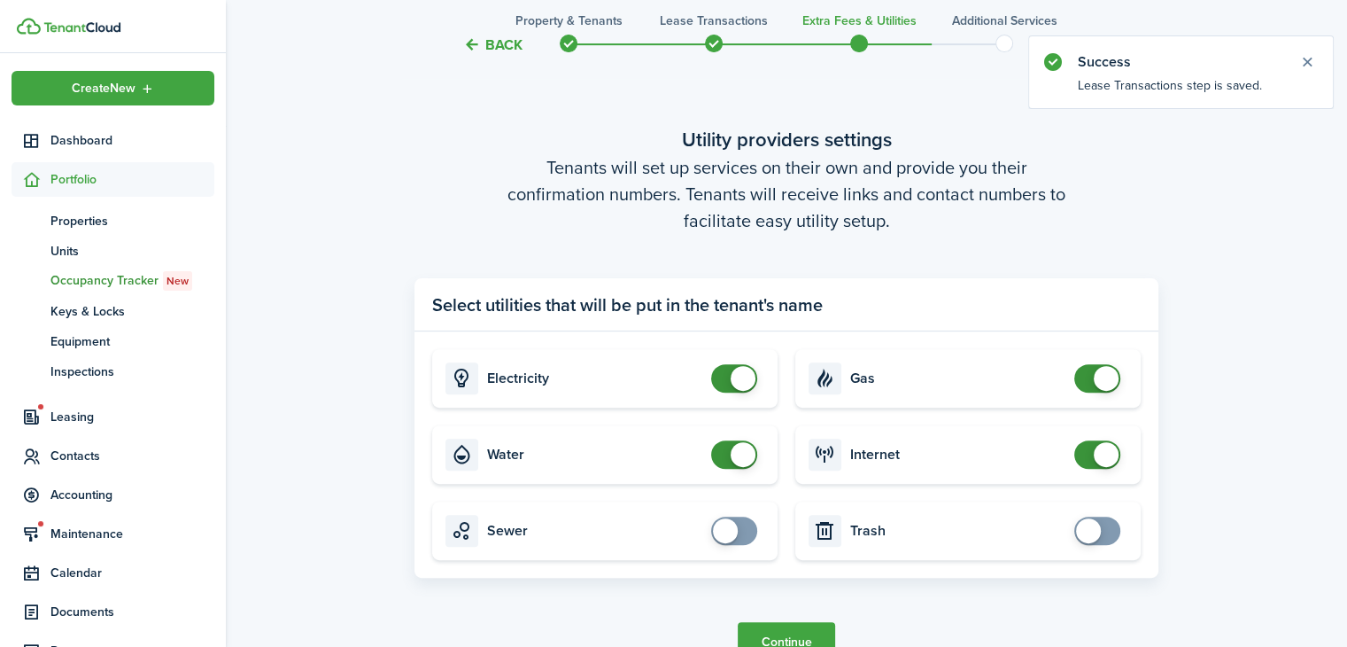
checkbox input "false"
click at [731, 379] on span at bounding box center [743, 378] width 25 height 25
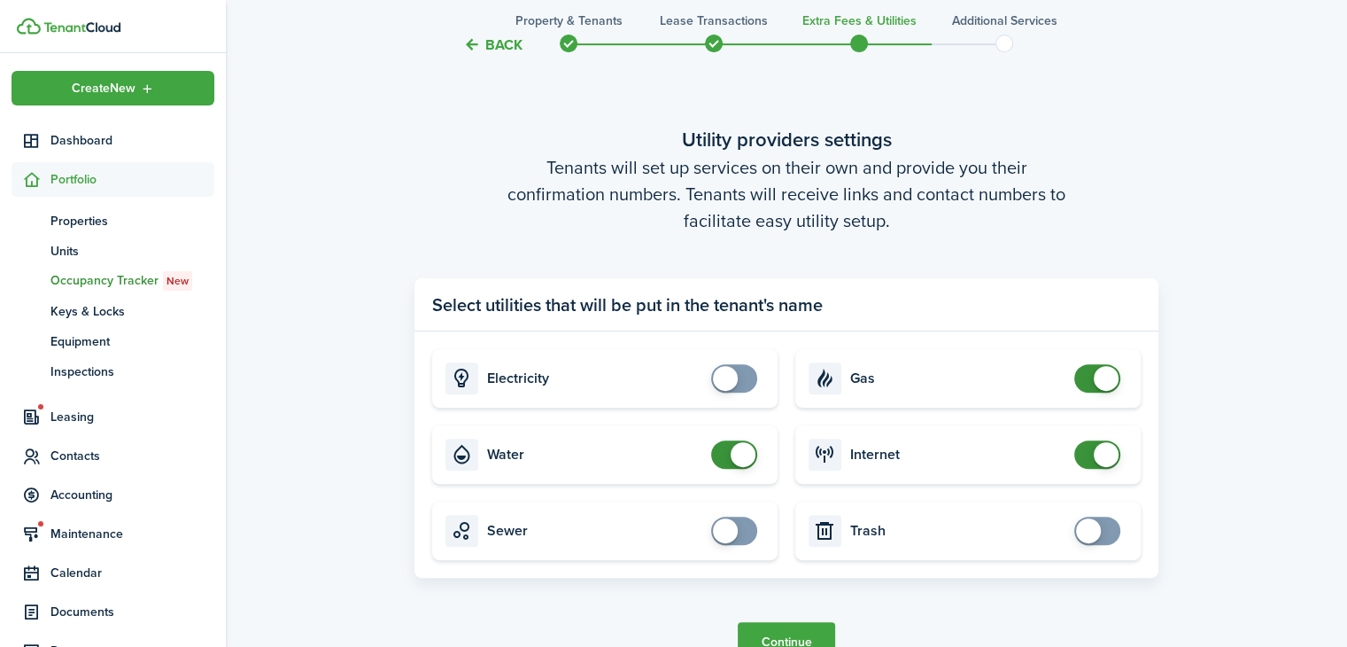
checkbox input "false"
click at [725, 464] on span at bounding box center [734, 454] width 18 height 28
checkbox input "false"
click at [1112, 386] on span at bounding box center [1106, 378] width 25 height 25
checkbox input "false"
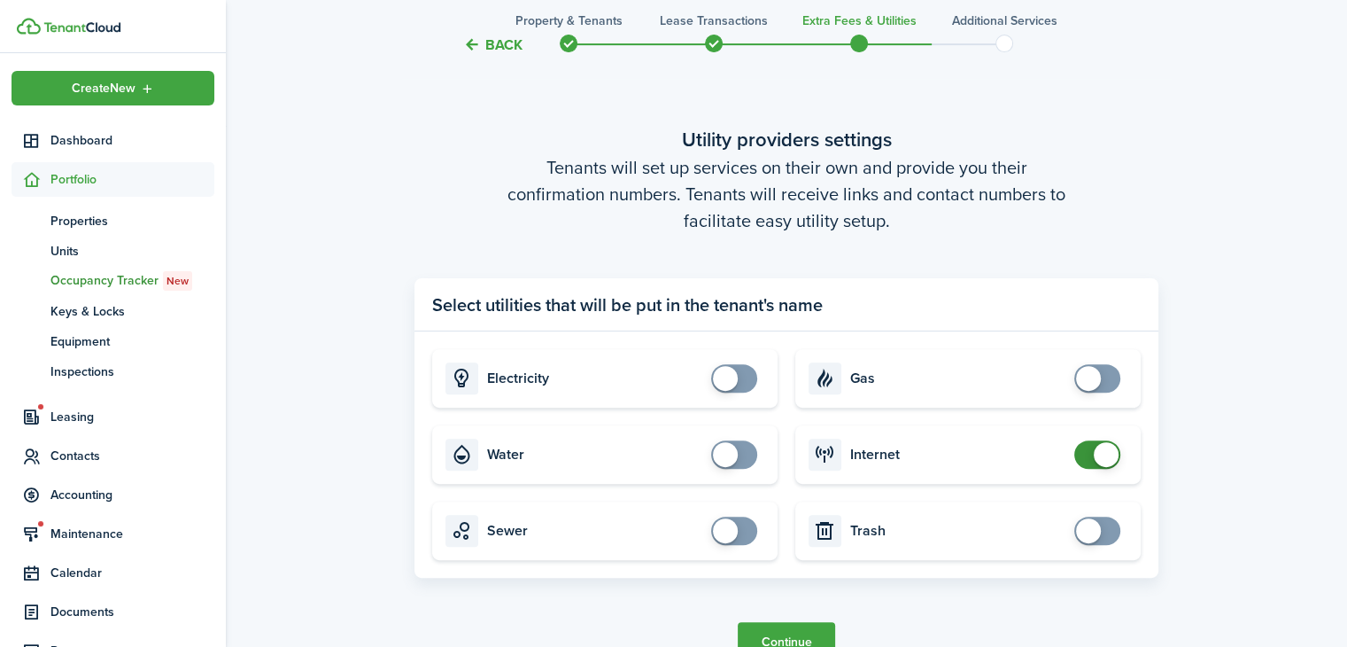
click at [1099, 465] on span at bounding box center [1098, 454] width 18 height 28
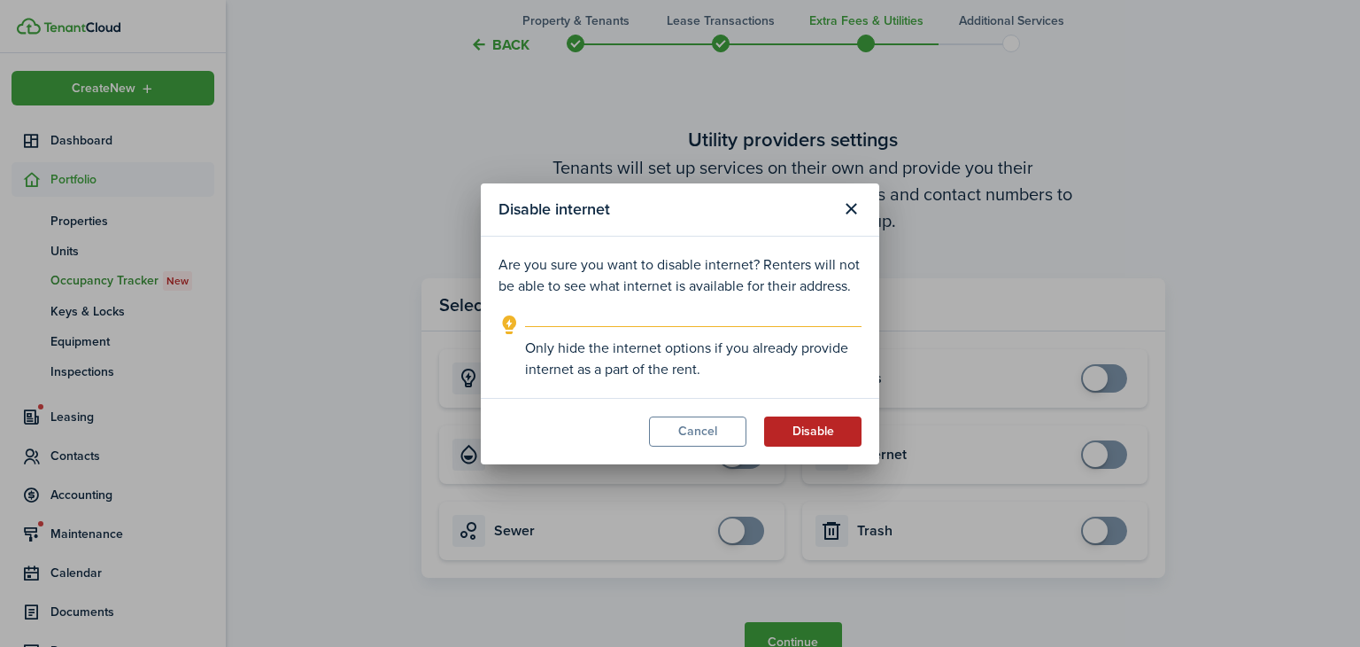
click at [840, 438] on button "Disable" at bounding box center [812, 431] width 97 height 30
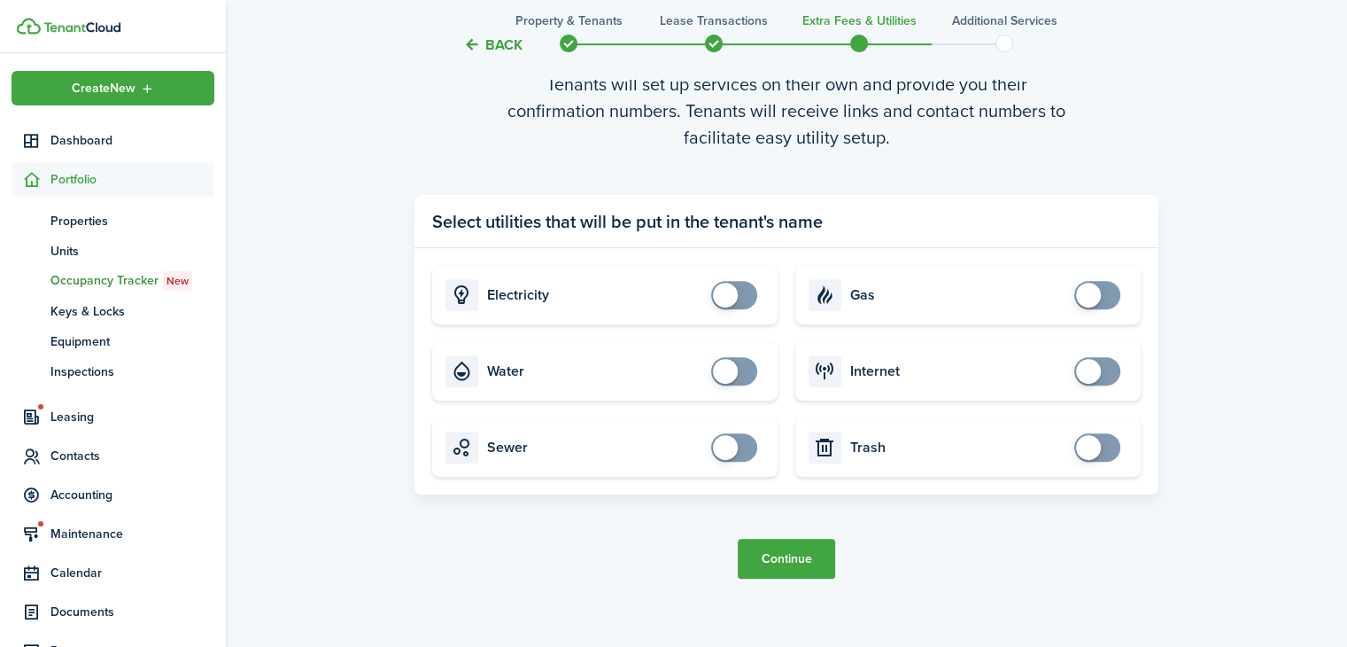
scroll to position [646, 0]
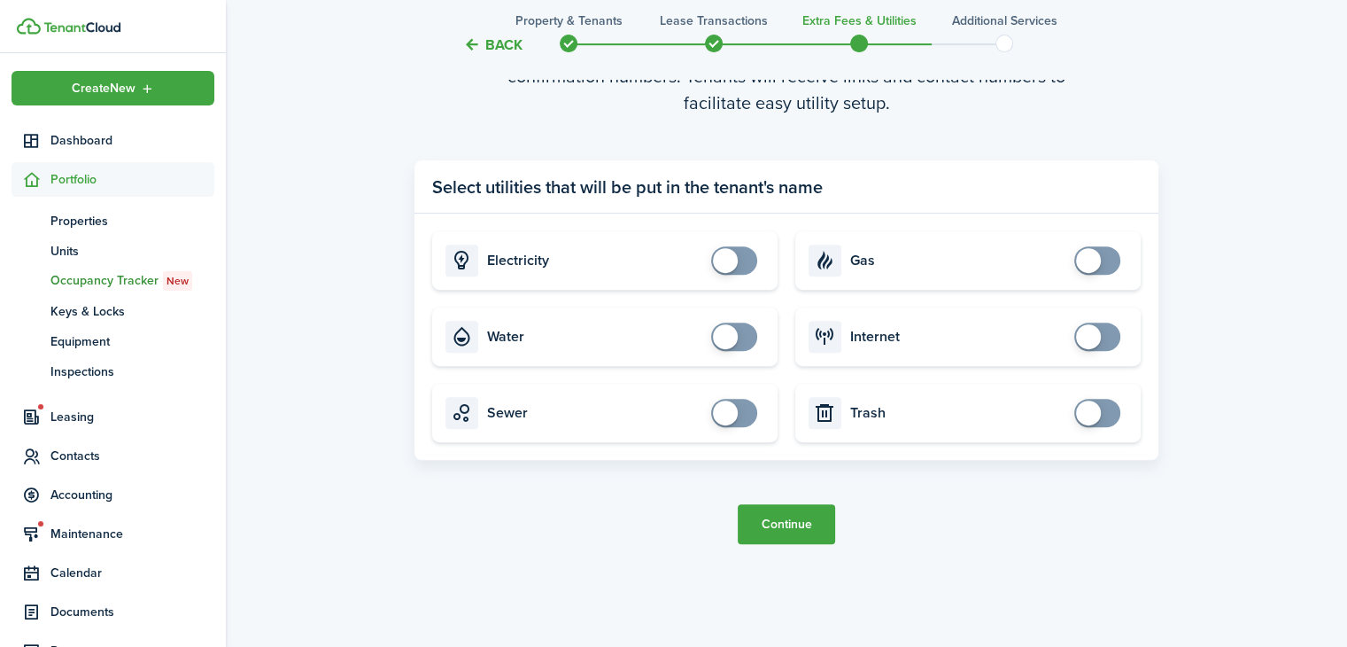
click at [769, 539] on button "Continue" at bounding box center [786, 524] width 97 height 40
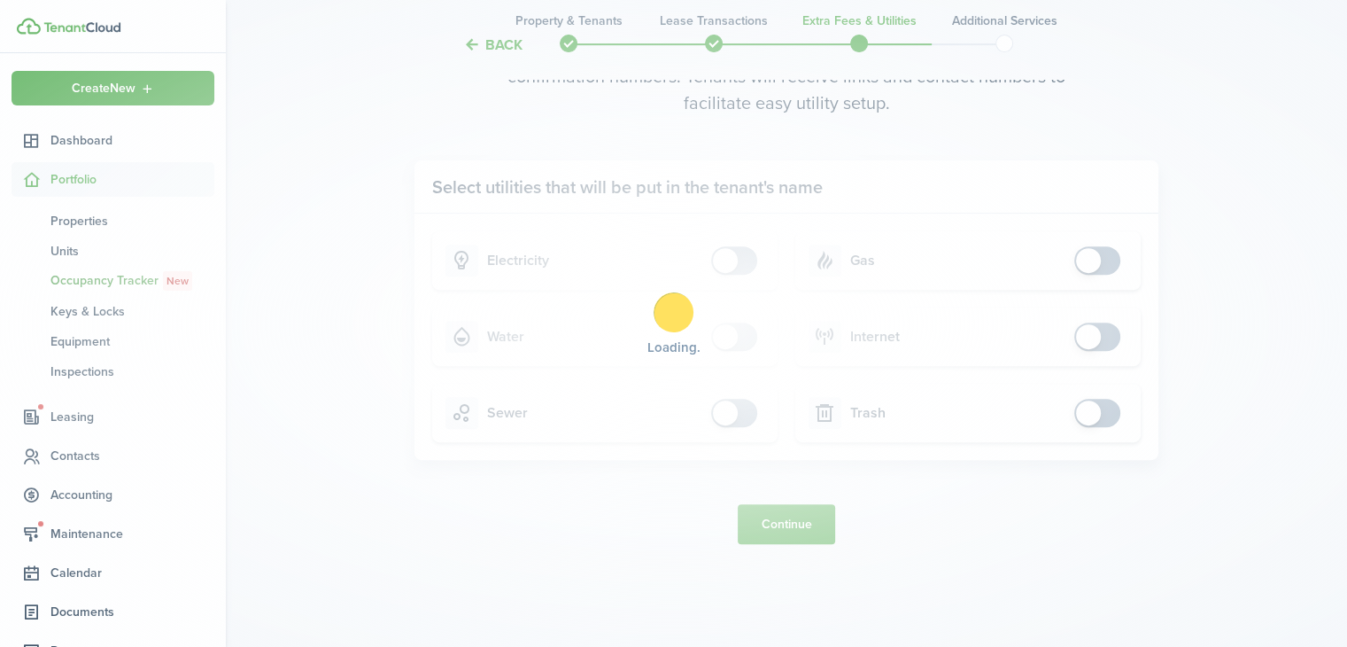
scroll to position [0, 0]
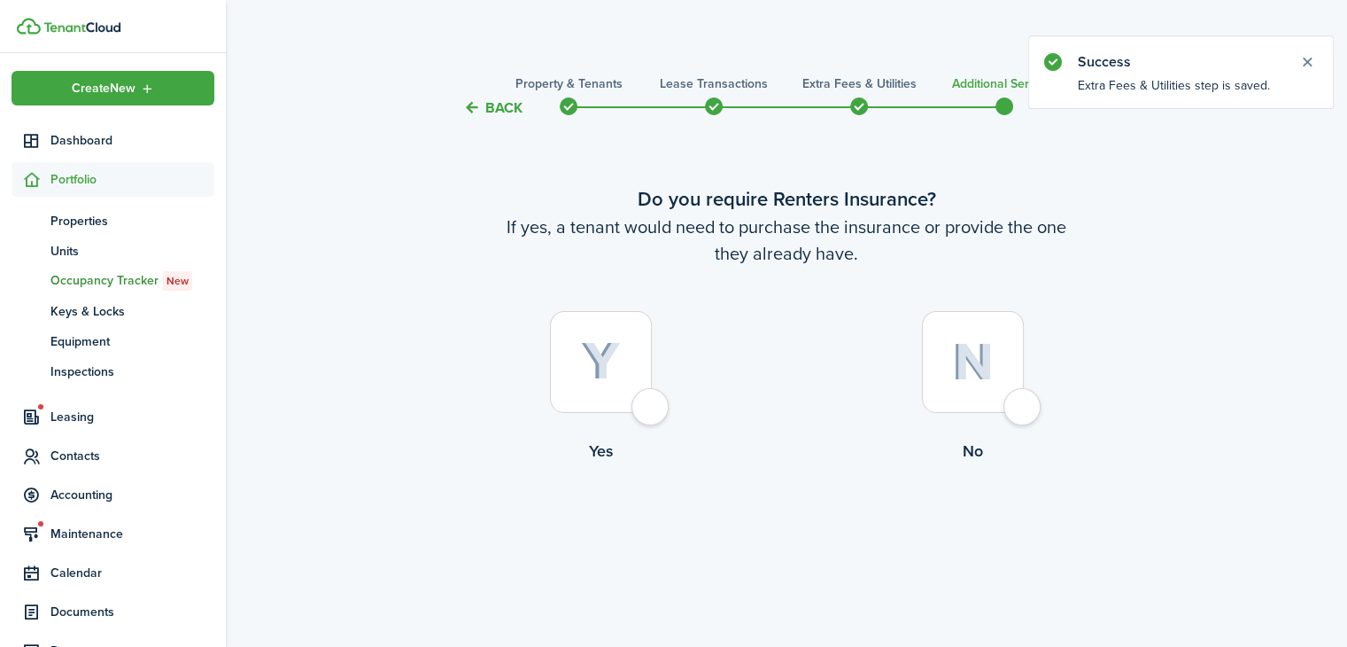
click at [973, 399] on div at bounding box center [973, 362] width 102 height 102
radio input "true"
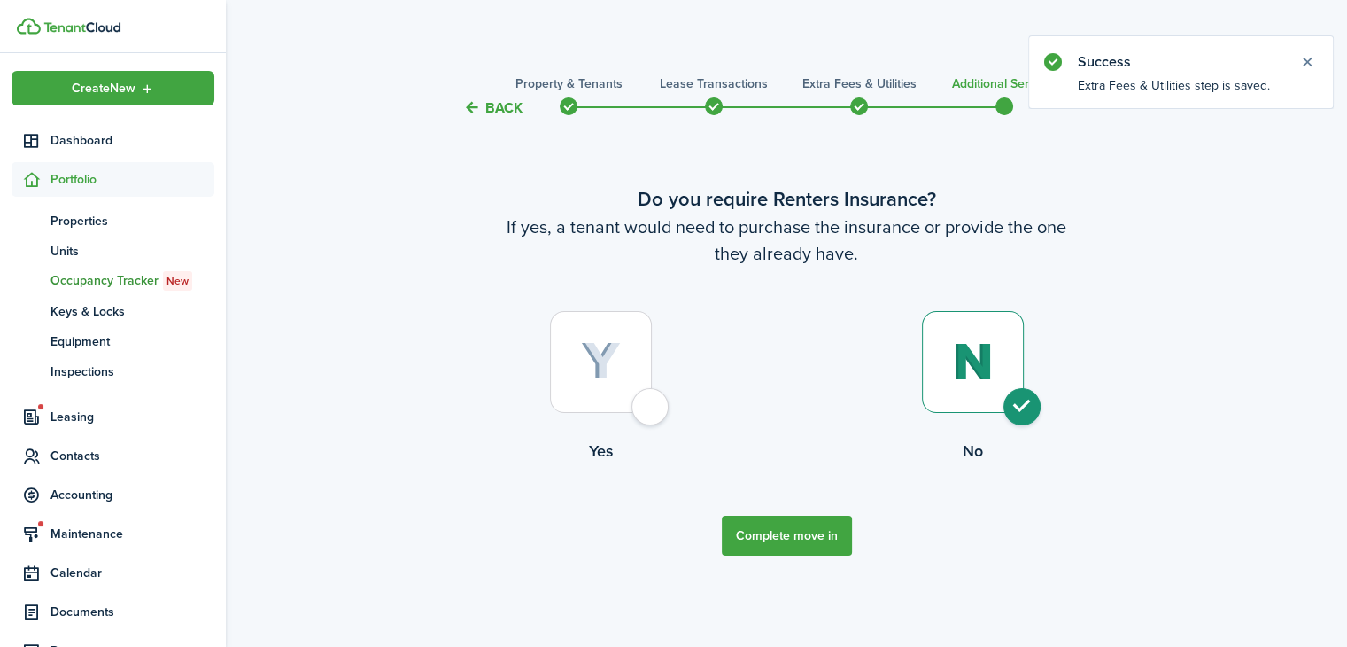
click at [795, 535] on button "Complete move in" at bounding box center [787, 535] width 130 height 40
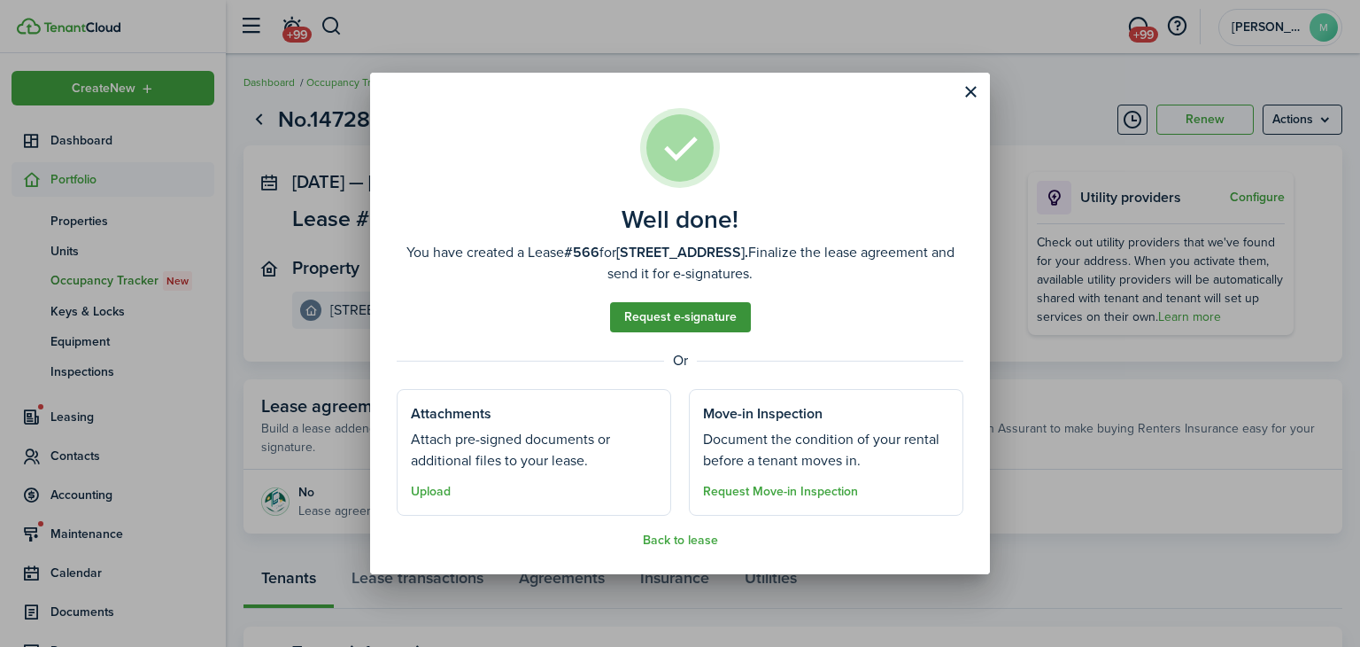
click at [718, 325] on link "Request e-signature" at bounding box center [680, 317] width 141 height 30
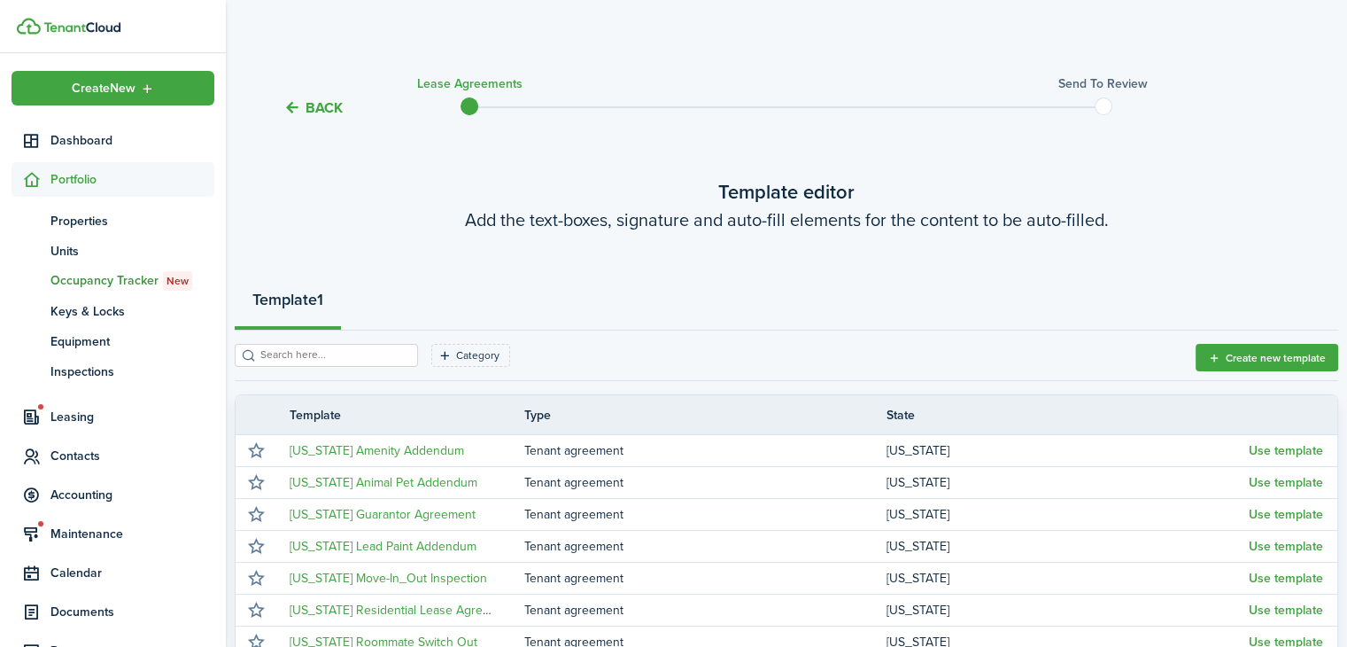
click at [298, 99] on button "Back" at bounding box center [312, 107] width 59 height 19
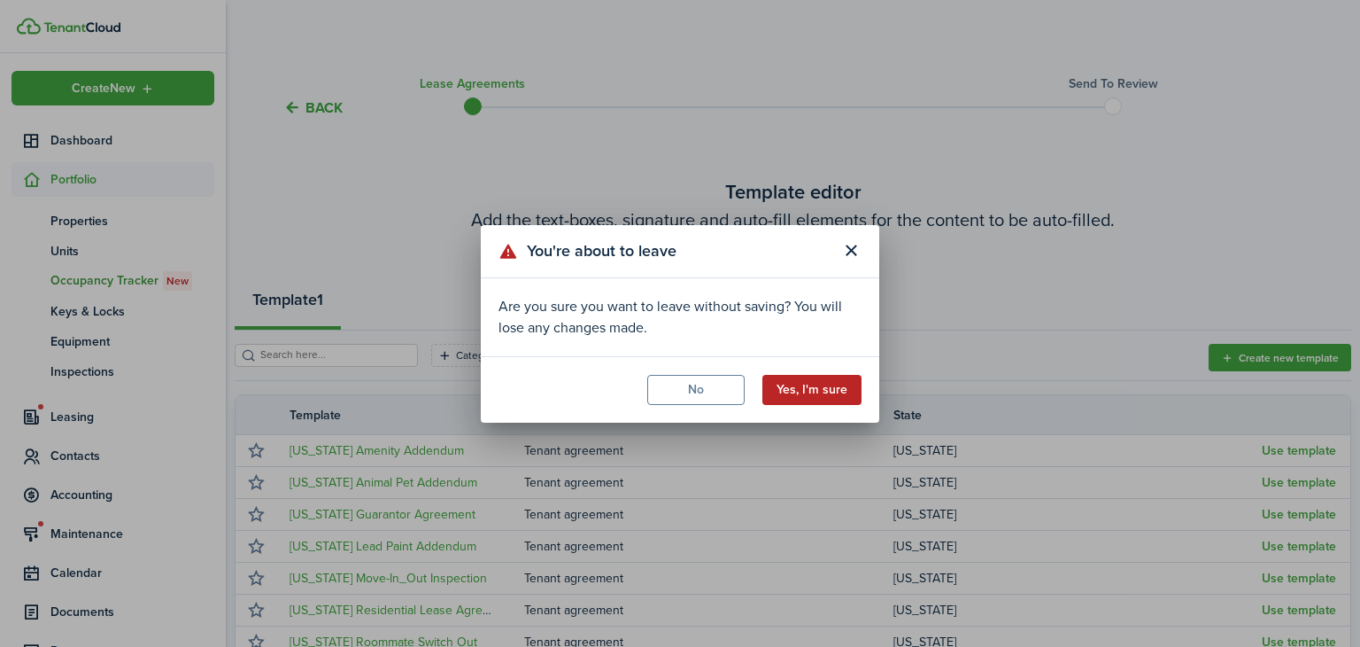
click at [823, 390] on button "Yes, I'm sure" at bounding box center [812, 390] width 99 height 30
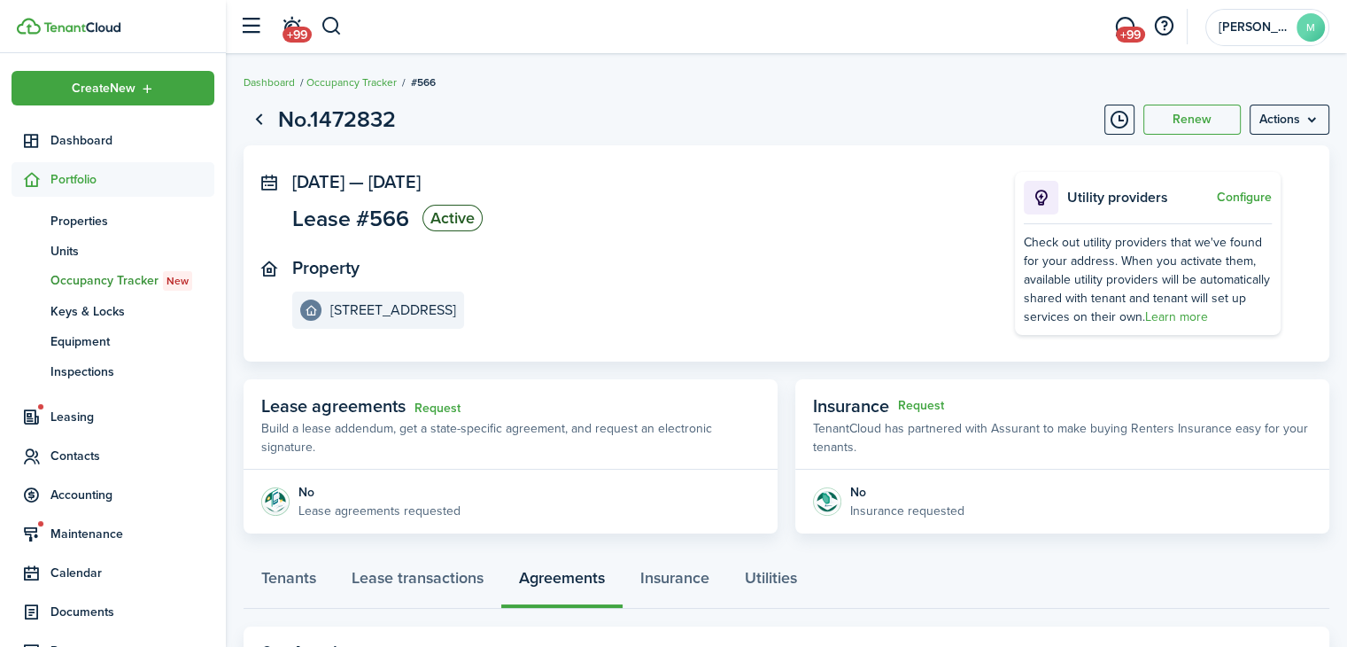
click at [942, 581] on div "Tenants Lease transactions Agreements Insurance Utilities" at bounding box center [787, 581] width 1086 height 53
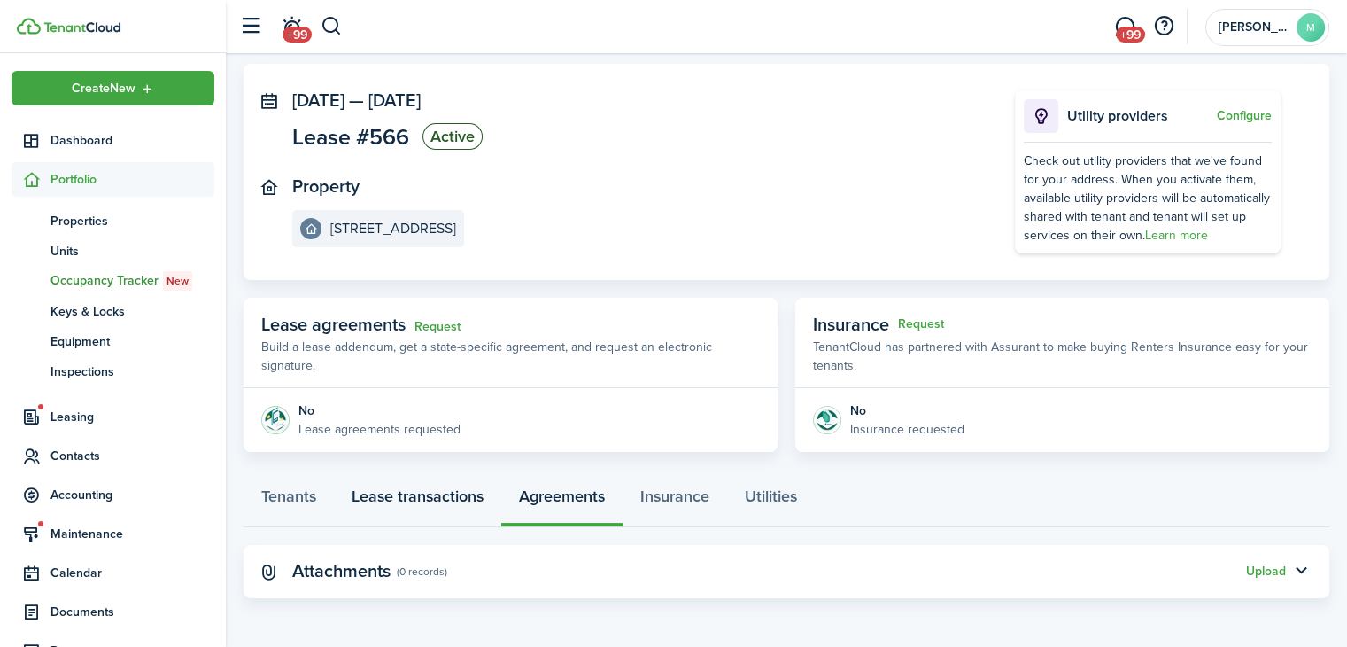
click at [430, 501] on link "Lease transactions" at bounding box center [417, 500] width 167 height 53
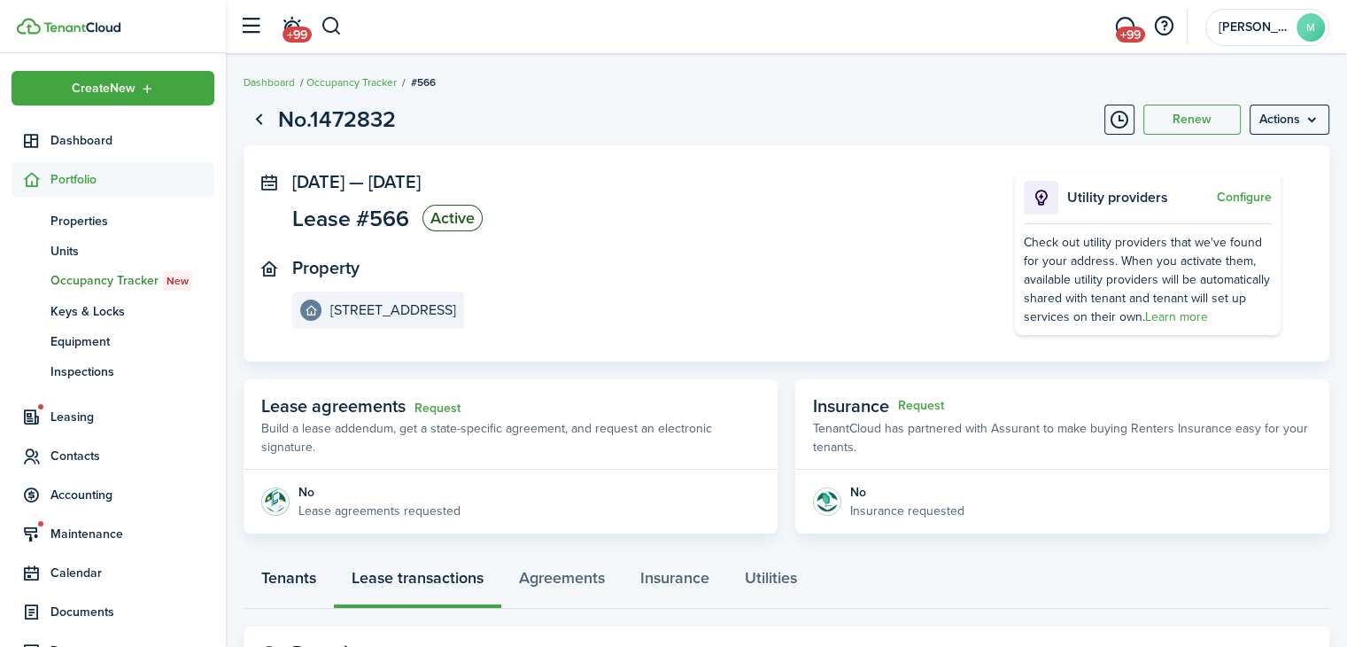
click at [291, 586] on link "Tenants" at bounding box center [289, 581] width 90 height 53
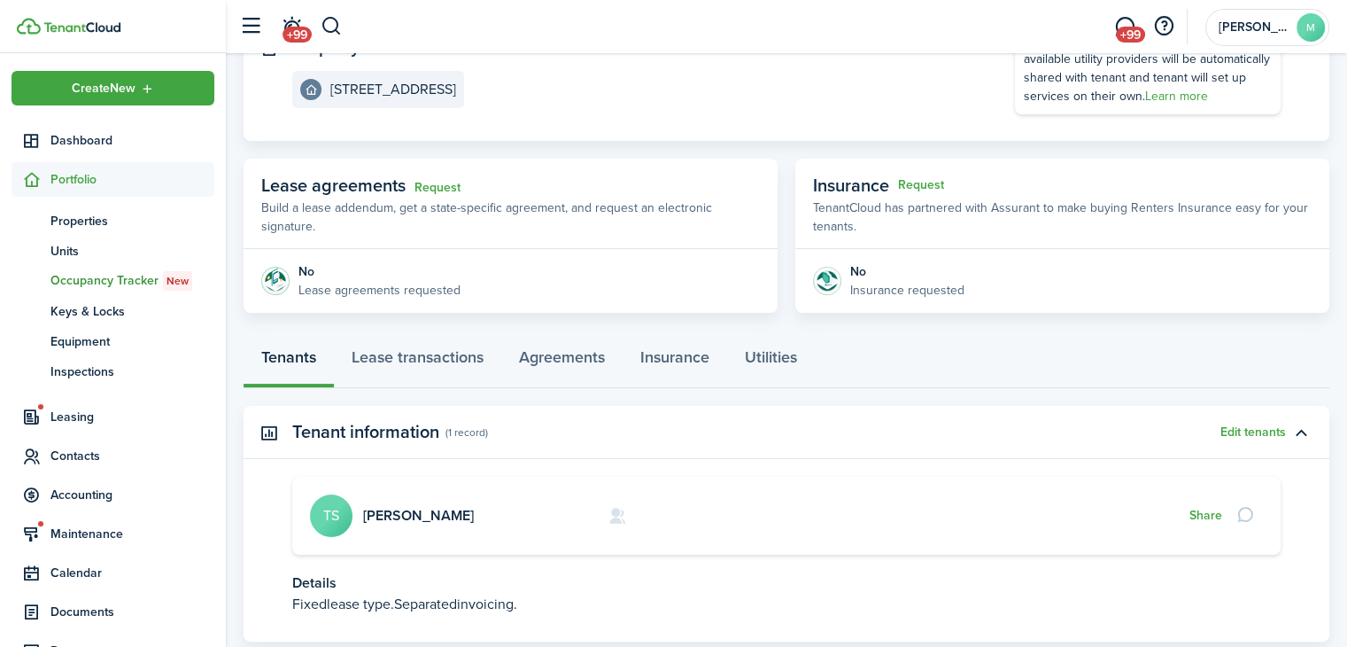
scroll to position [334, 0]
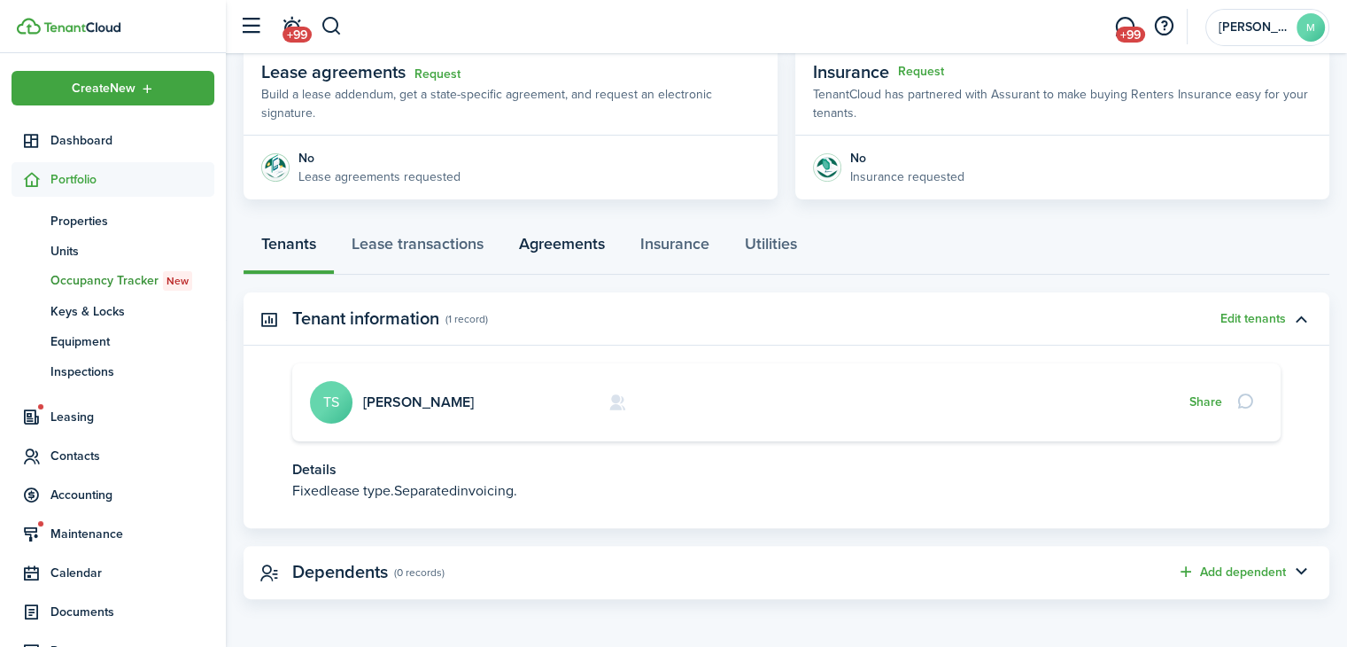
click at [590, 254] on link "Agreements" at bounding box center [561, 247] width 121 height 53
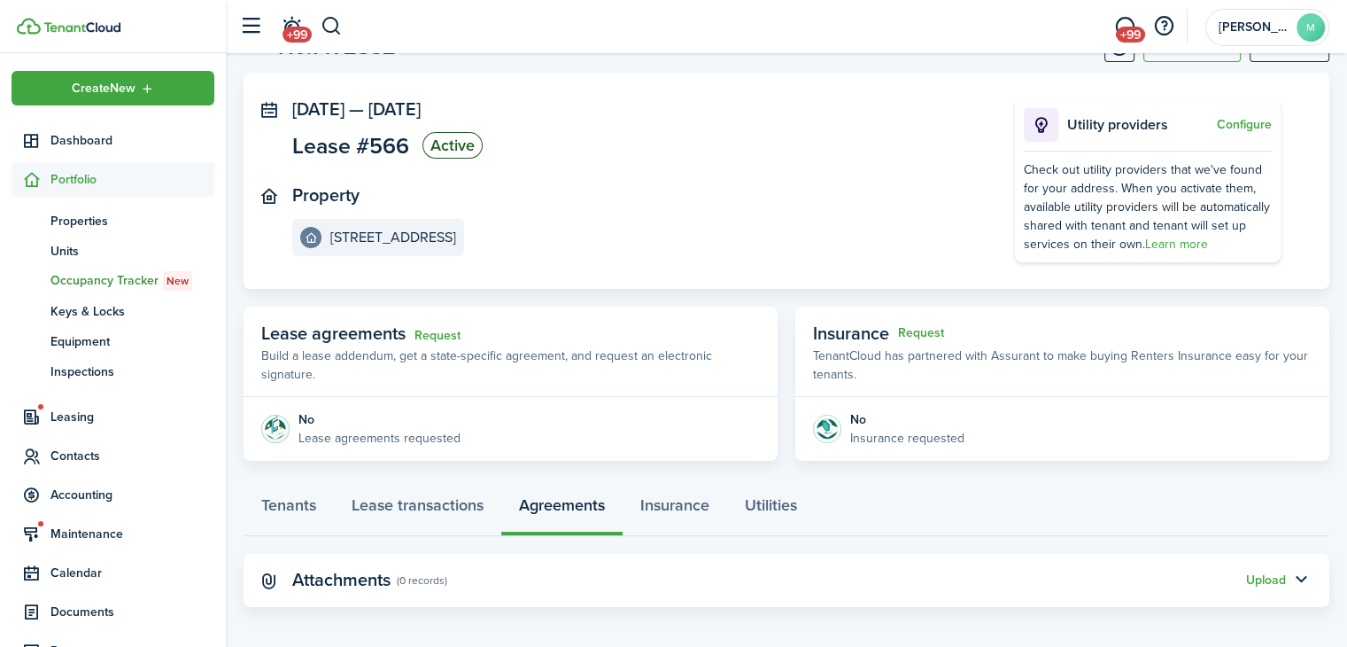
scroll to position [81, 0]
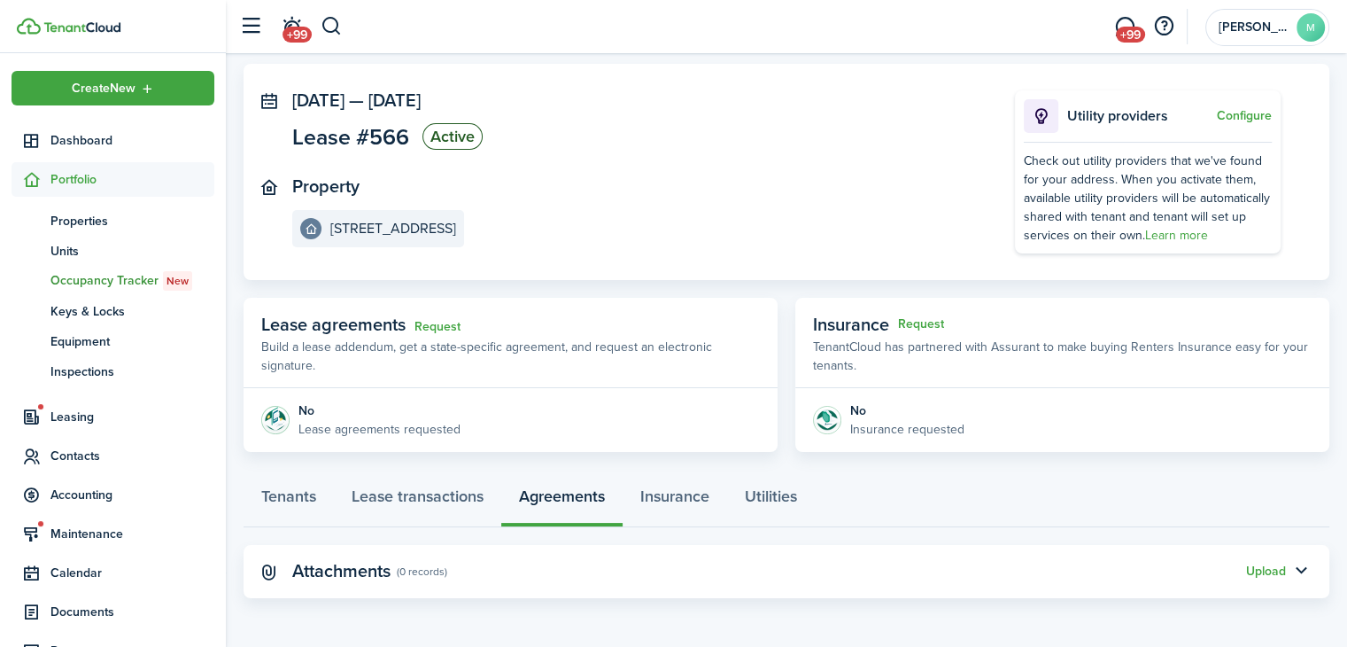
click at [1257, 562] on div "Upload" at bounding box center [1266, 571] width 40 height 19
click at [1263, 571] on button "Upload" at bounding box center [1266, 571] width 40 height 14
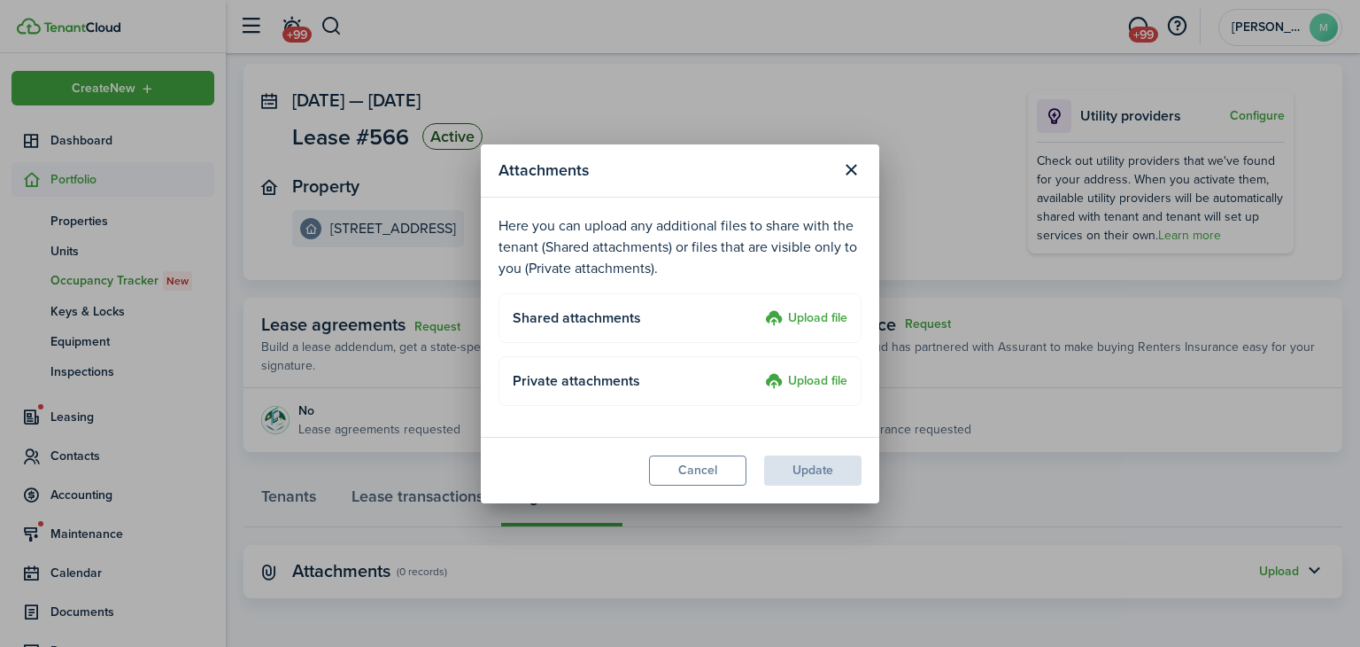
click at [827, 317] on label "Upload file" at bounding box center [806, 318] width 82 height 21
click at [759, 308] on input "Upload file" at bounding box center [759, 308] width 0 height 0
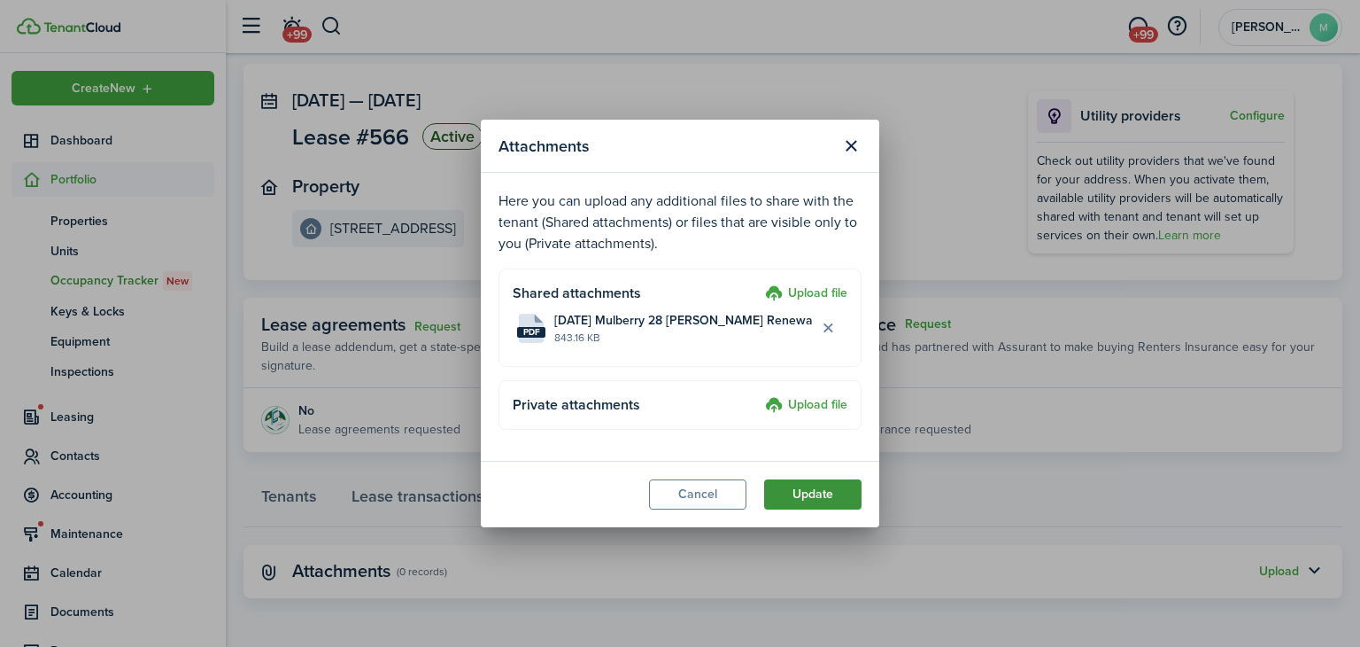
click at [804, 507] on button "Update" at bounding box center [812, 494] width 97 height 30
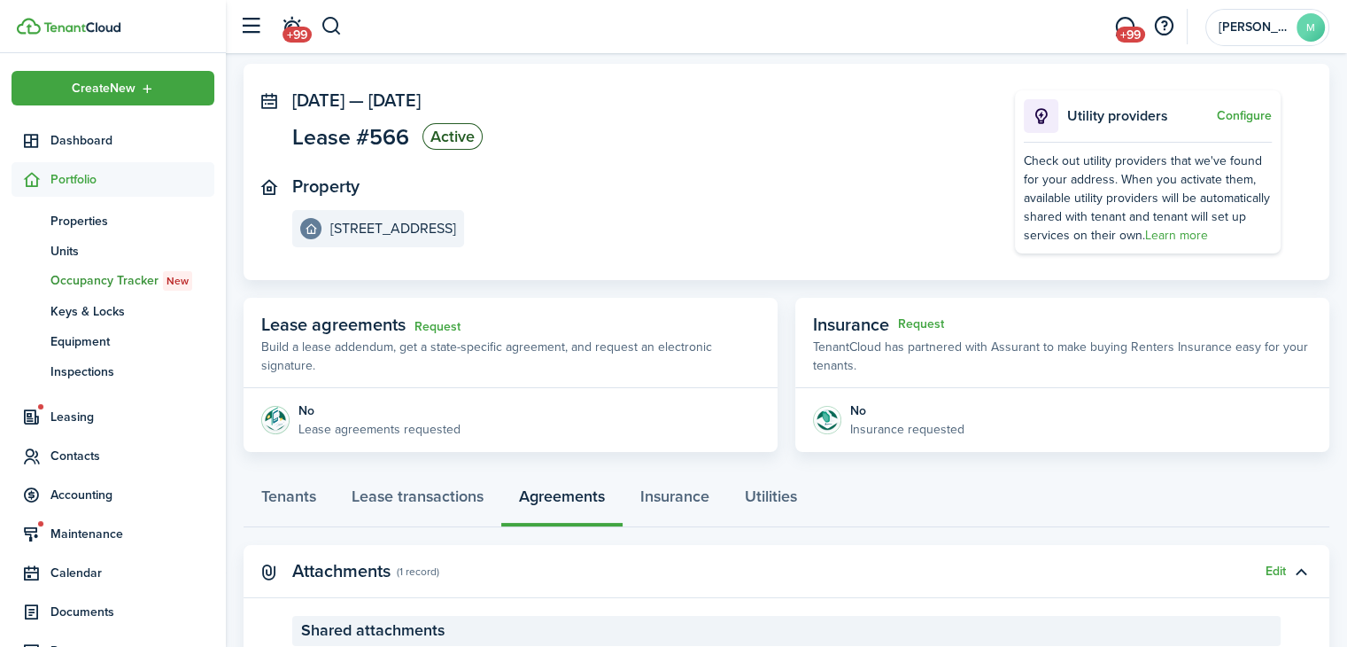
click at [899, 514] on div "Tenants Lease transactions Agreements Insurance Utilities" at bounding box center [787, 500] width 1086 height 53
click at [911, 445] on panel-main-body "No Insurance requested" at bounding box center [1062, 420] width 534 height 64
click at [292, 508] on link "Tenants" at bounding box center [289, 500] width 90 height 53
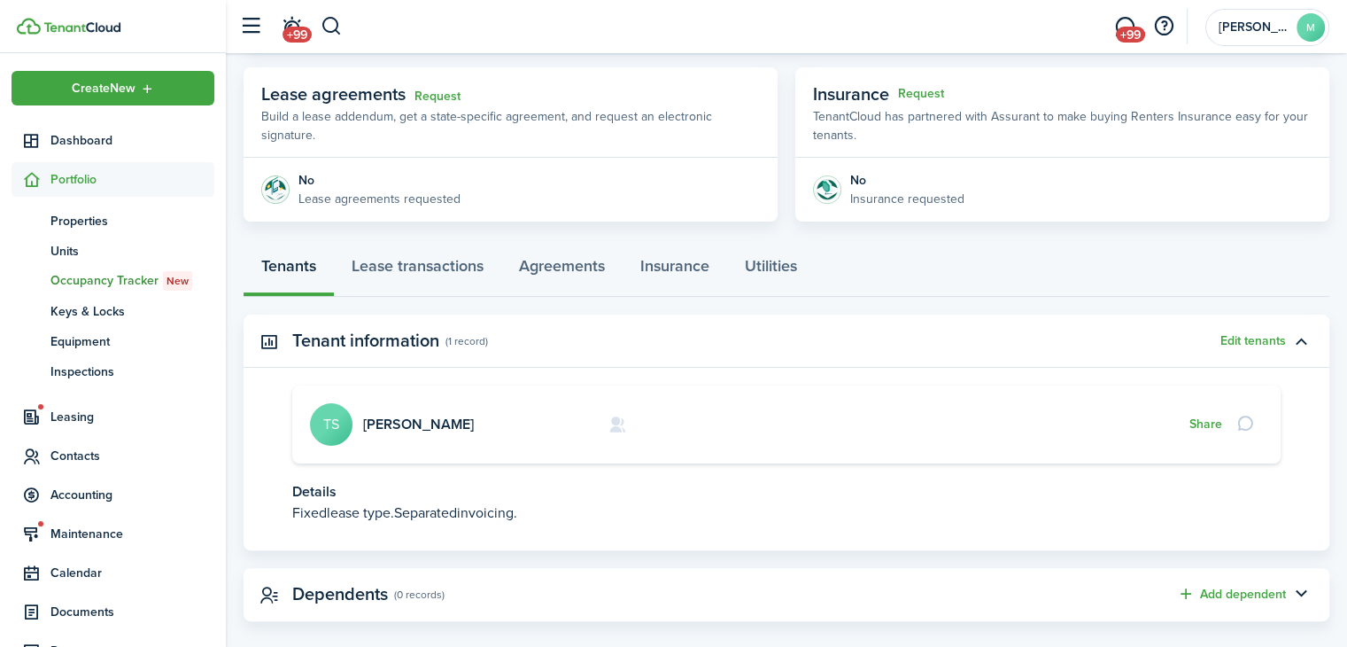
scroll to position [334, 0]
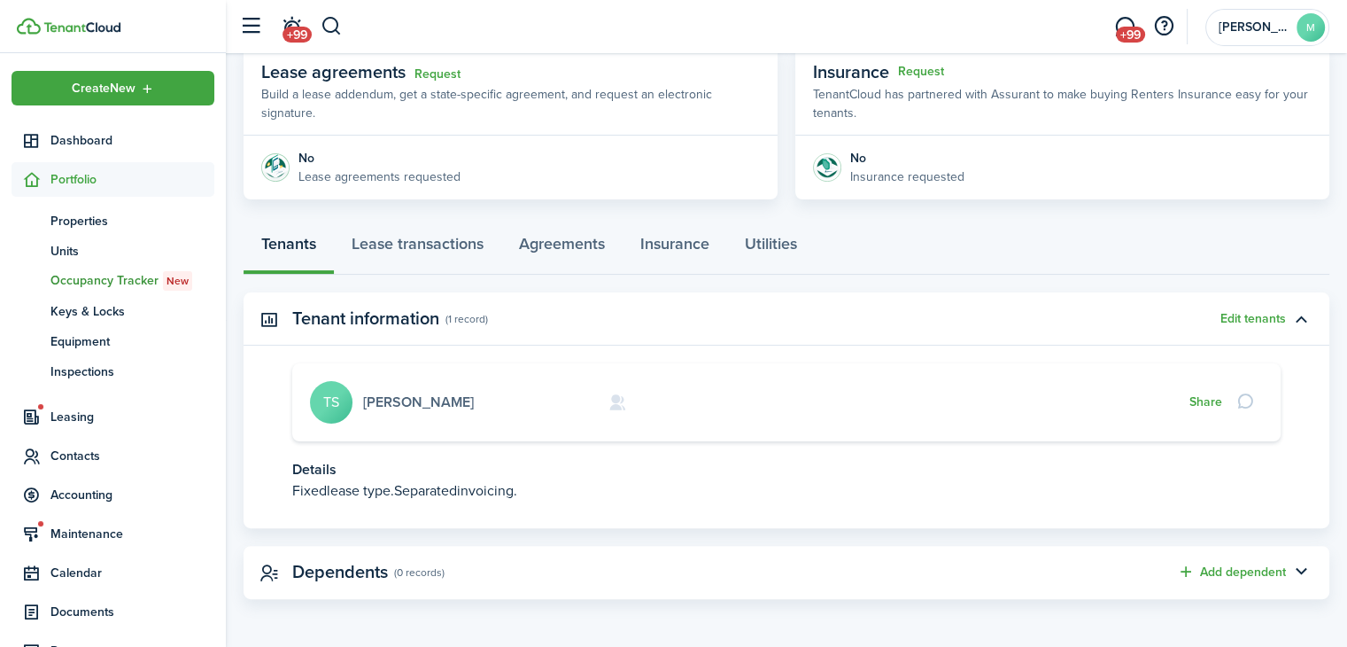
click at [392, 405] on link "[PERSON_NAME]" at bounding box center [418, 401] width 111 height 20
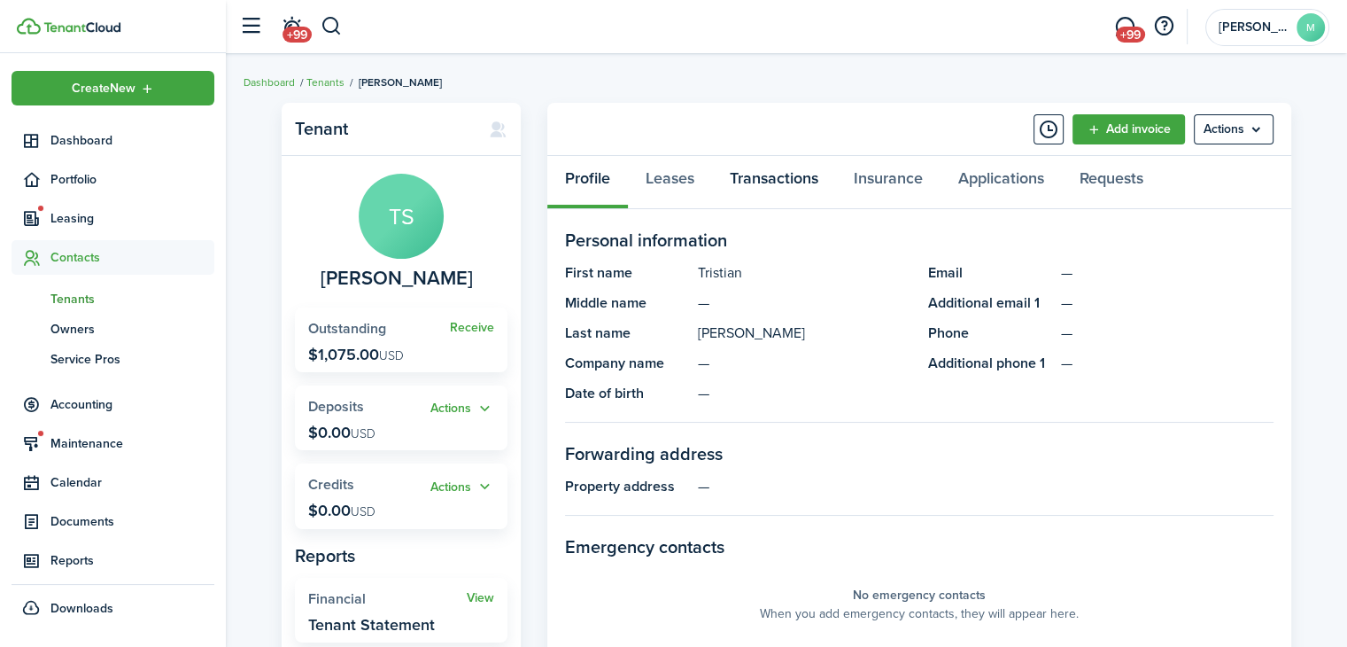
click at [787, 171] on link "Transactions" at bounding box center [774, 182] width 124 height 53
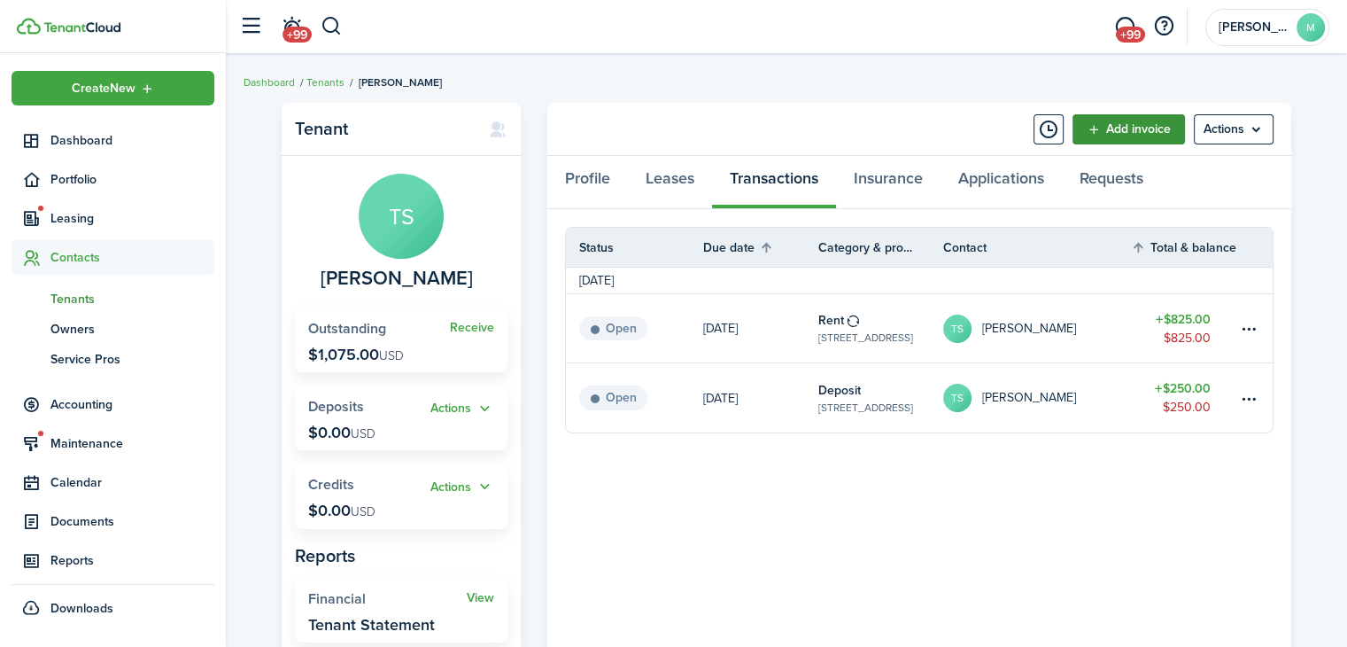
click at [1128, 134] on link "Add invoice" at bounding box center [1129, 129] width 112 height 30
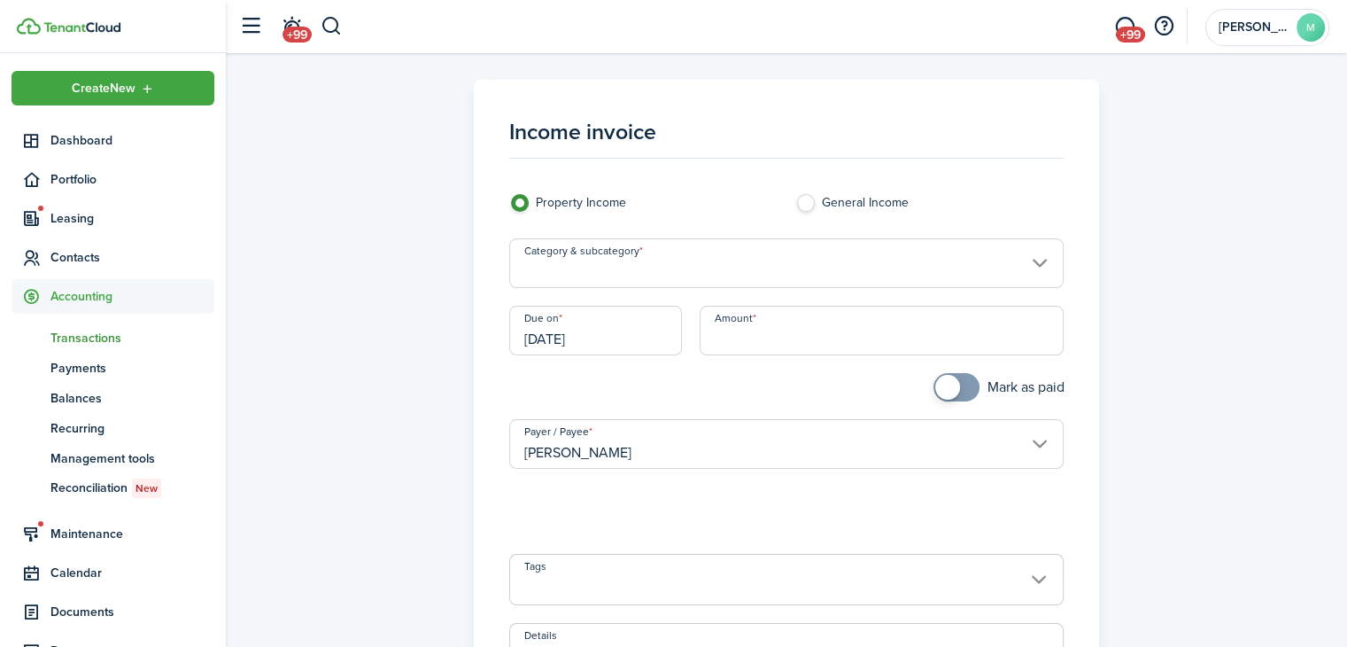
click at [900, 340] on input "Amount" at bounding box center [882, 331] width 364 height 50
click at [634, 334] on input "[DATE]" at bounding box center [596, 331] width 174 height 50
type input "$75.00"
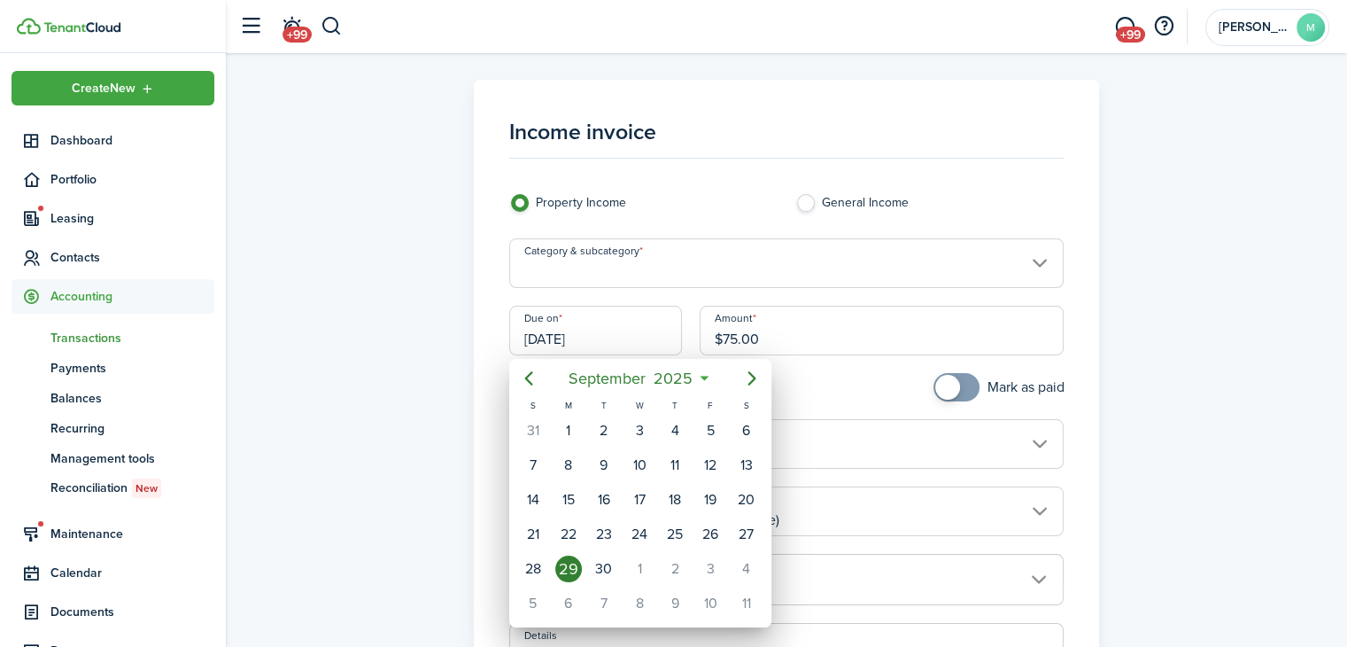
click at [632, 563] on div "1" at bounding box center [639, 568] width 27 height 27
type input "[DATE]"
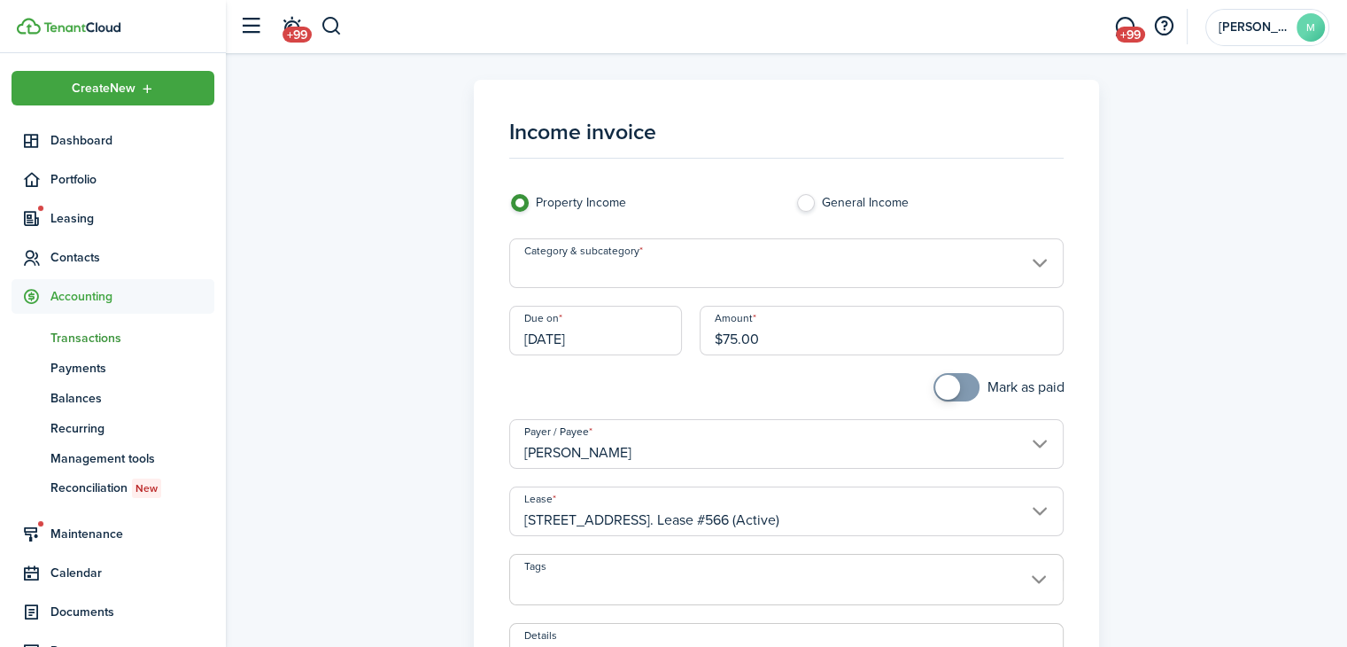
click at [776, 260] on input "Category & subcategory" at bounding box center [786, 263] width 555 height 50
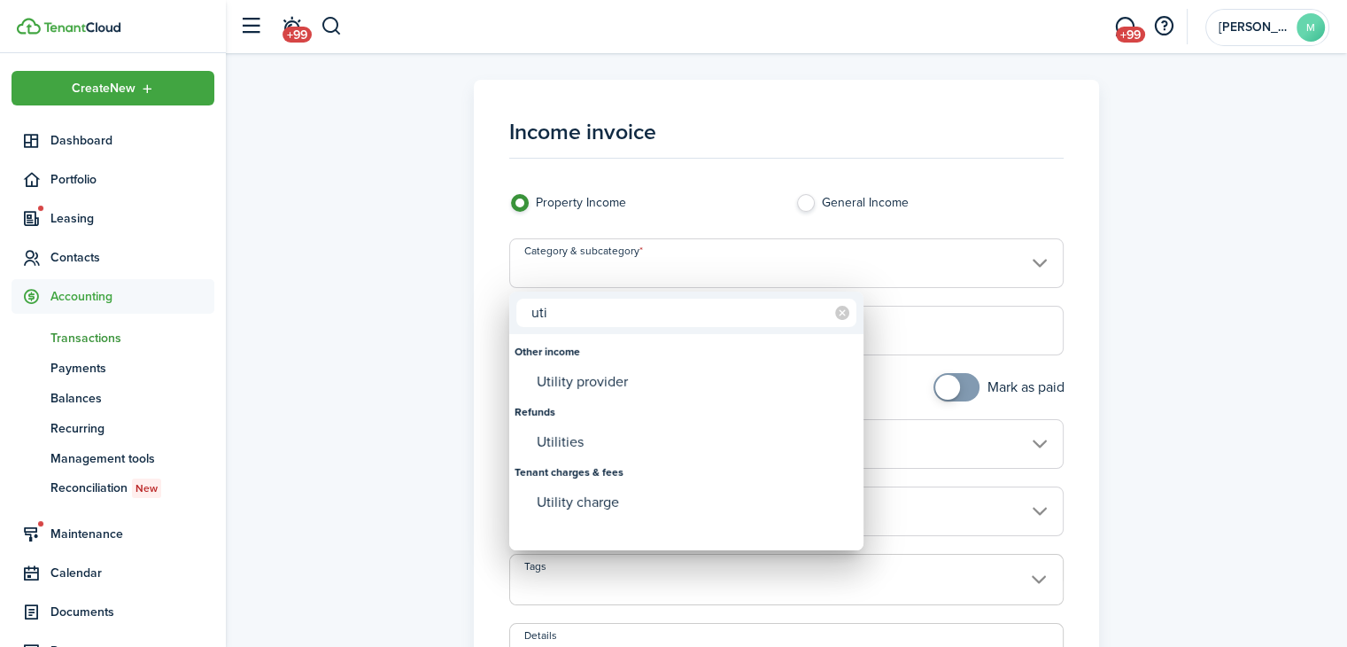
type input "uti"
click at [613, 512] on div "Utility charge" at bounding box center [694, 502] width 314 height 30
type input "Tenant charges & fees / Utility charge"
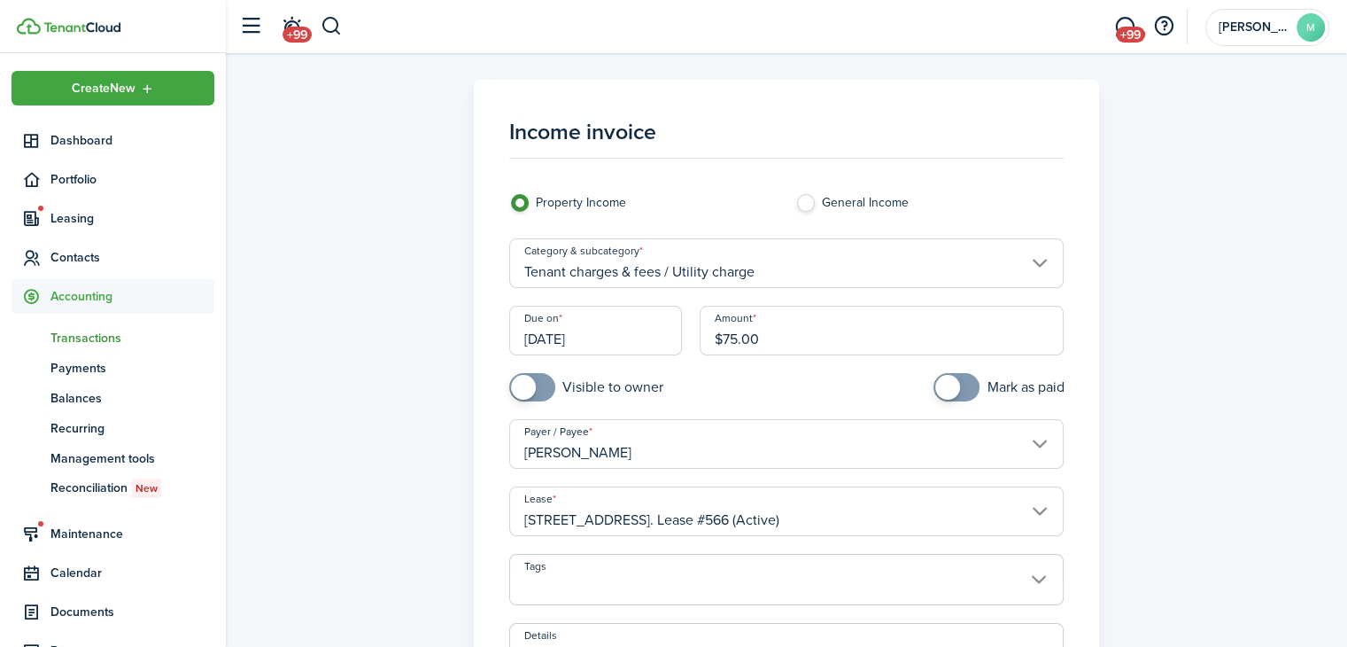
click at [601, 389] on input "checkbox" at bounding box center [586, 387] width 154 height 28
checkbox input "true"
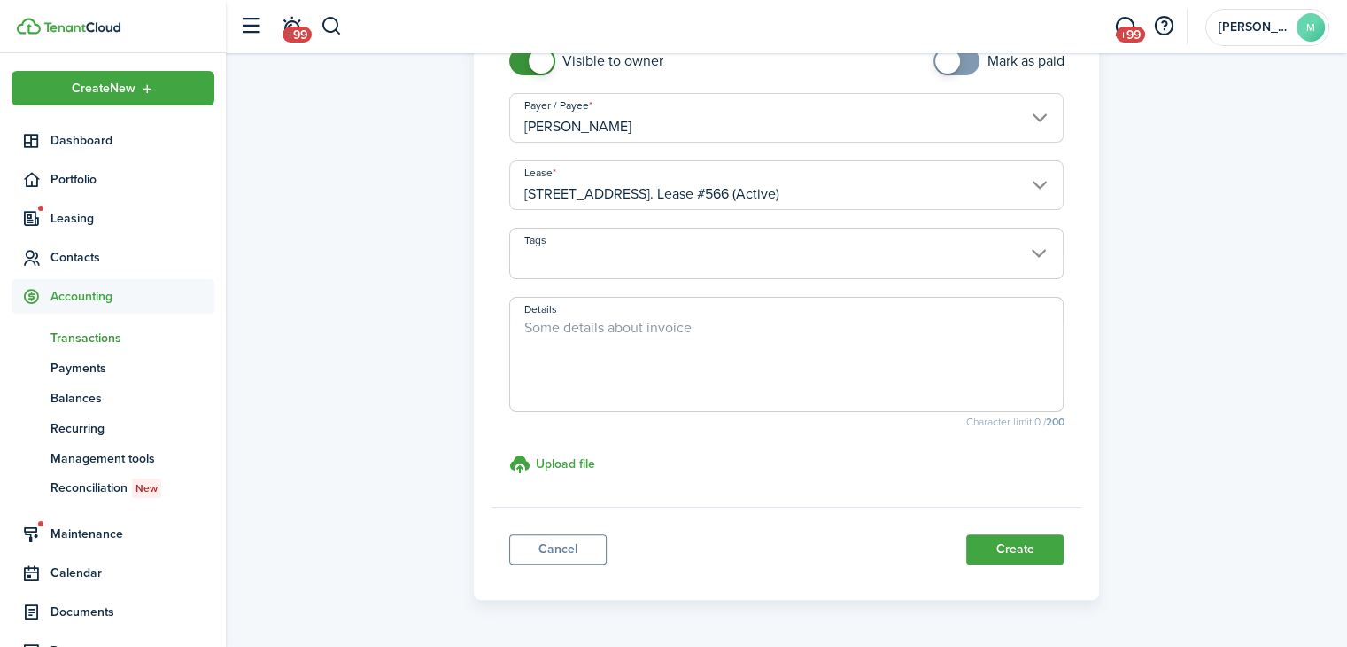
scroll to position [379, 0]
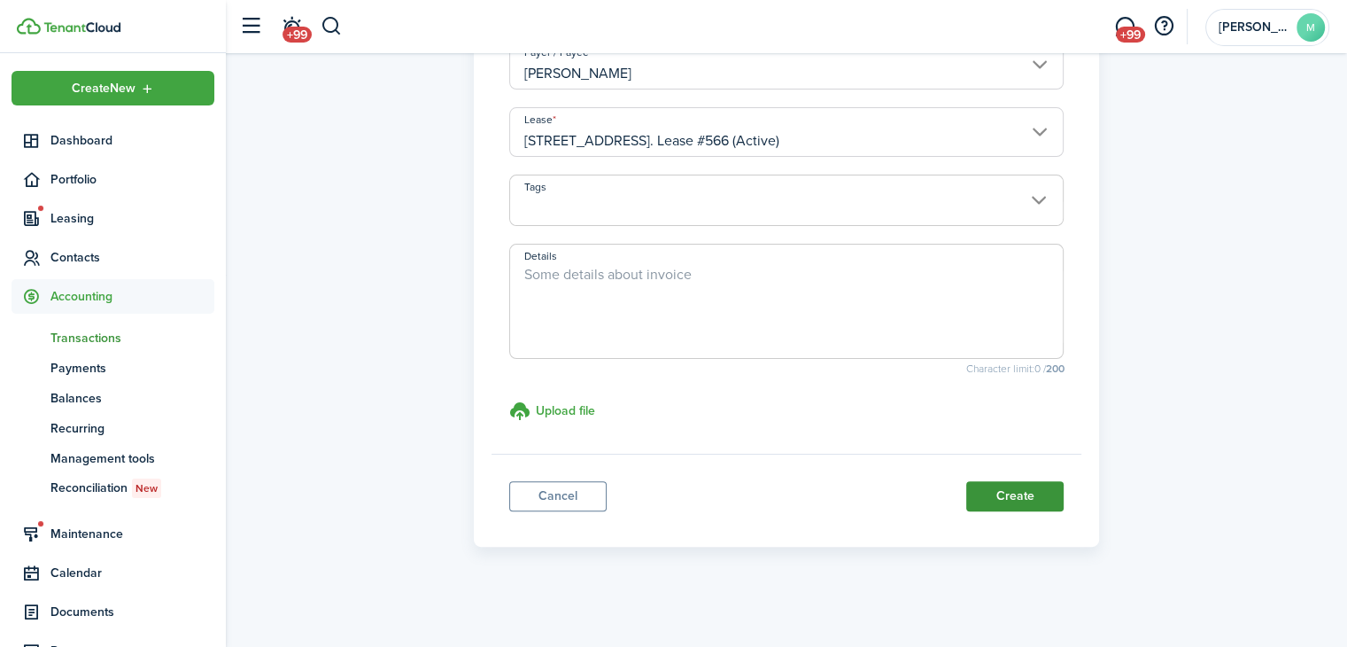
click at [1035, 500] on button "Create" at bounding box center [1014, 496] width 97 height 30
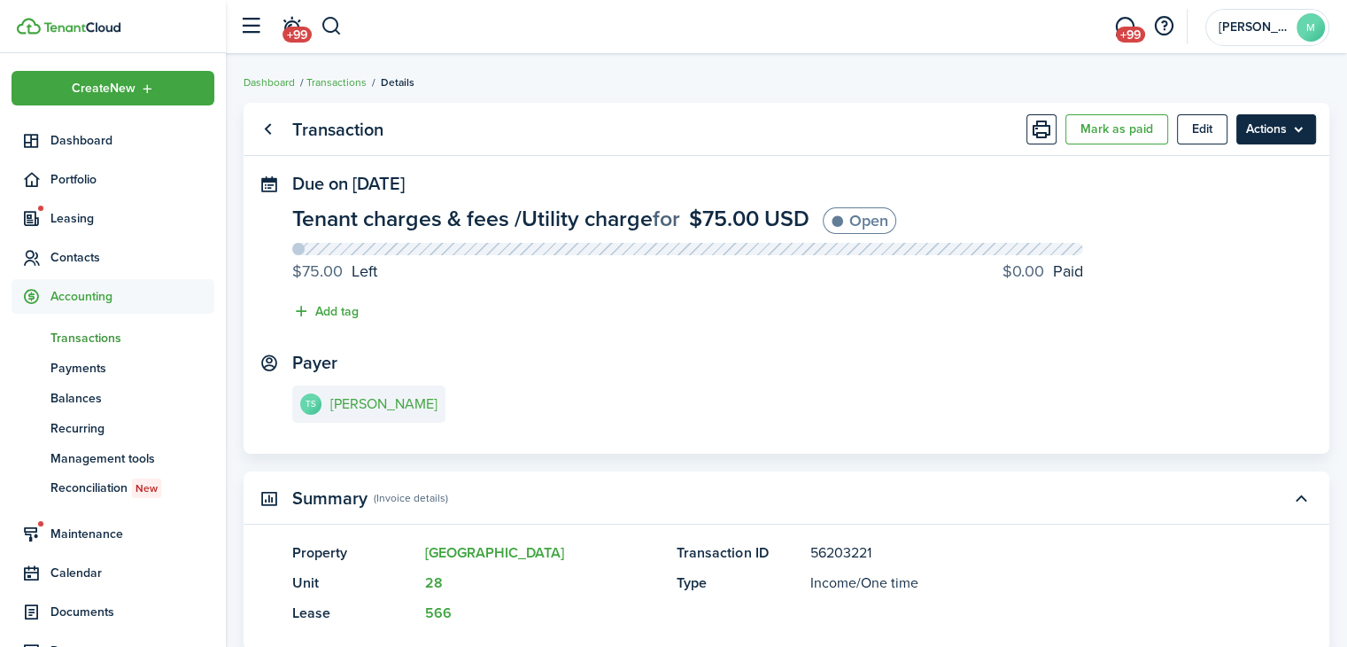
click at [1293, 138] on menu-btn "Actions" at bounding box center [1276, 129] width 80 height 30
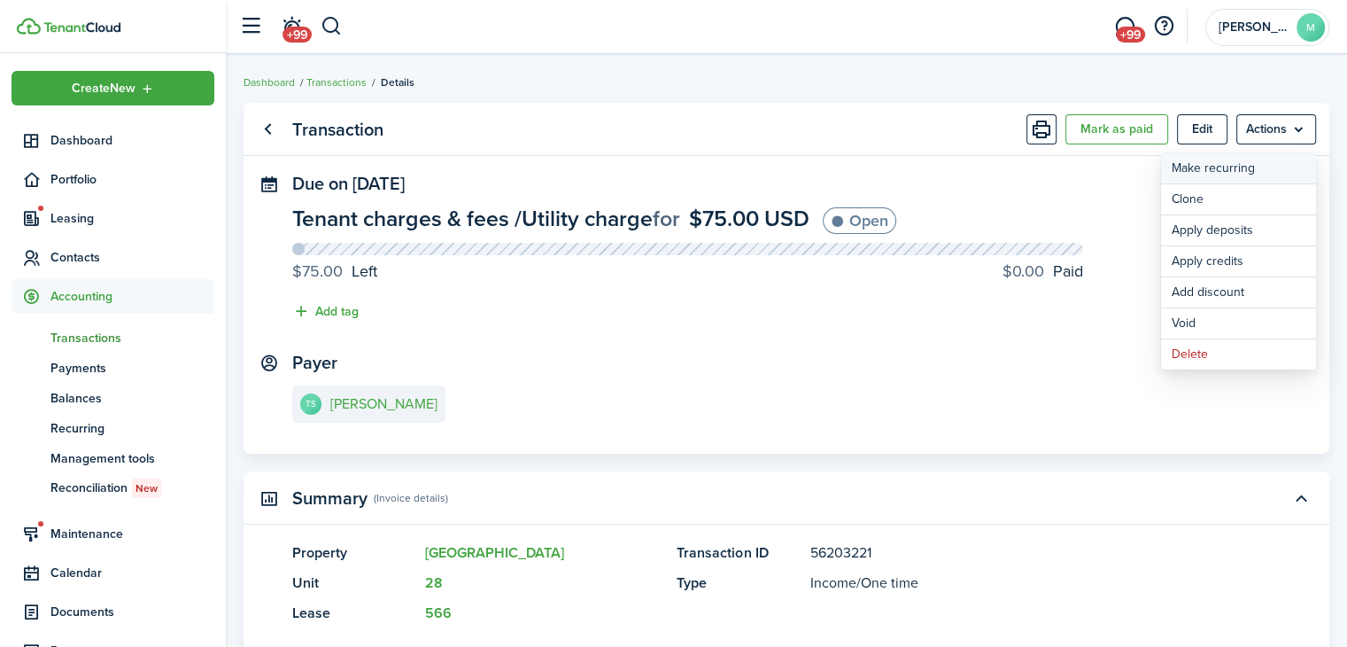
click at [1233, 174] on link "Make recurring" at bounding box center [1238, 168] width 155 height 30
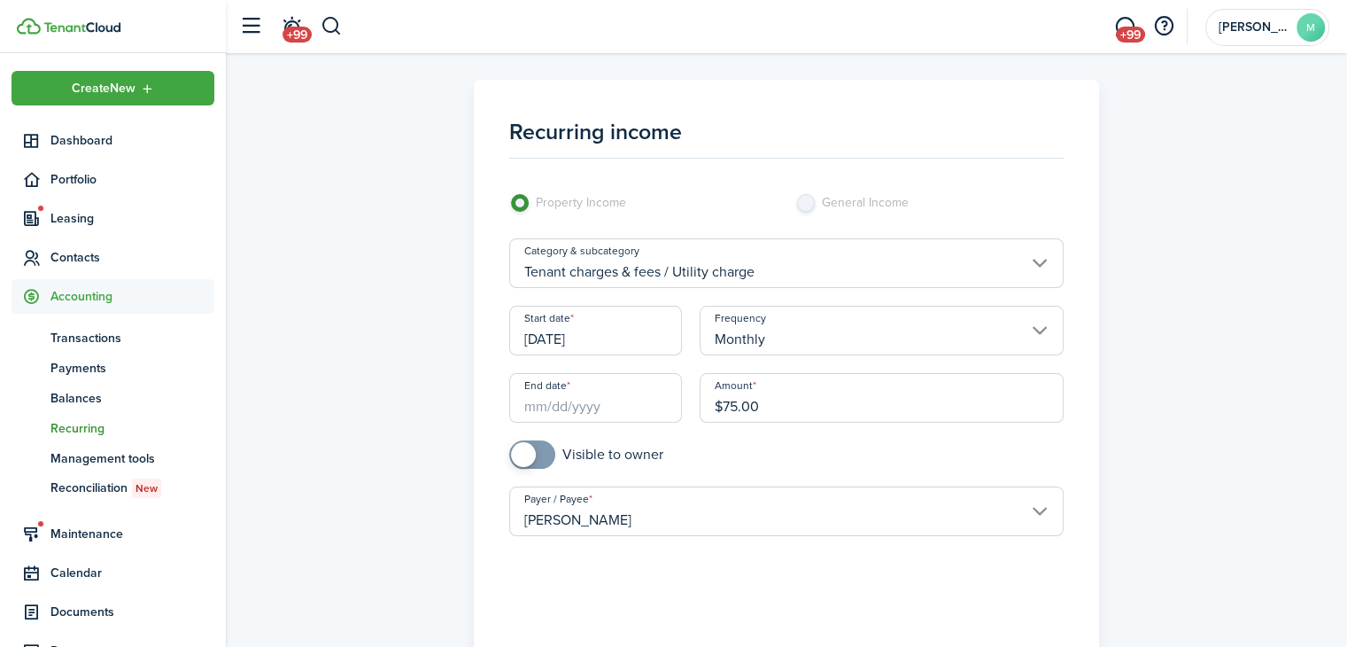
click at [619, 404] on input "End date" at bounding box center [596, 398] width 174 height 50
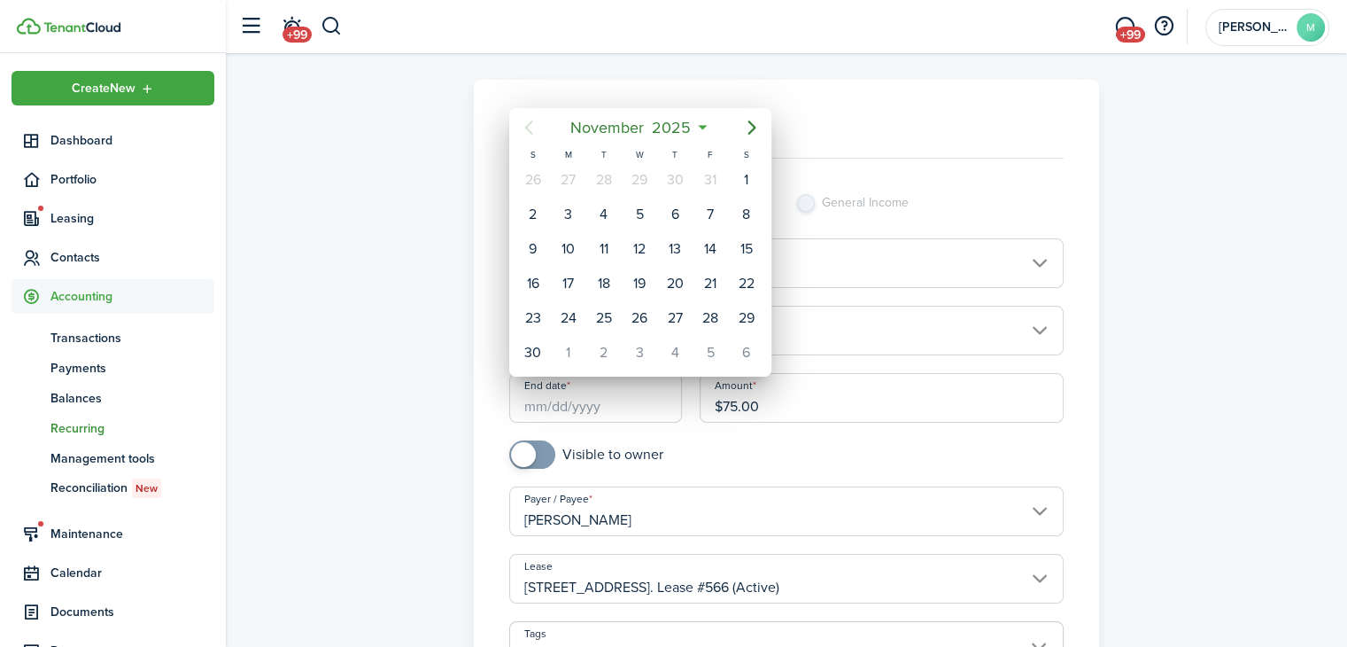
click at [627, 128] on span "November" at bounding box center [607, 128] width 81 height 32
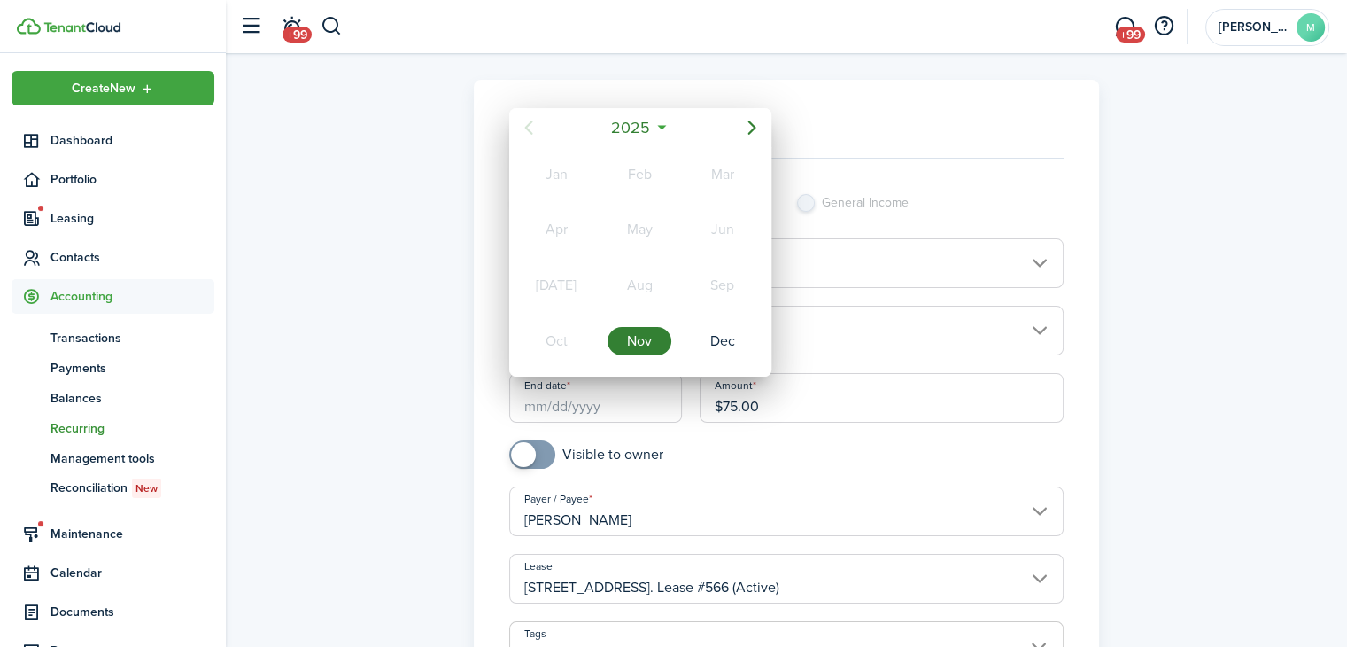
click at [649, 343] on div "Nov" at bounding box center [640, 341] width 64 height 28
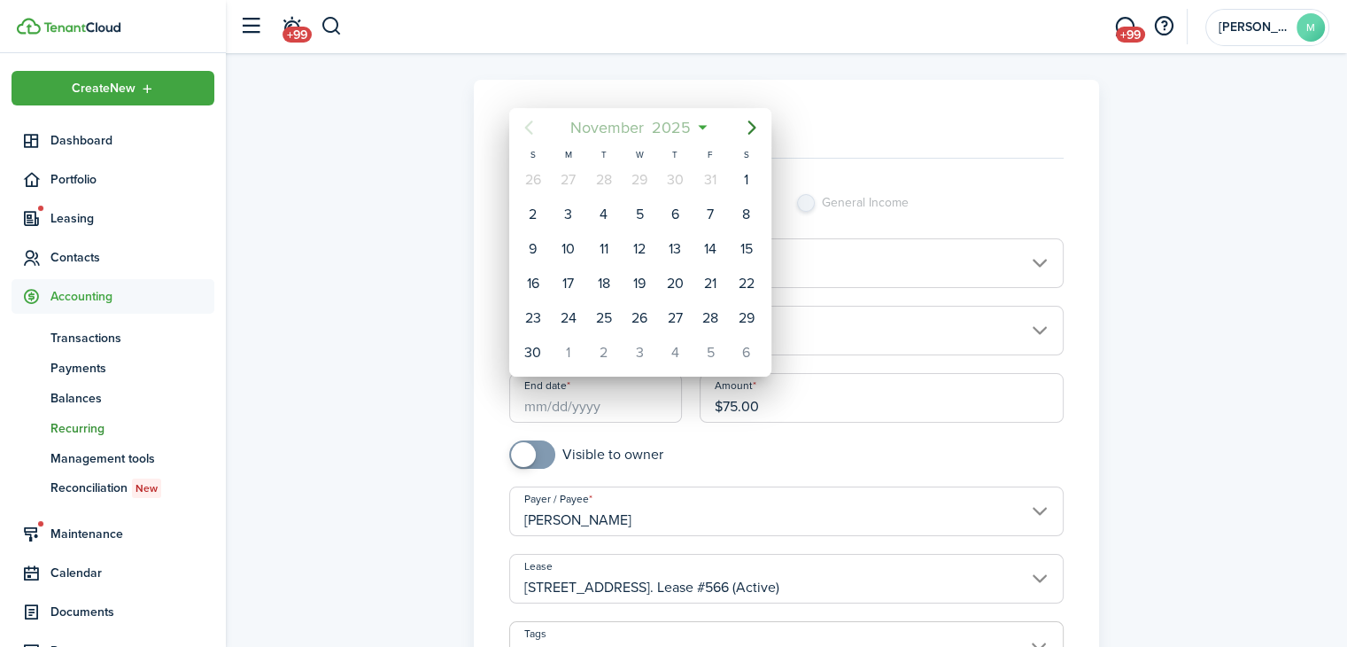
click at [663, 122] on span "2025" at bounding box center [671, 128] width 47 height 32
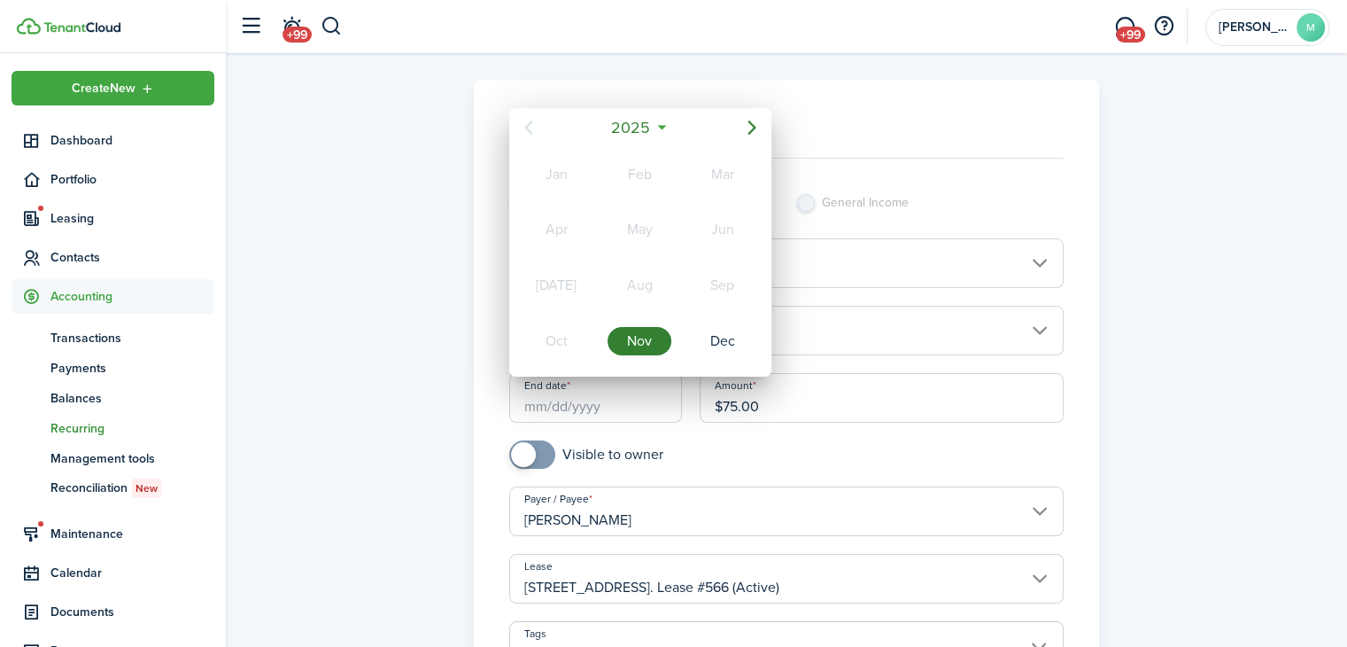
click at [658, 124] on mbsc-button "2025" at bounding box center [631, 128] width 61 height 32
click at [553, 339] on div "2027" at bounding box center [556, 341] width 64 height 28
click at [647, 335] on div "Nov" at bounding box center [640, 341] width 64 height 28
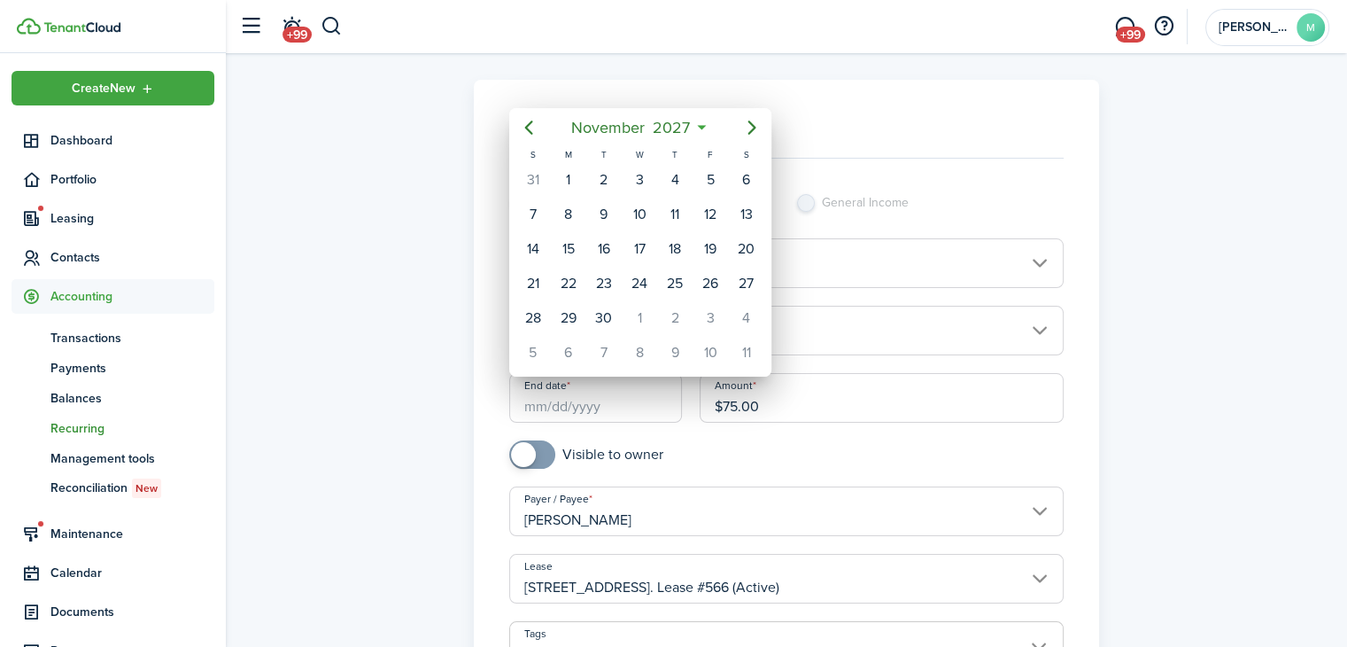
click at [572, 167] on div "1" at bounding box center [568, 180] width 27 height 27
type input "[DATE]"
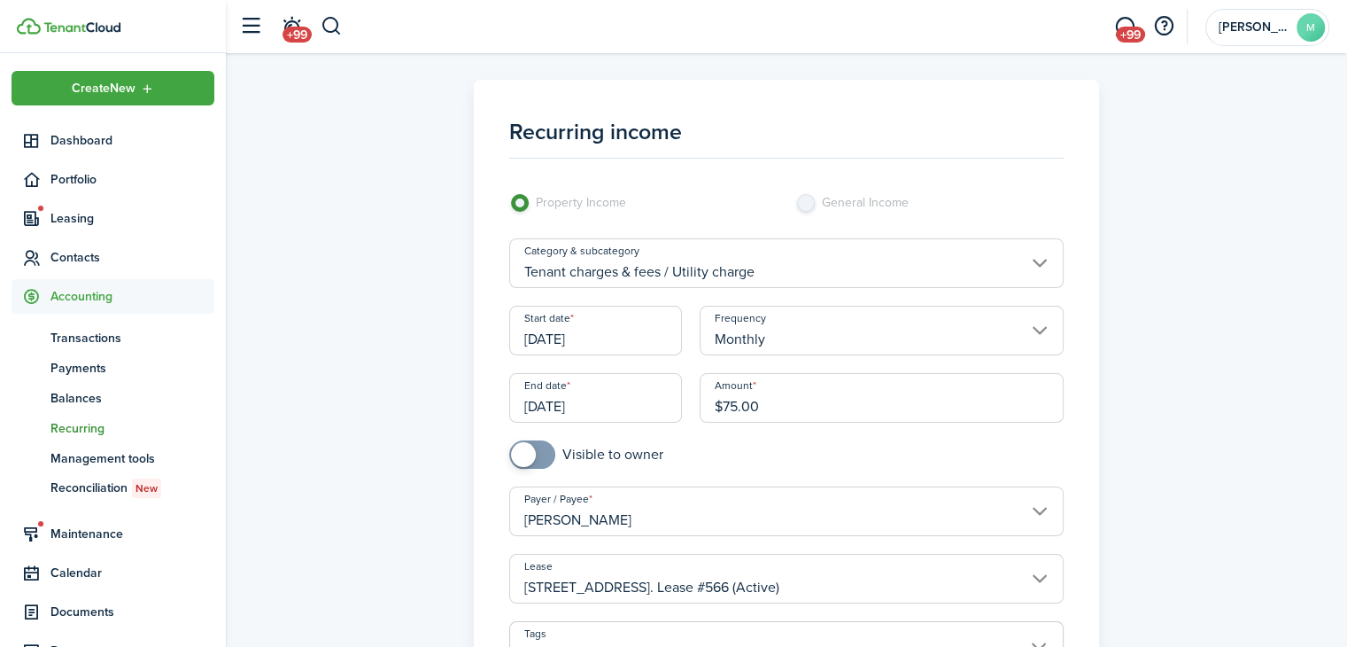
click at [584, 463] on input "checkbox" at bounding box center [586, 454] width 154 height 28
checkbox input "true"
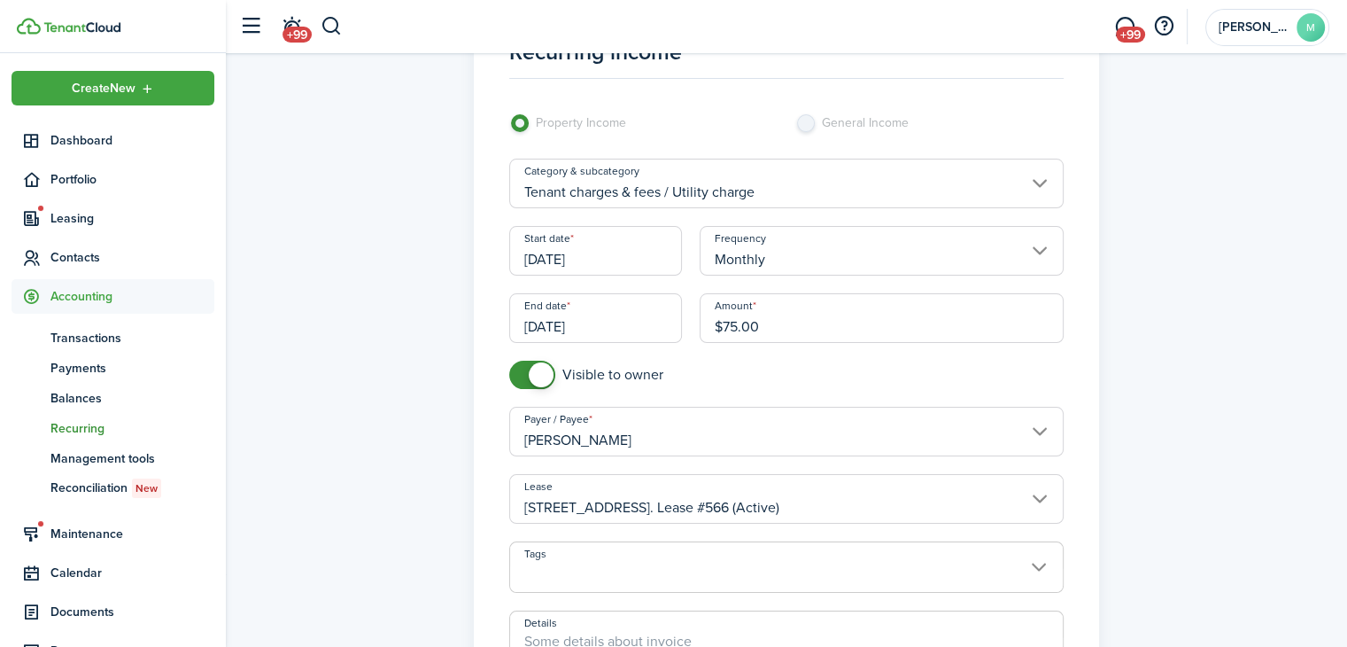
scroll to position [432, 0]
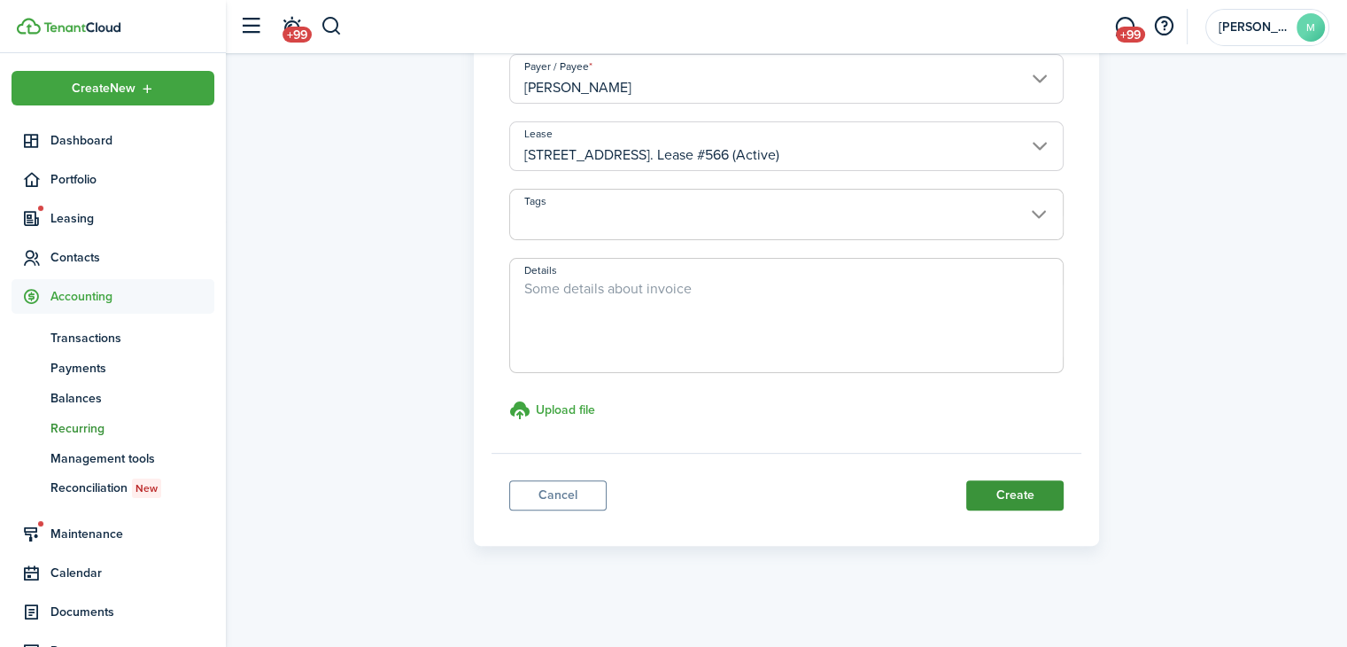
click at [1025, 490] on button "Create" at bounding box center [1014, 495] width 97 height 30
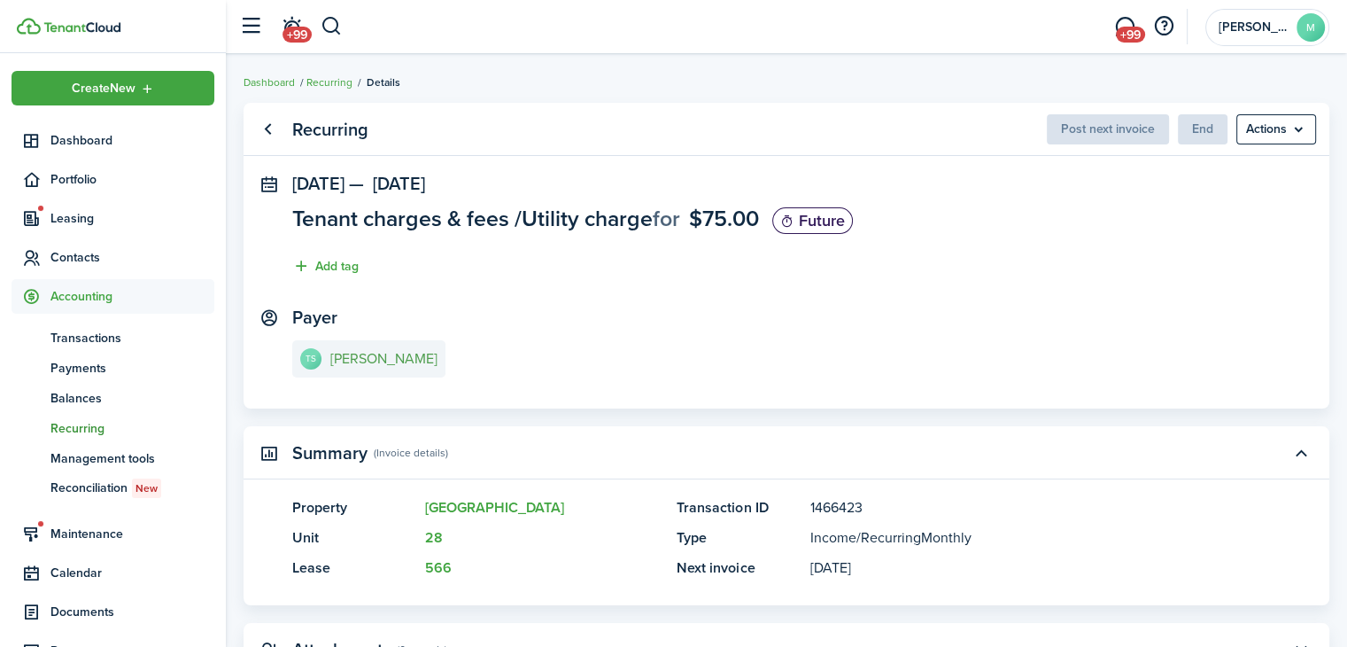
click at [363, 367] on e-details-info-title "[PERSON_NAME]" at bounding box center [383, 359] width 107 height 16
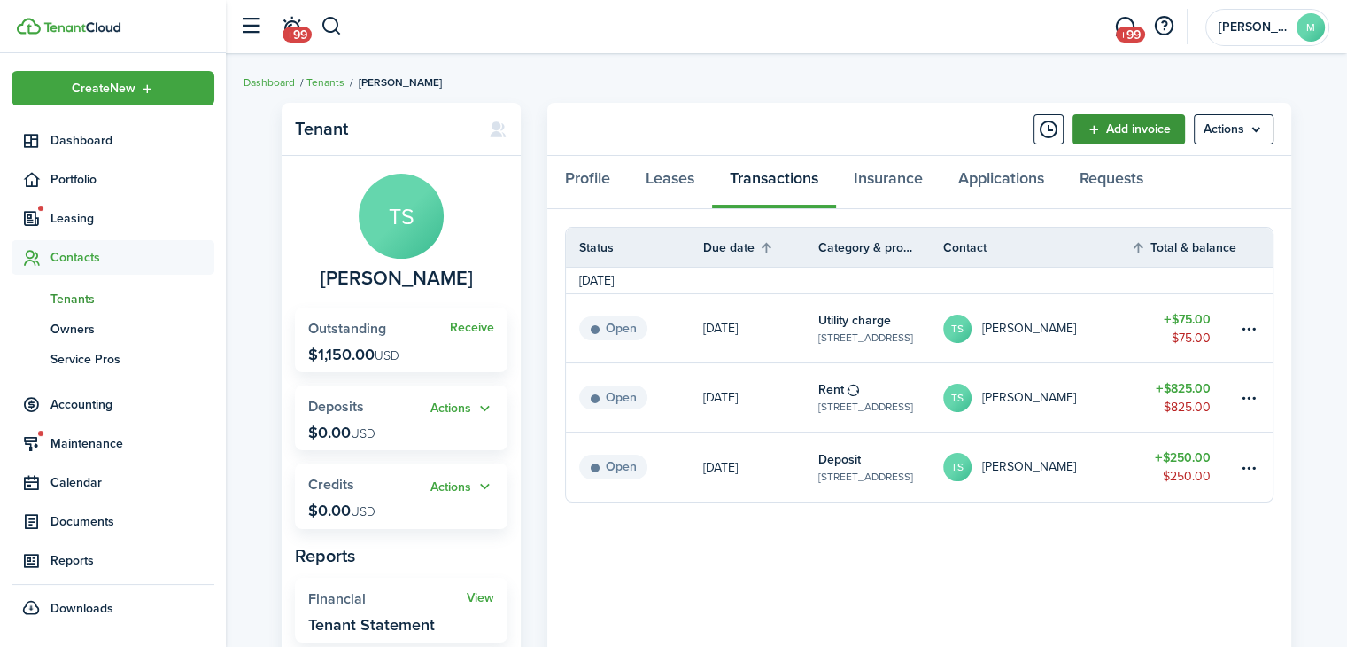
click at [1134, 125] on link "Add invoice" at bounding box center [1129, 129] width 112 height 30
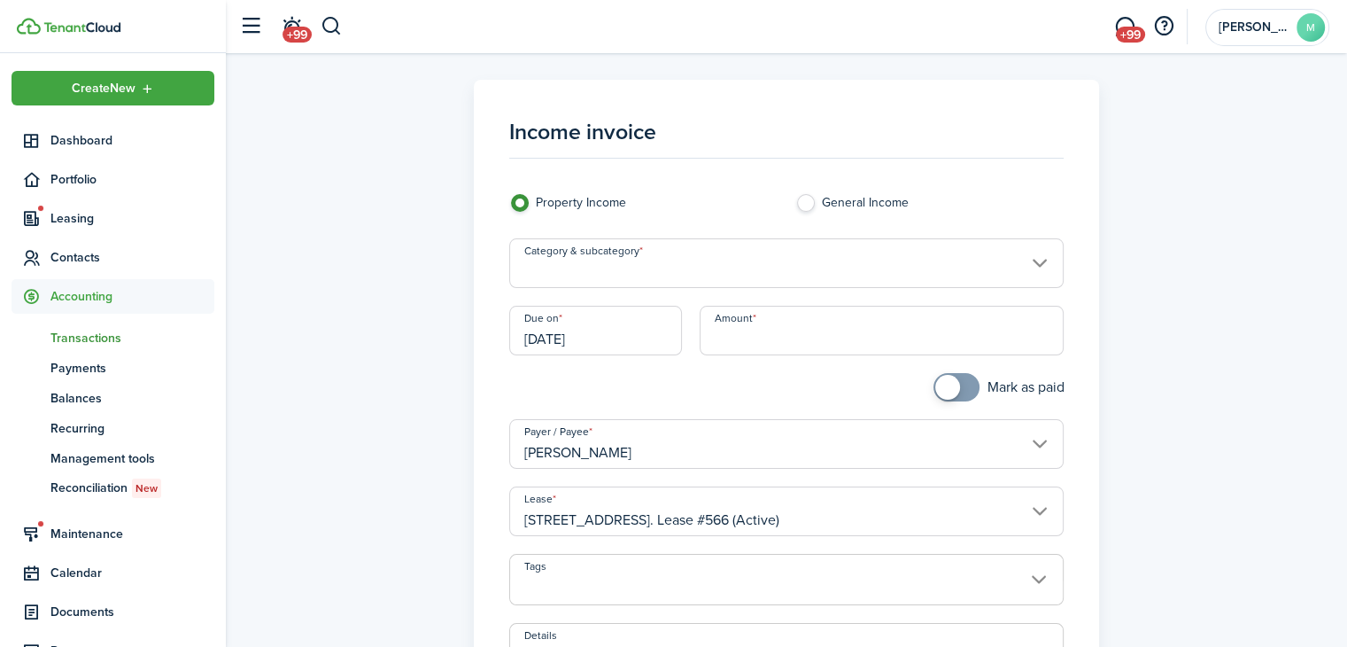
click at [925, 336] on input "Amount" at bounding box center [882, 331] width 364 height 50
click at [797, 266] on input "Category & subcategory" at bounding box center [786, 263] width 555 height 50
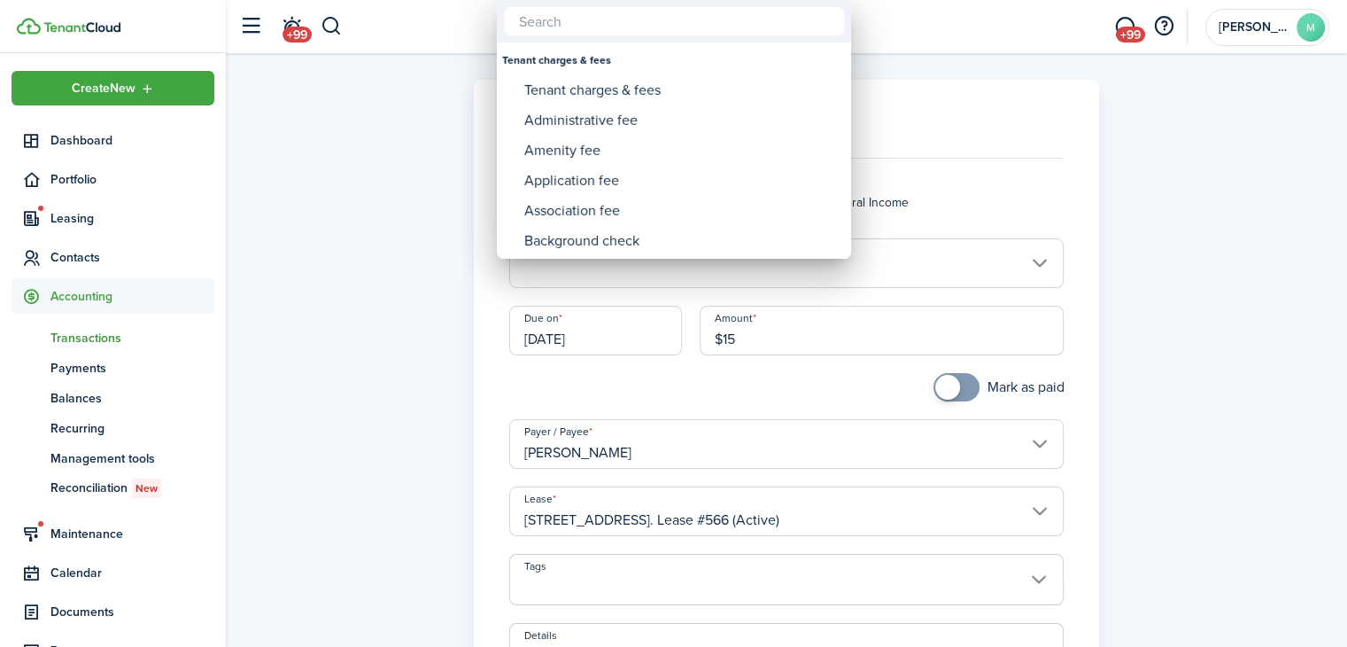
type input "$15.00"
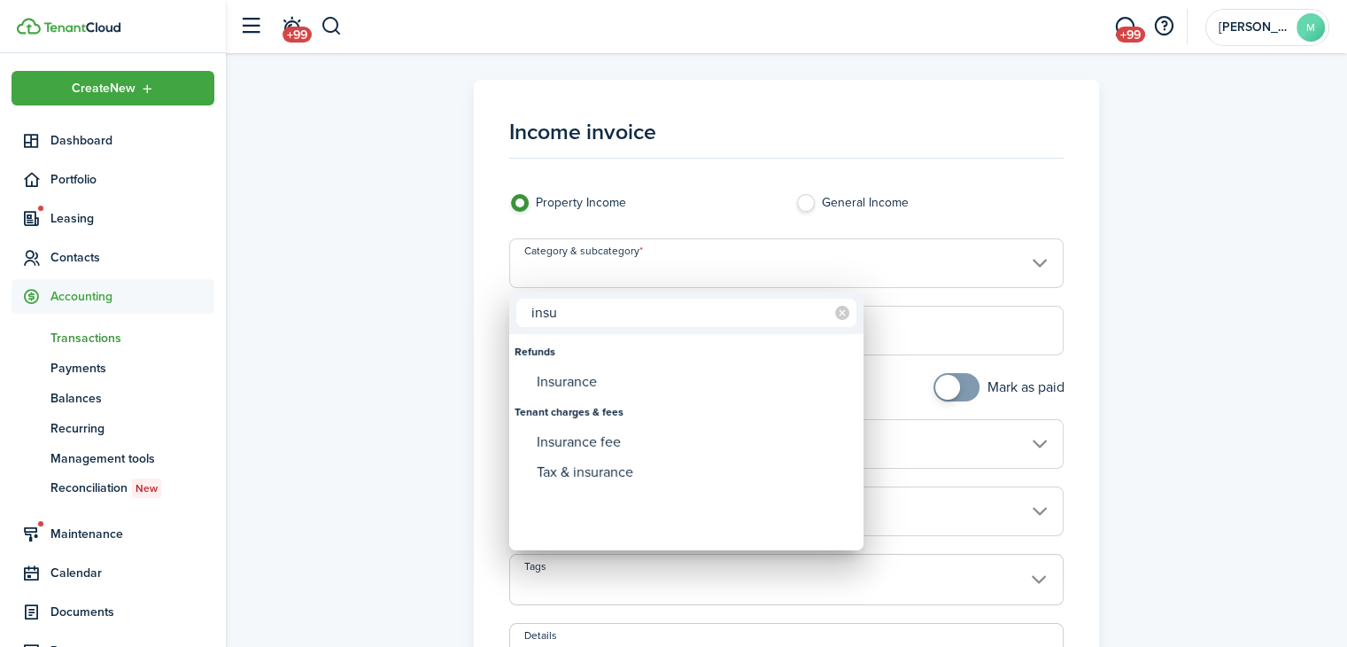
type input "insu"
click at [631, 446] on div "Insurance fee" at bounding box center [694, 442] width 314 height 30
type input "Tenant charges & fees / Insurance fee"
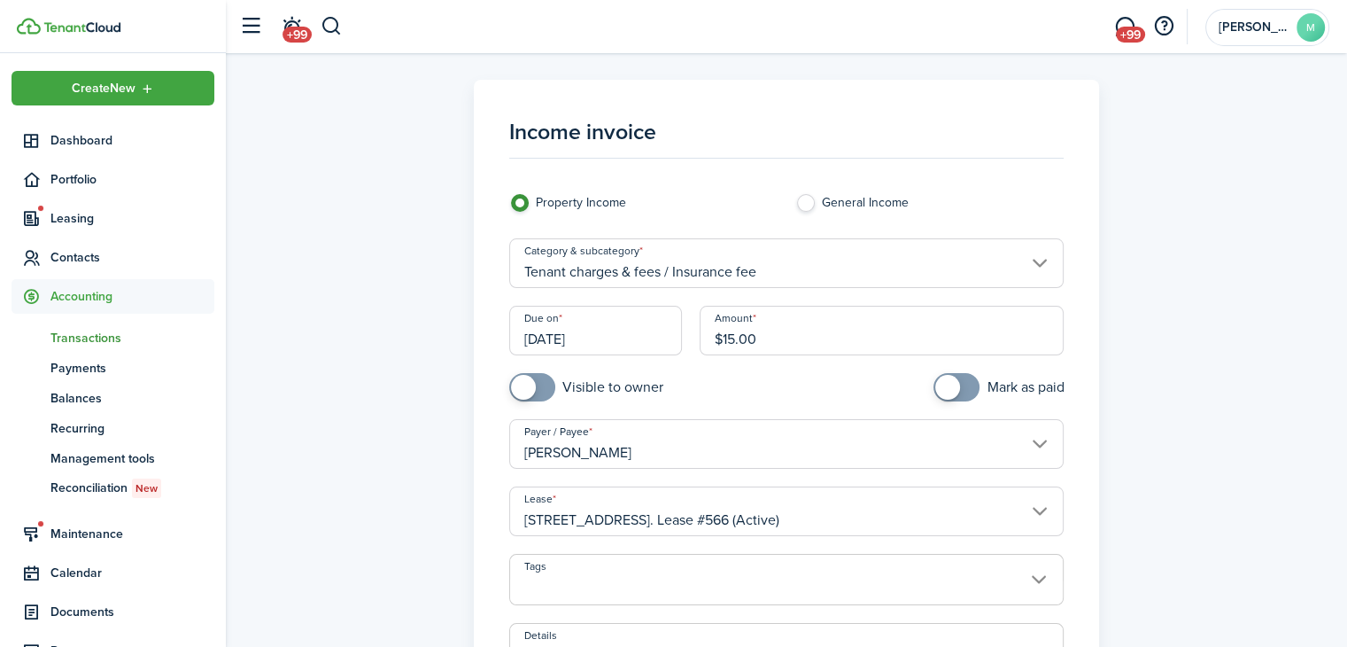
click at [624, 386] on input "checkbox" at bounding box center [586, 387] width 154 height 28
checkbox input "true"
click at [635, 329] on input "[DATE]" at bounding box center [596, 331] width 174 height 50
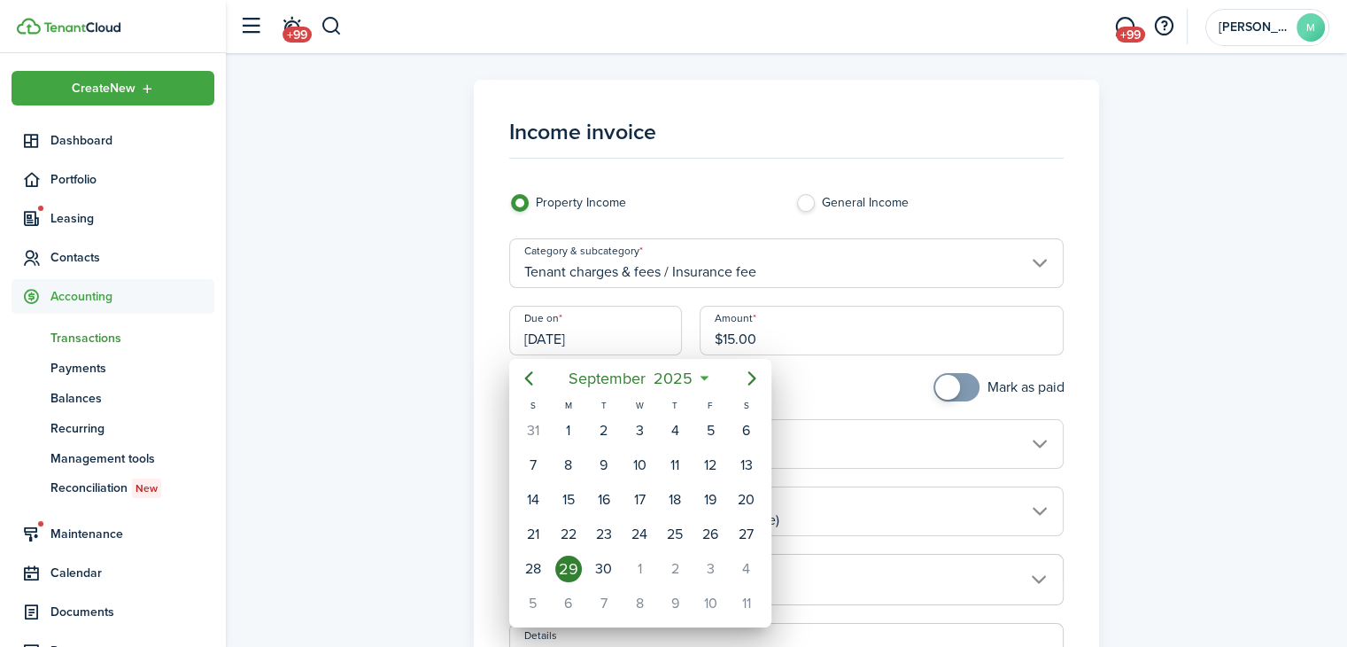
click at [636, 571] on div "1" at bounding box center [639, 568] width 27 height 27
type input "[DATE]"
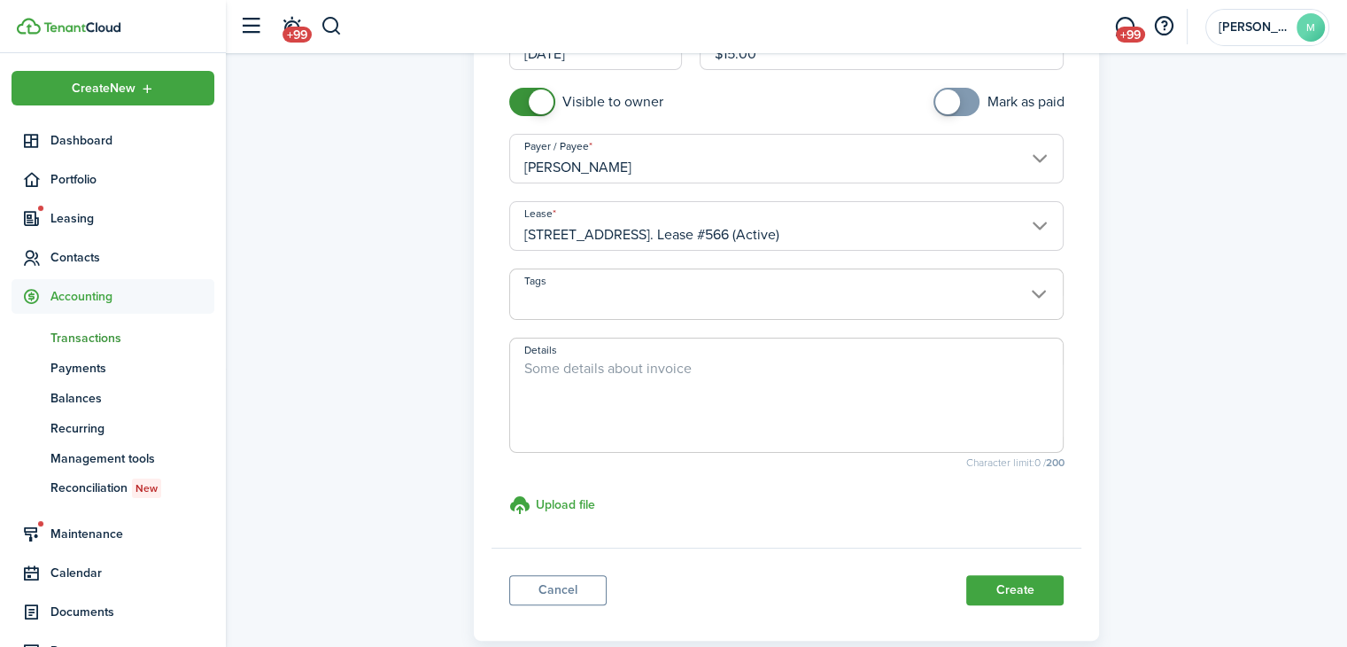
scroll to position [298, 0]
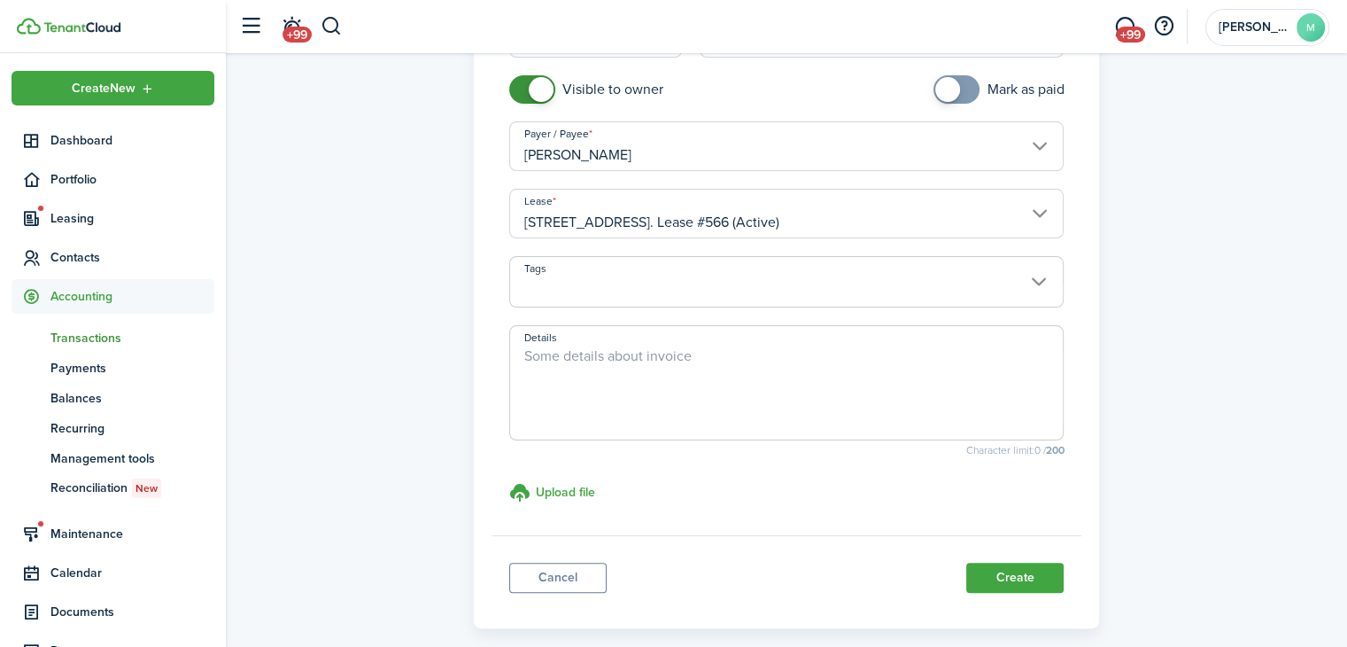
click at [1043, 606] on panel-main-footer "Cancel Create" at bounding box center [787, 572] width 591 height 75
click at [1031, 570] on button "Create" at bounding box center [1014, 577] width 97 height 30
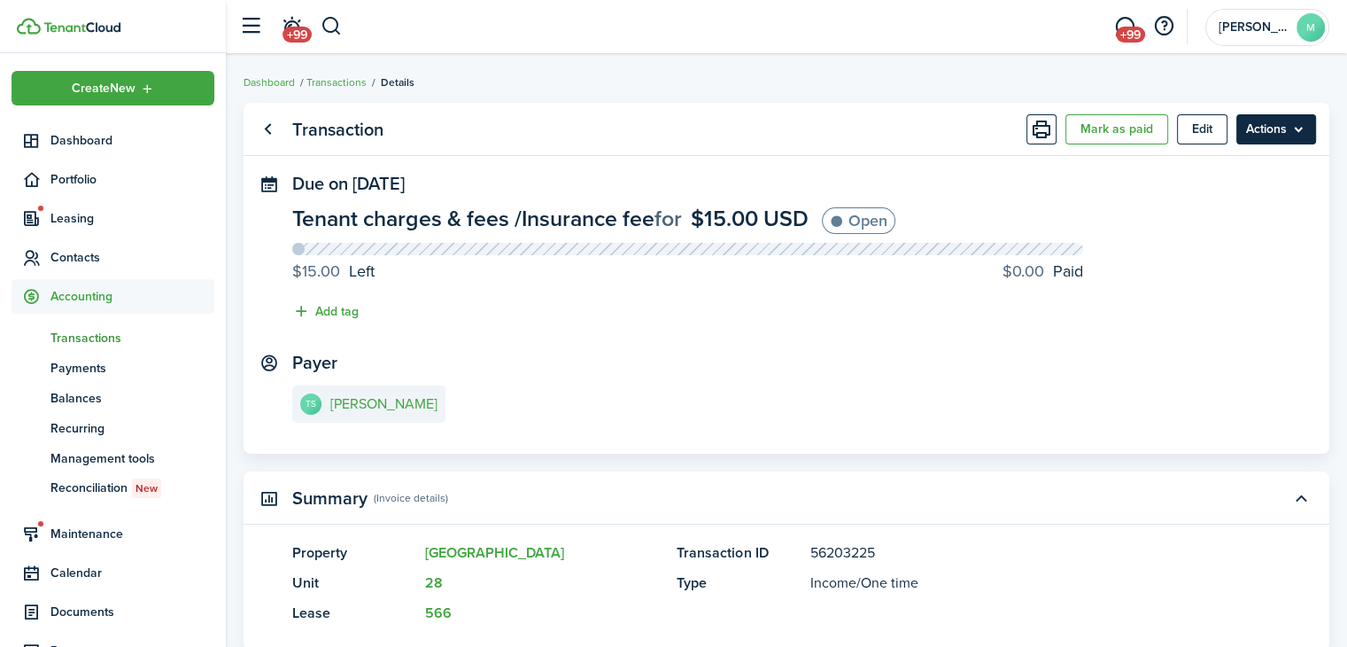
click at [1290, 142] on menu-btn "Actions" at bounding box center [1276, 129] width 80 height 30
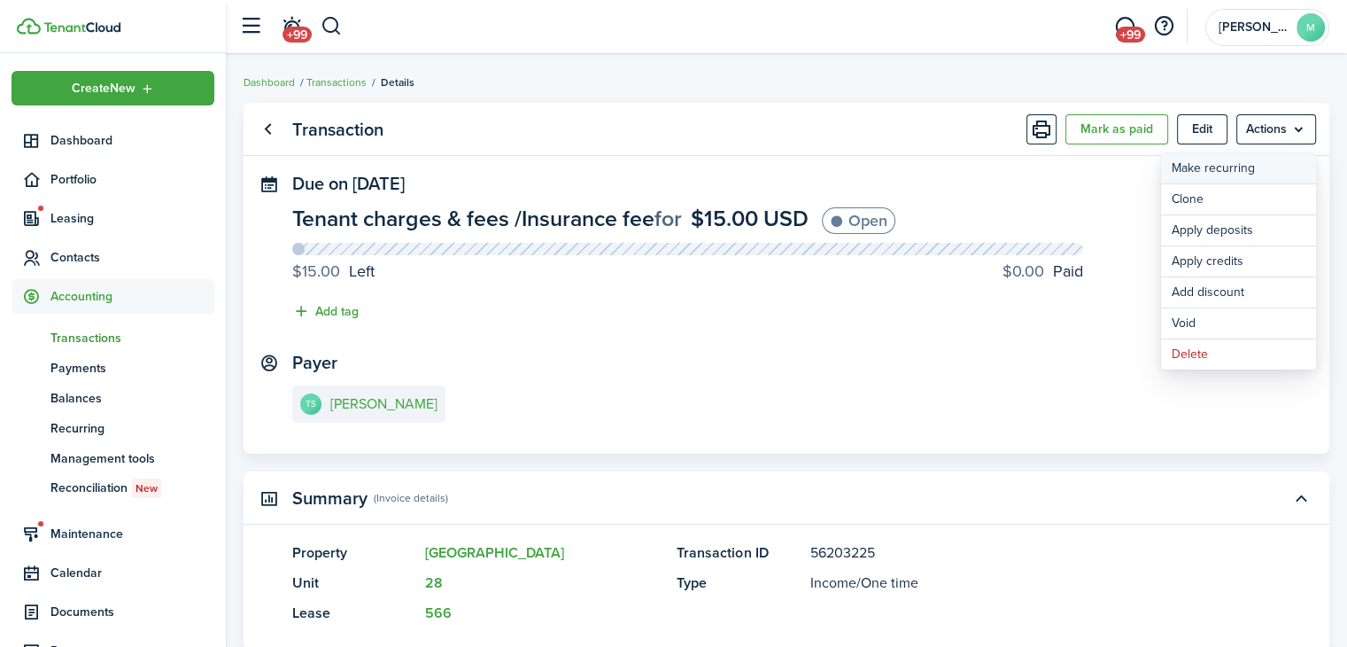
click at [1215, 161] on link "Make recurring" at bounding box center [1238, 168] width 155 height 30
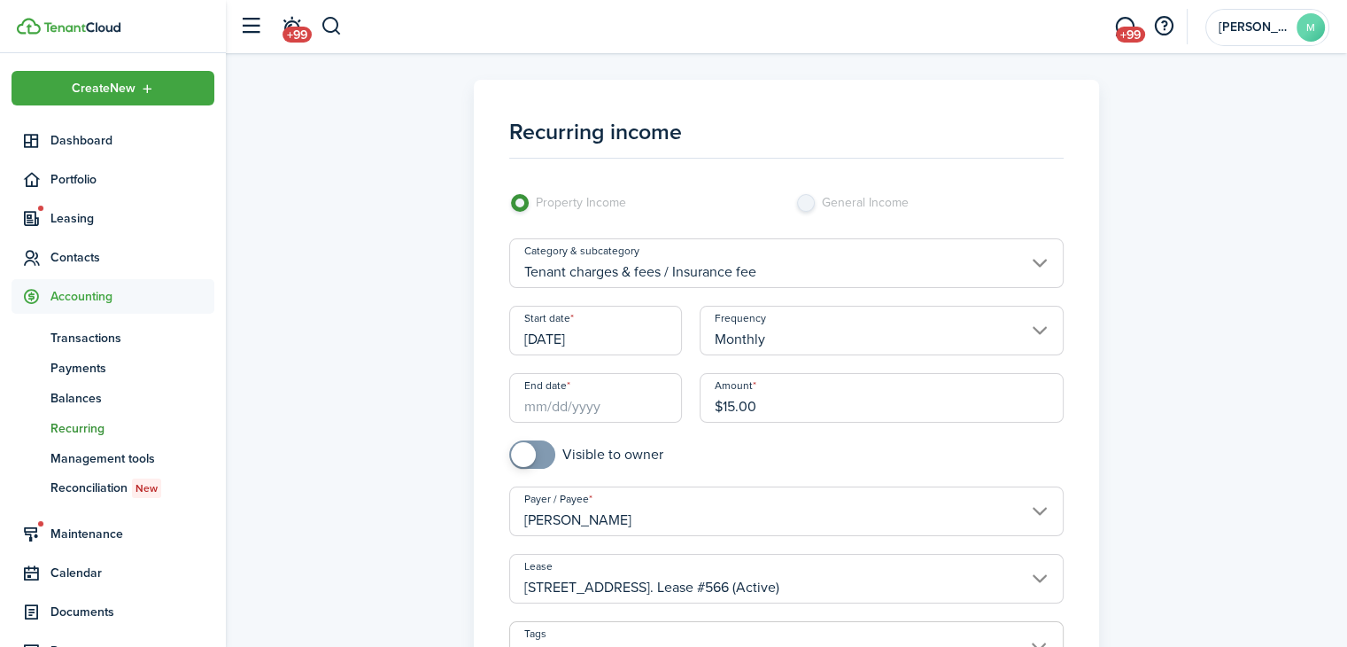
click at [612, 406] on input "End date" at bounding box center [596, 398] width 174 height 50
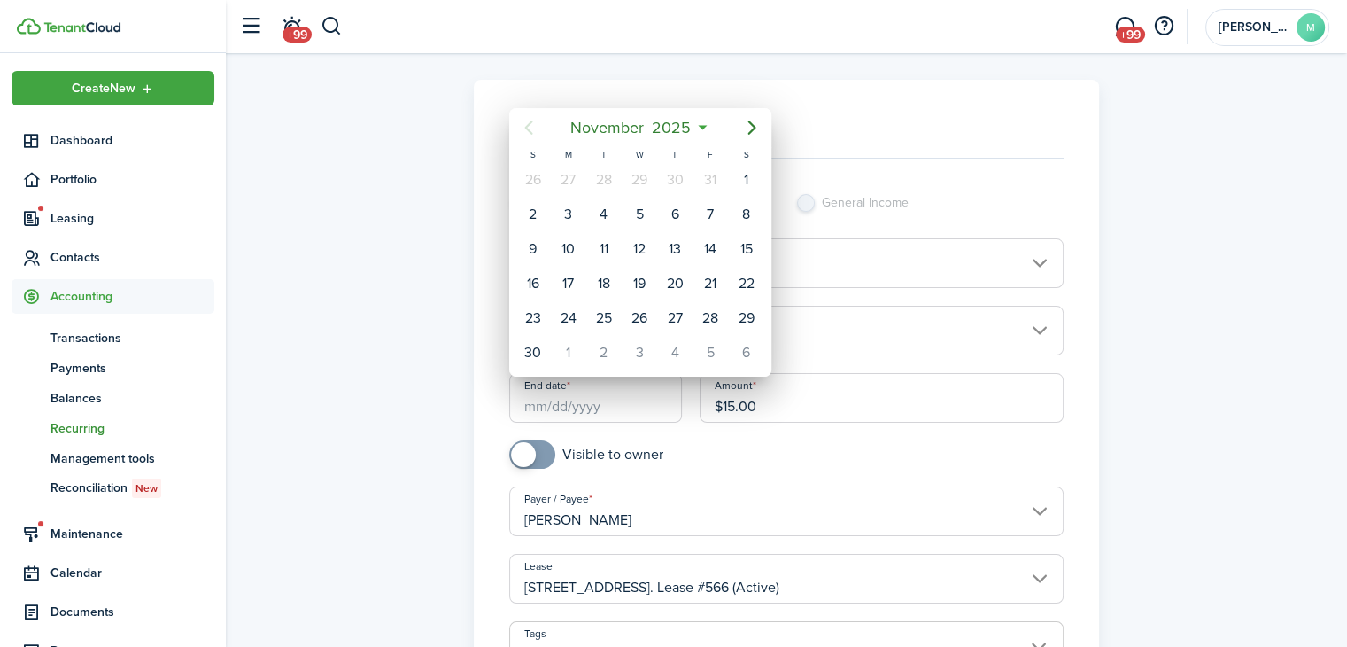
click at [680, 129] on span "2025" at bounding box center [671, 128] width 47 height 32
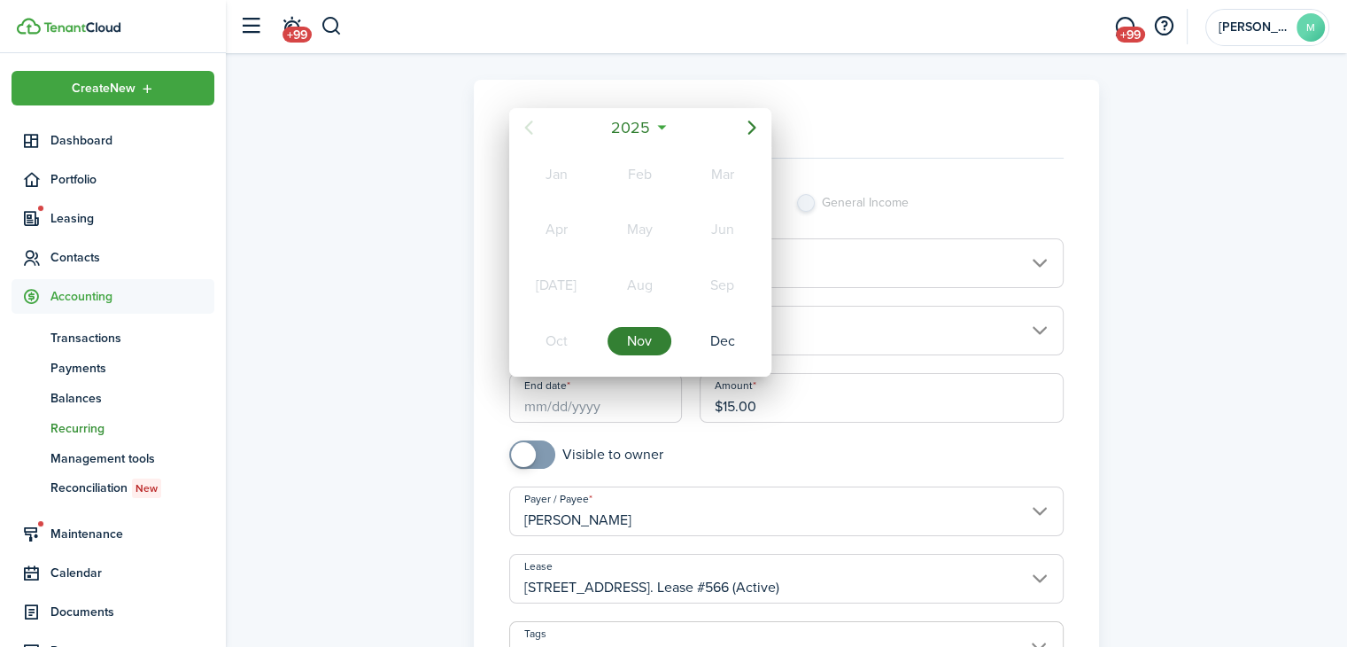
click at [654, 127] on mbsc-button "2025" at bounding box center [631, 128] width 61 height 32
click at [565, 331] on div "2027" at bounding box center [556, 341] width 64 height 28
click at [641, 339] on div "Nov" at bounding box center [640, 341] width 64 height 28
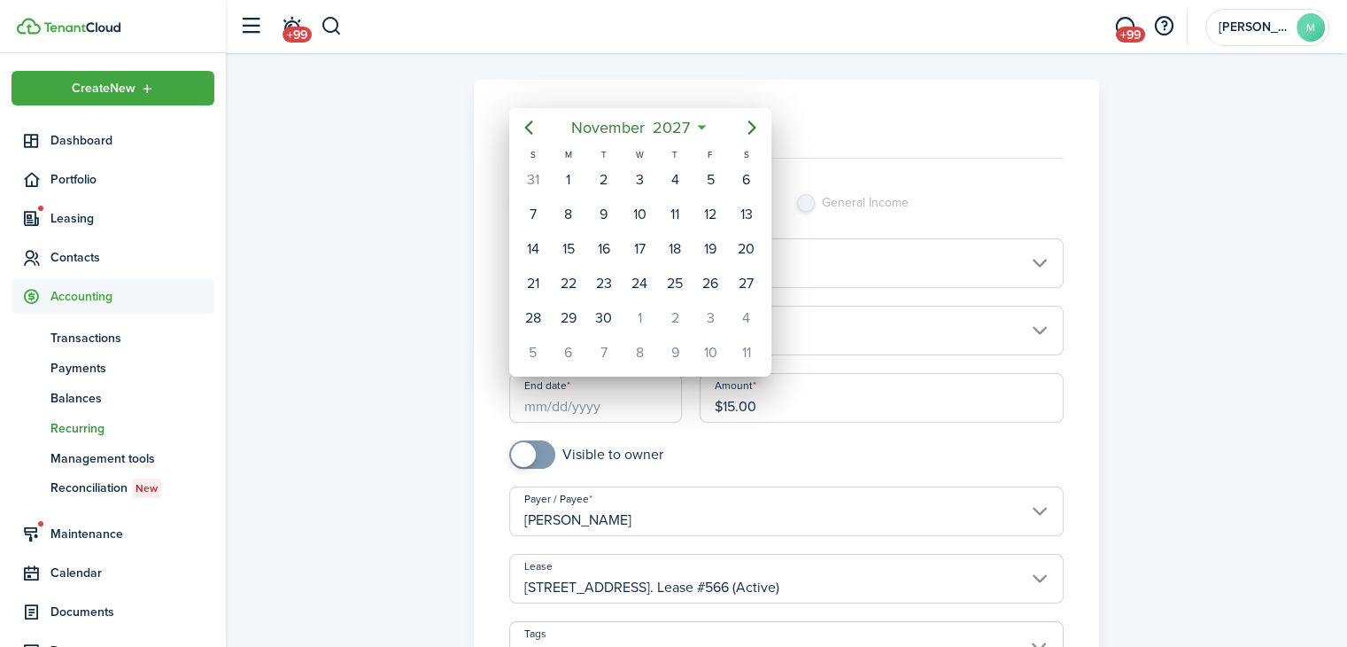
click at [565, 174] on div "1" at bounding box center [568, 180] width 27 height 27
type input "[DATE]"
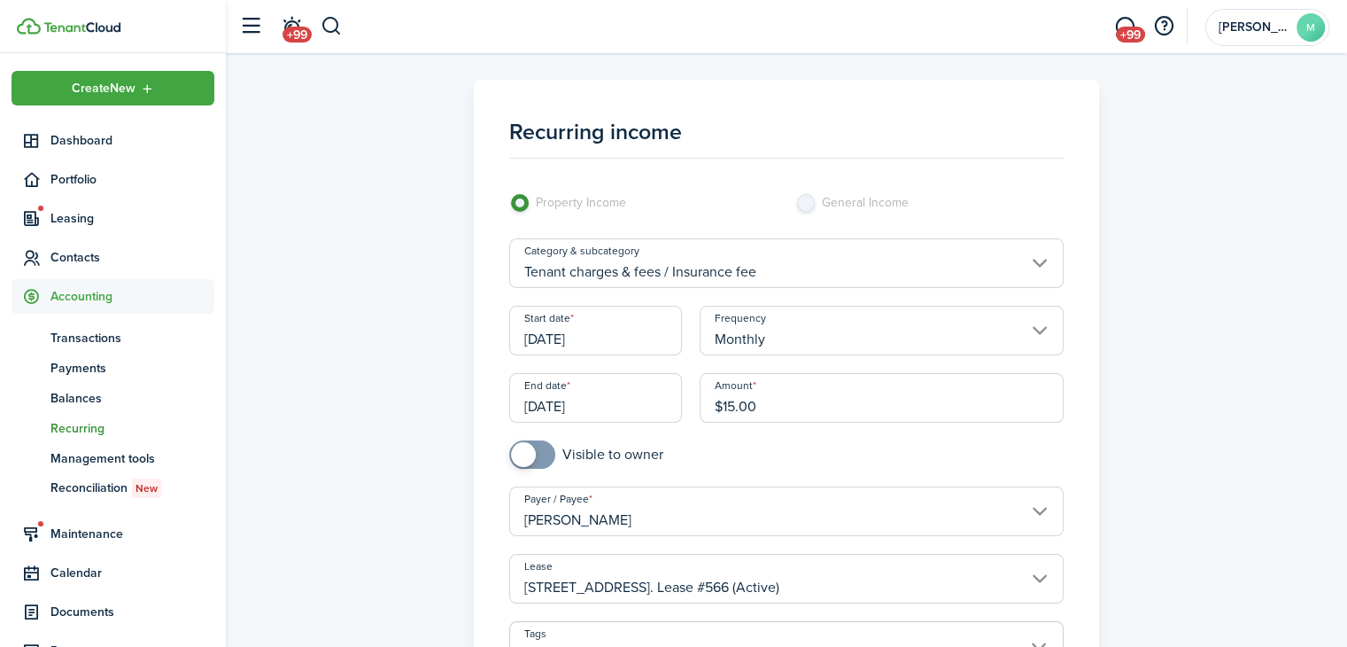
click at [570, 457] on input "checkbox" at bounding box center [586, 454] width 154 height 28
checkbox input "true"
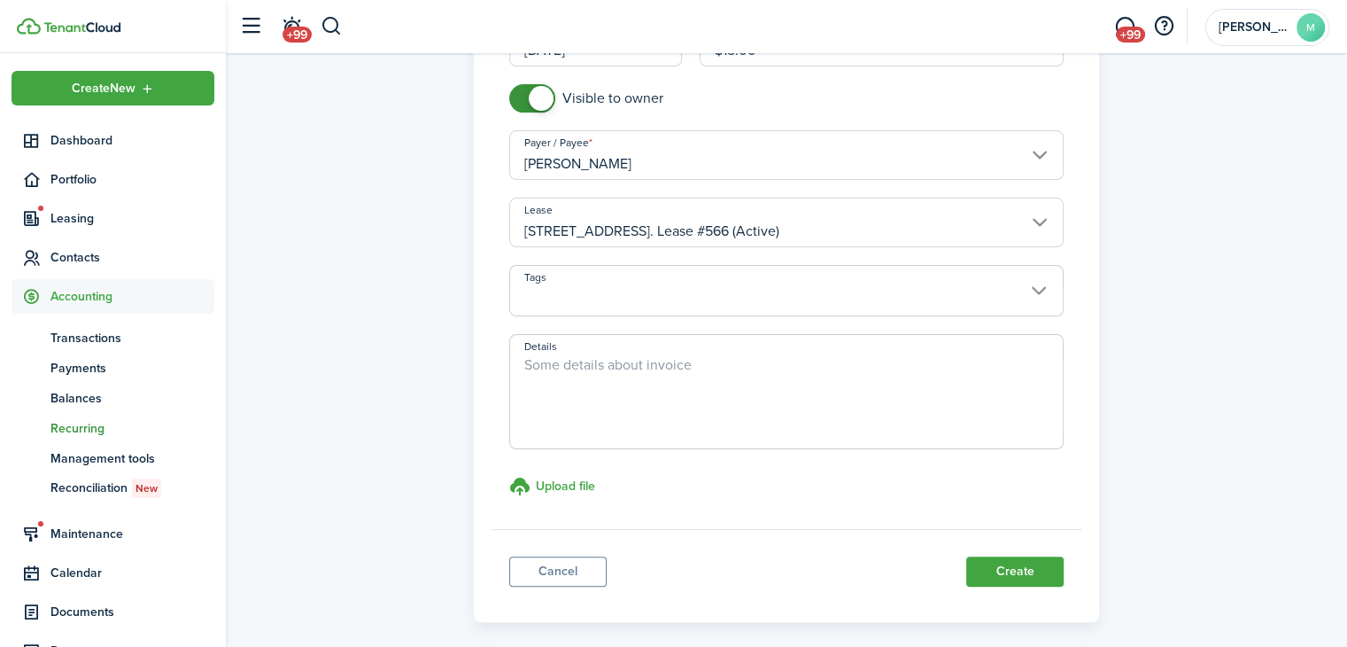
scroll to position [432, 0]
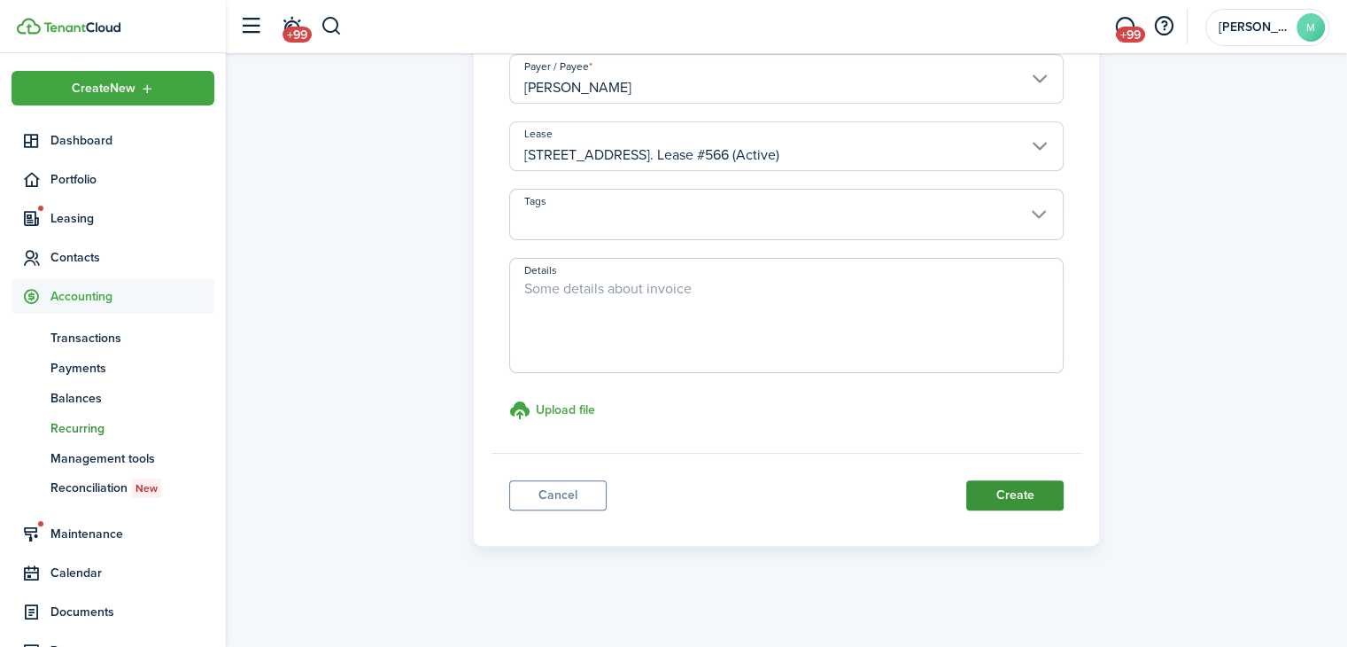
click at [1043, 485] on button "Create" at bounding box center [1014, 495] width 97 height 30
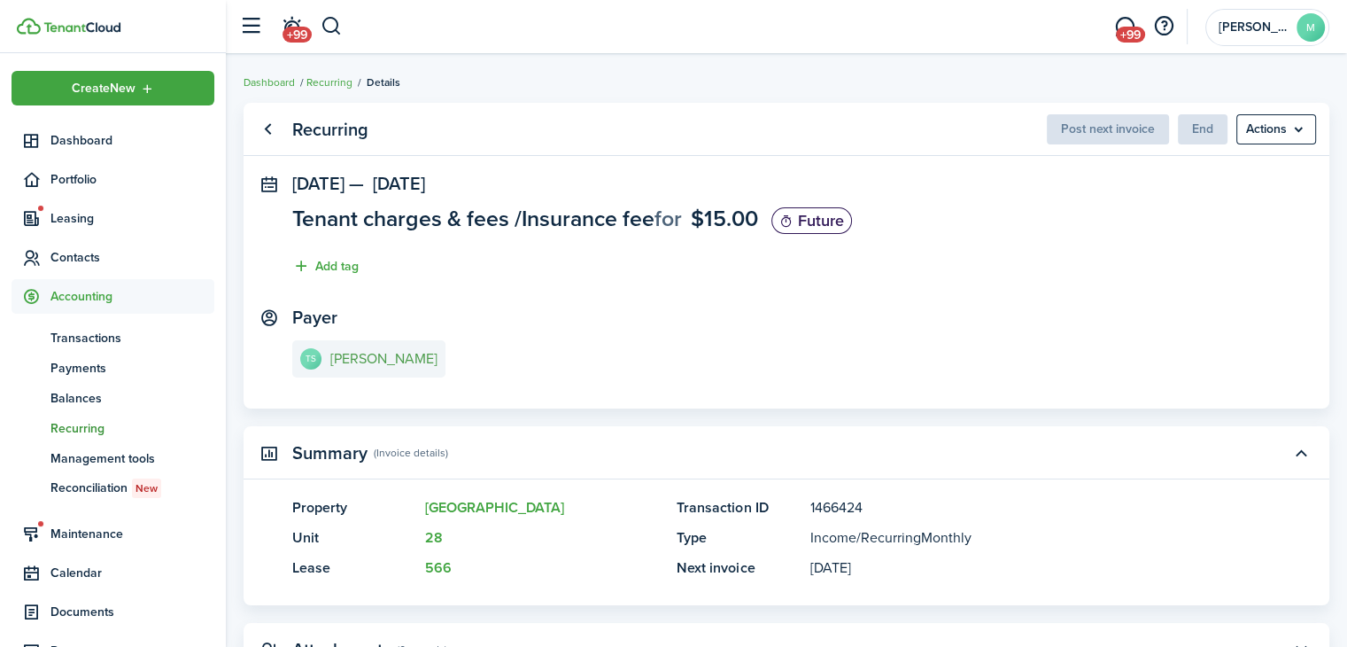
click at [381, 365] on e-details-info-title "[PERSON_NAME]" at bounding box center [383, 359] width 107 height 16
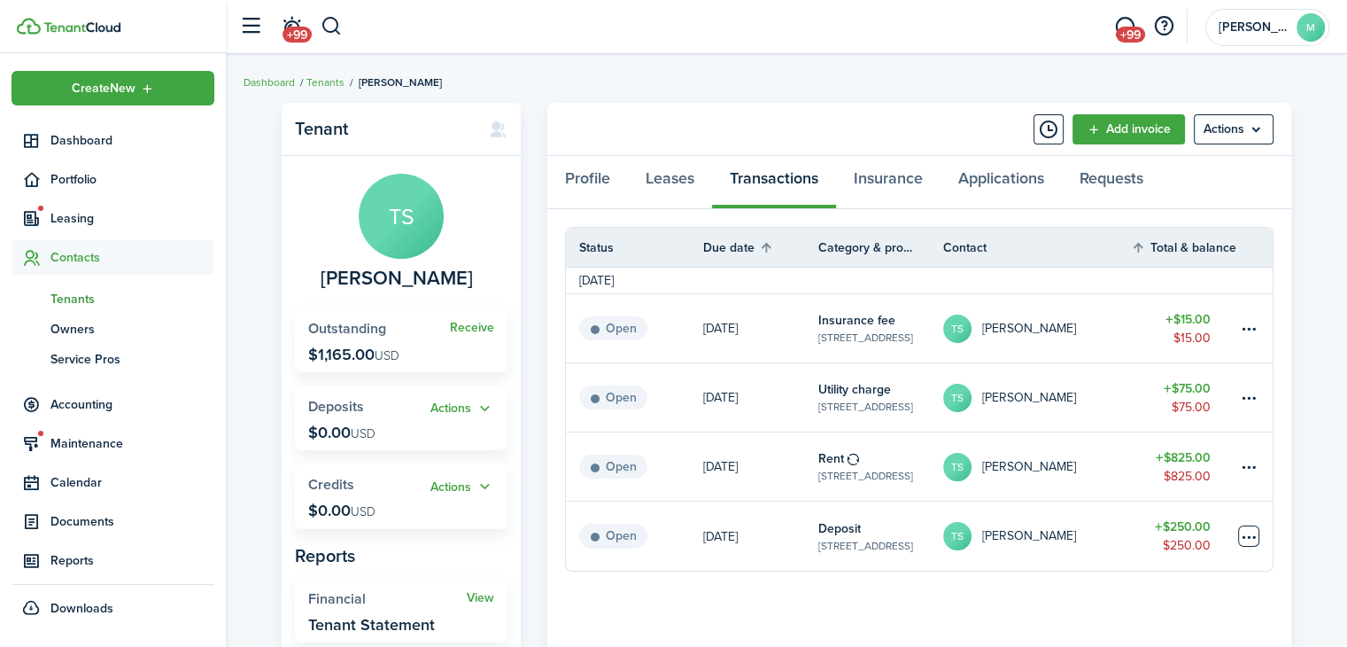
click at [1249, 545] on table-menu-btn-icon at bounding box center [1248, 535] width 21 height 21
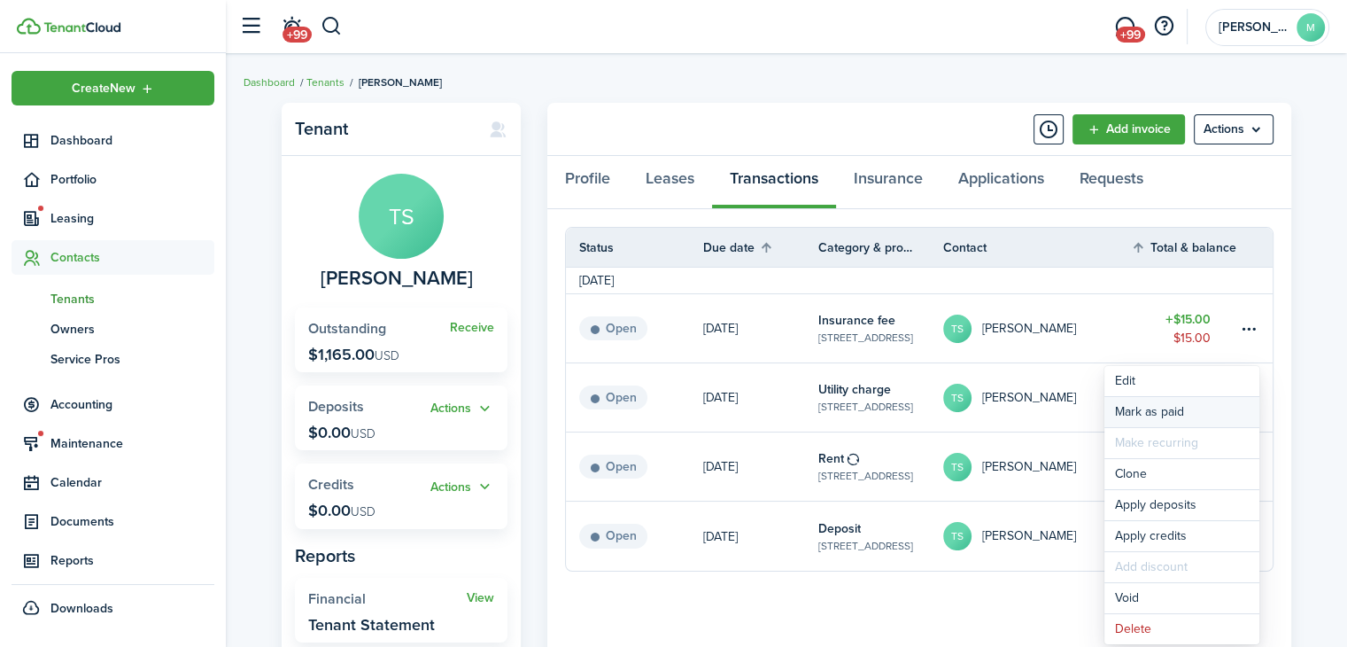
click at [1193, 407] on link "Mark as paid" at bounding box center [1181, 412] width 155 height 30
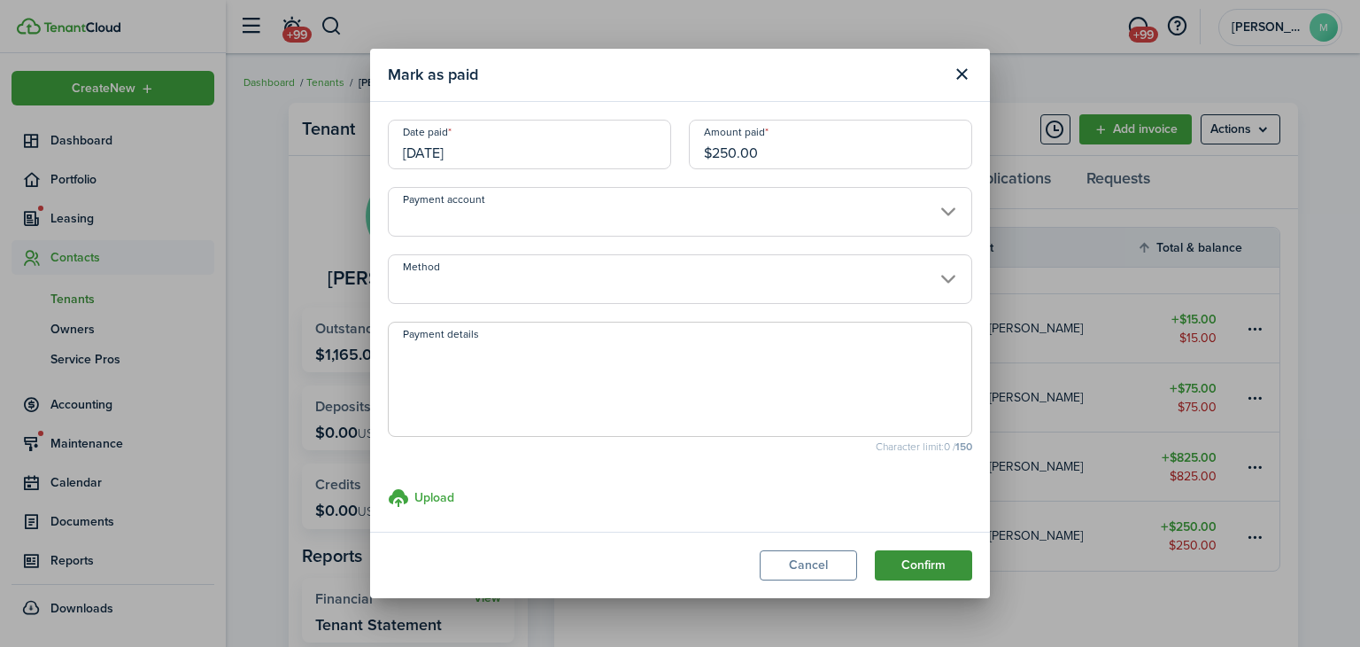
click at [926, 562] on button "Confirm" at bounding box center [923, 565] width 97 height 30
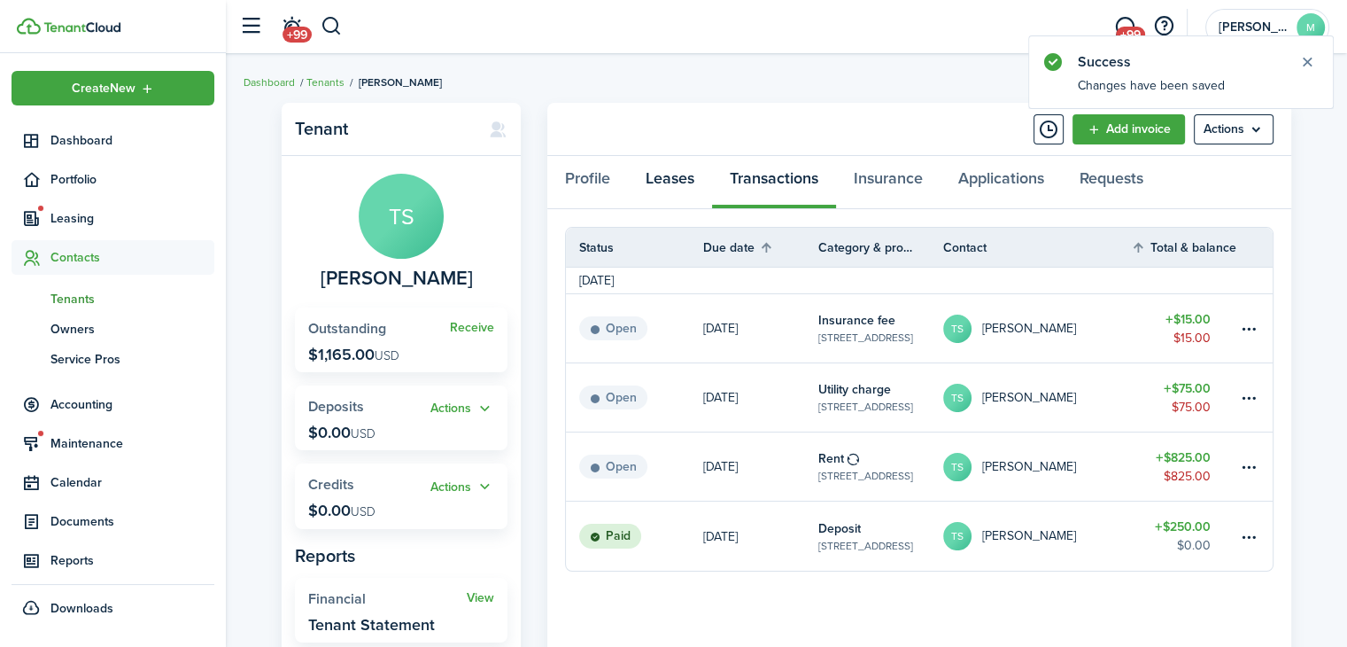
click at [680, 176] on link "Leases" at bounding box center [670, 182] width 84 height 53
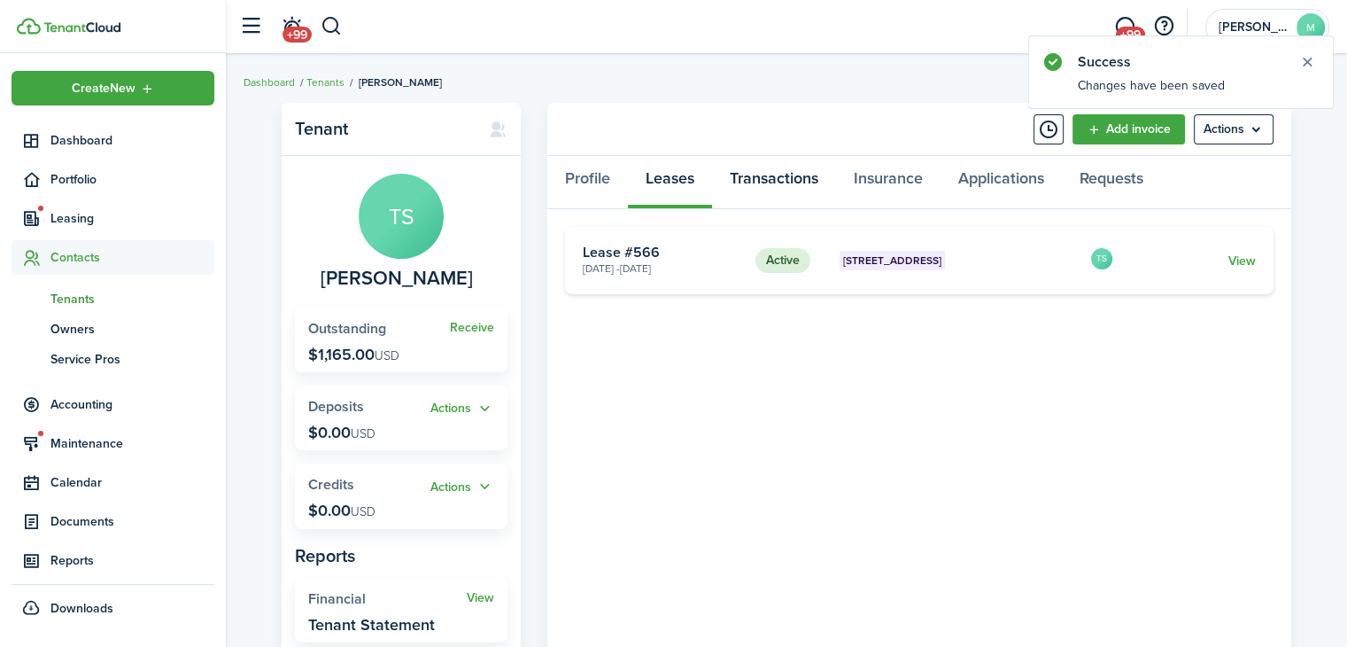
click at [780, 175] on link "Transactions" at bounding box center [774, 182] width 124 height 53
